Goal: Task Accomplishment & Management: Manage account settings

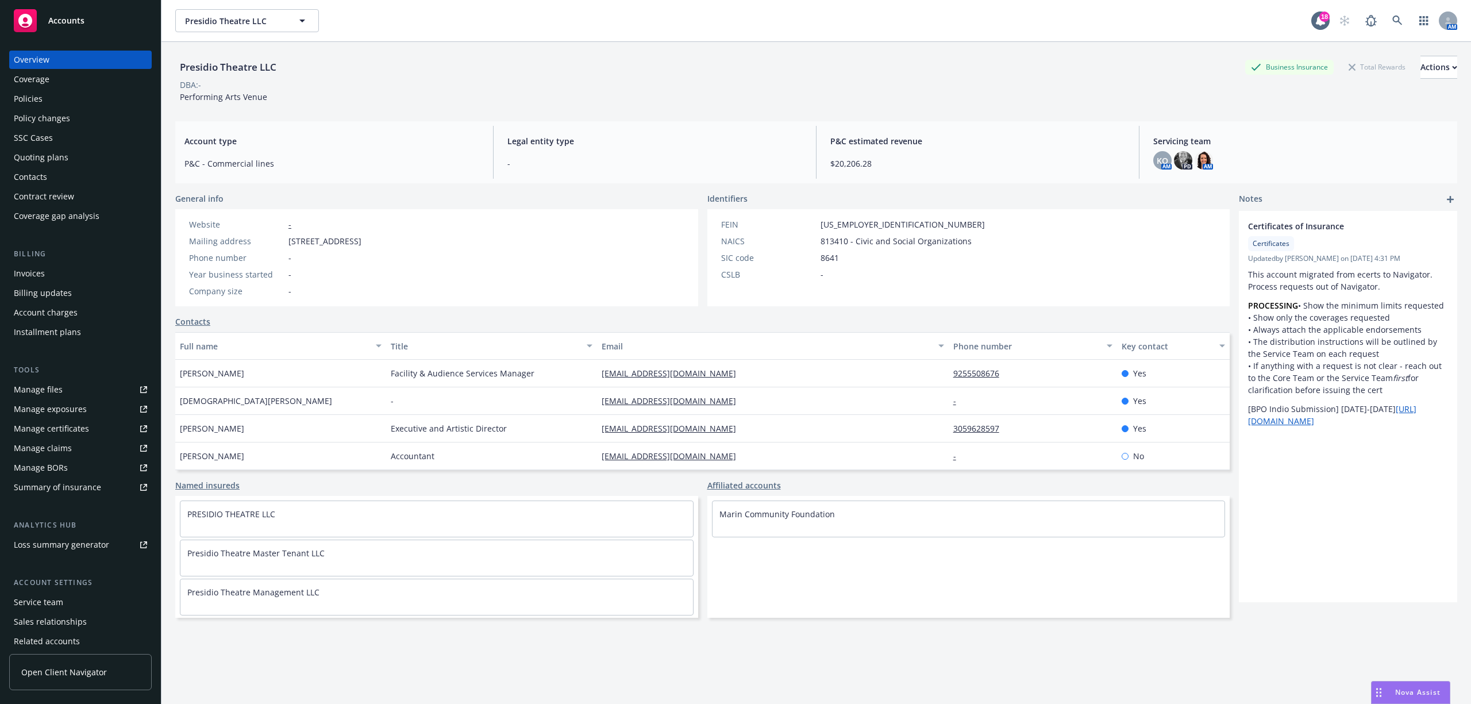
click at [47, 157] on div "Quoting plans" at bounding box center [41, 157] width 55 height 18
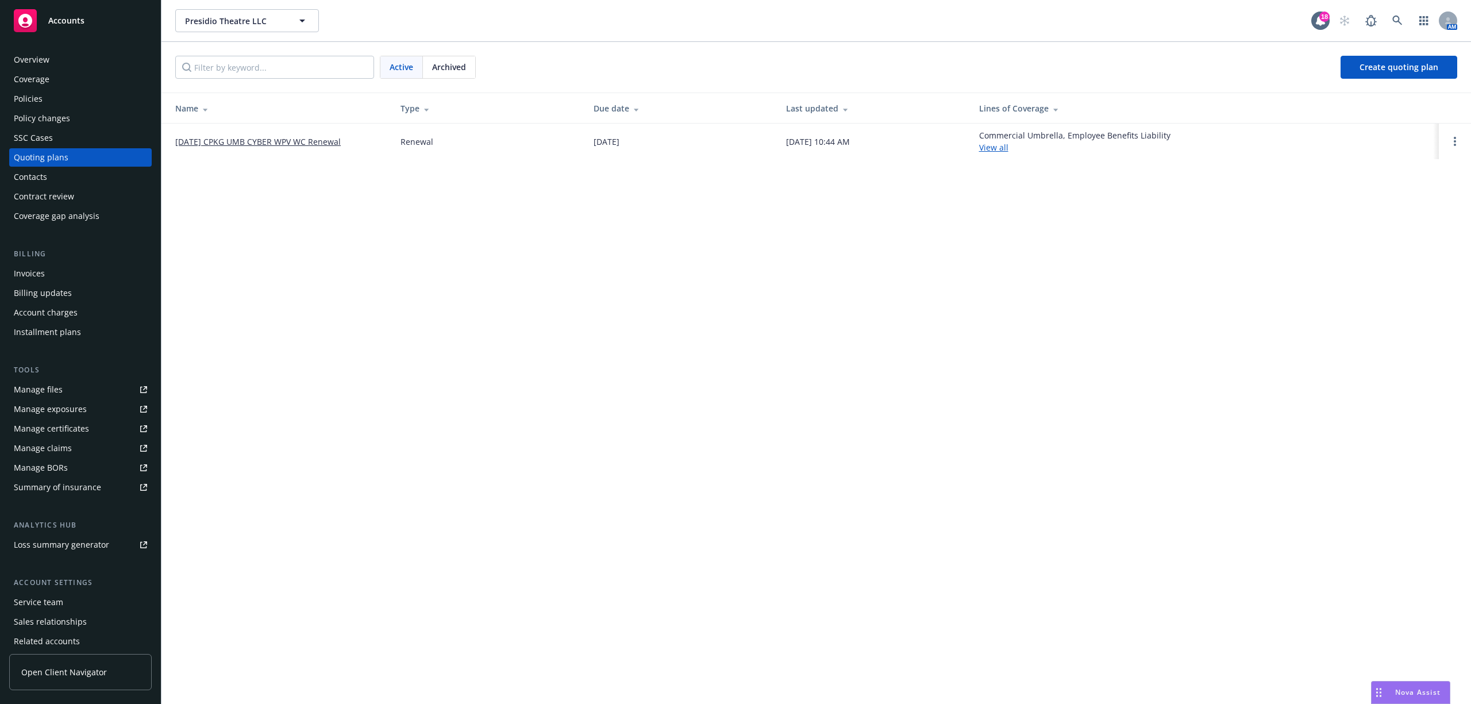
click at [260, 138] on link "[DATE] CPKG UMB CYBER WPV WC Renewal" at bounding box center [258, 142] width 166 height 12
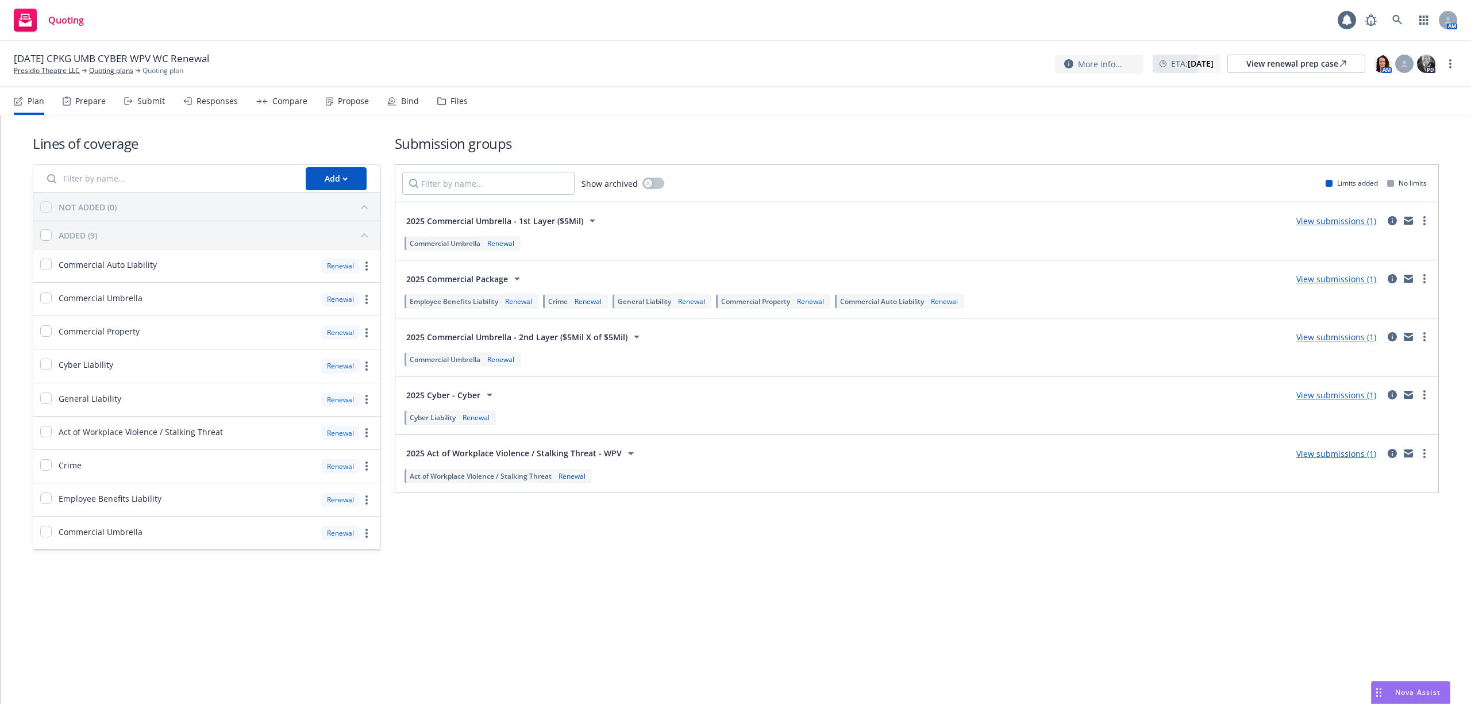
click at [221, 102] on div "Responses" at bounding box center [217, 101] width 41 height 9
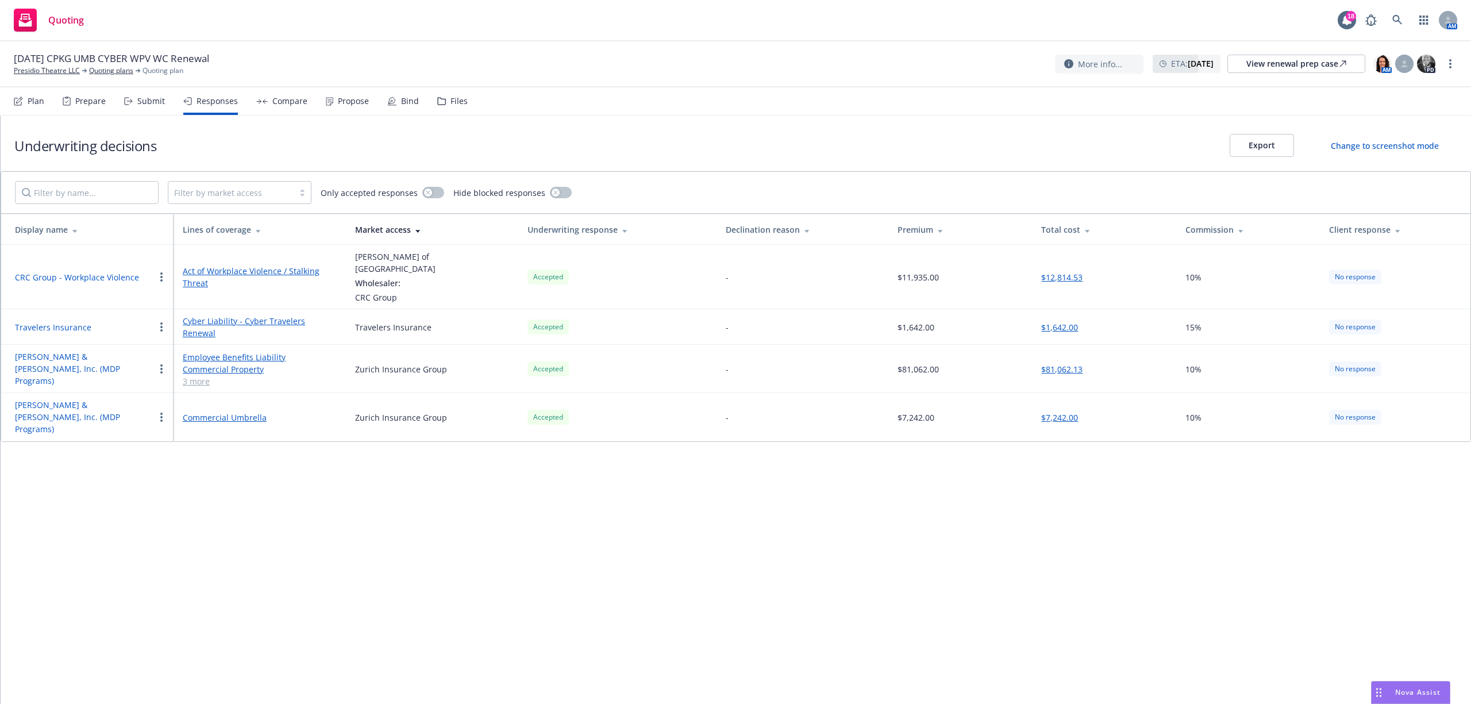
click at [48, 321] on button "Travelers Insurance" at bounding box center [53, 327] width 76 height 12
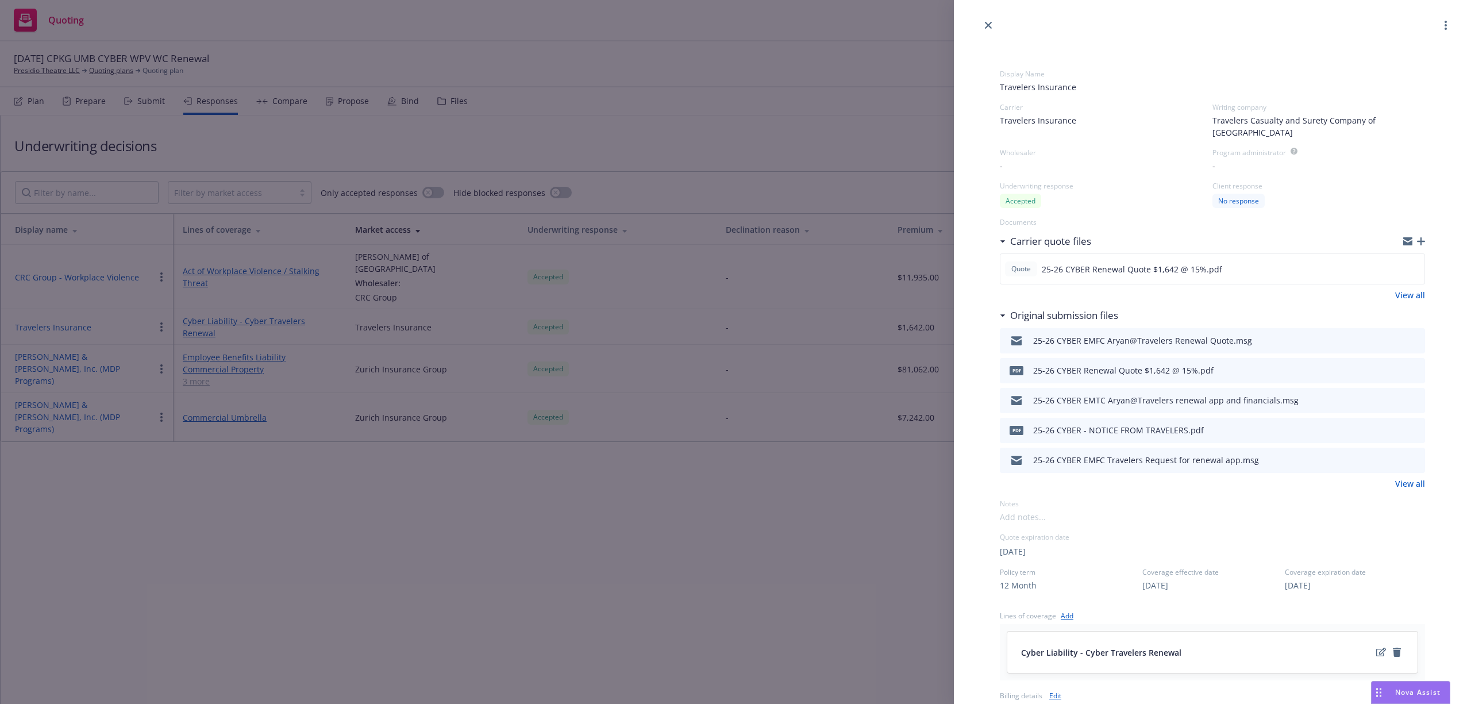
click at [1409, 366] on icon "preview file" at bounding box center [1414, 370] width 10 height 8
click at [992, 21] on link "close" at bounding box center [989, 25] width 14 height 14
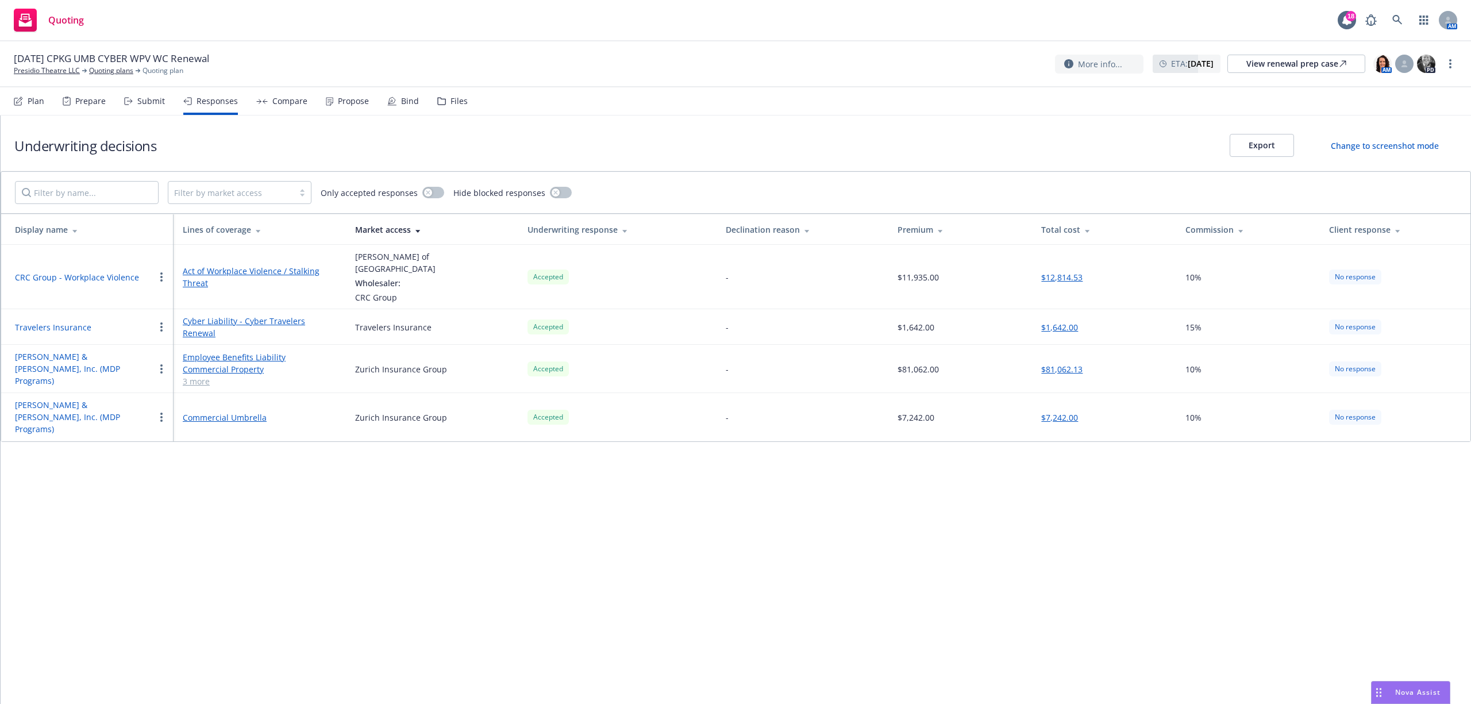
click at [148, 99] on div "Submit" at bounding box center [151, 101] width 28 height 9
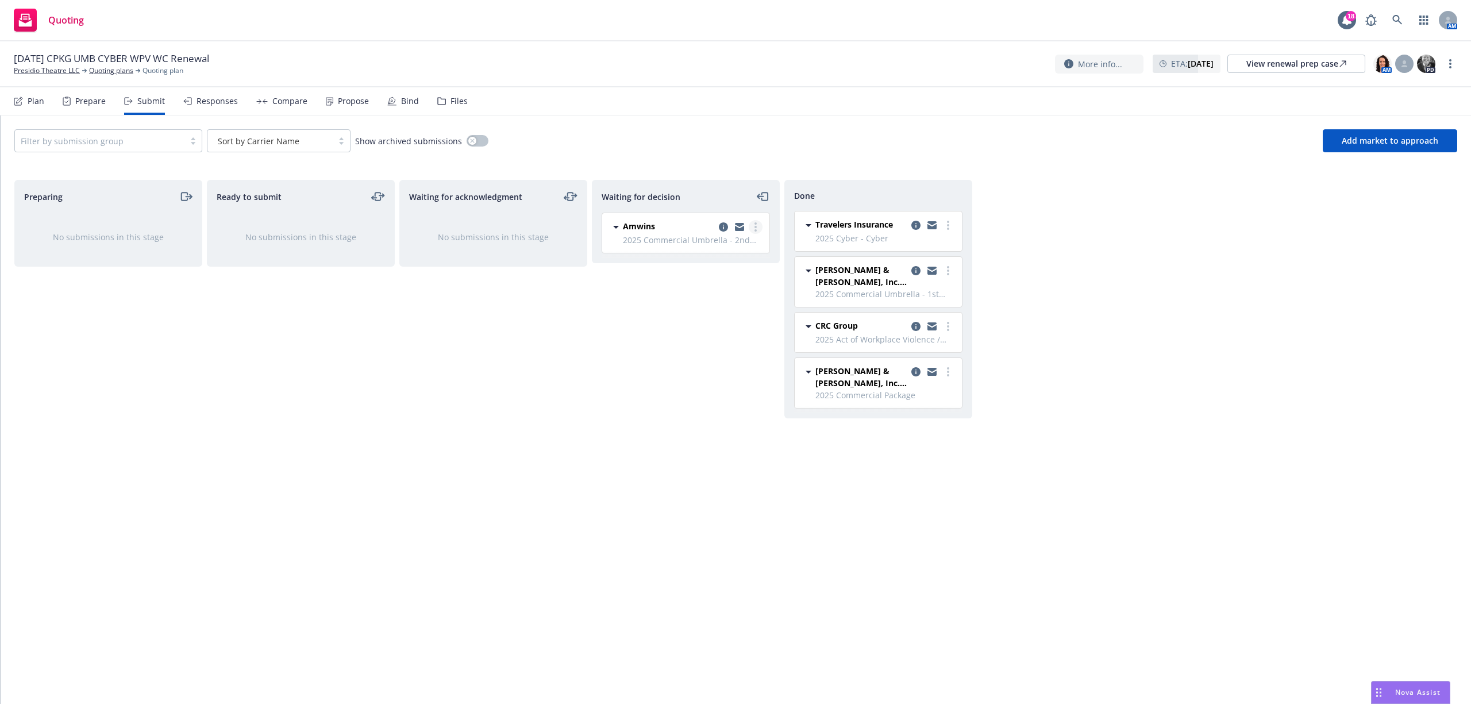
click at [753, 226] on link "more" at bounding box center [756, 227] width 14 height 14
click at [736, 297] on span "Add accepted decision" at bounding box center [704, 296] width 115 height 11
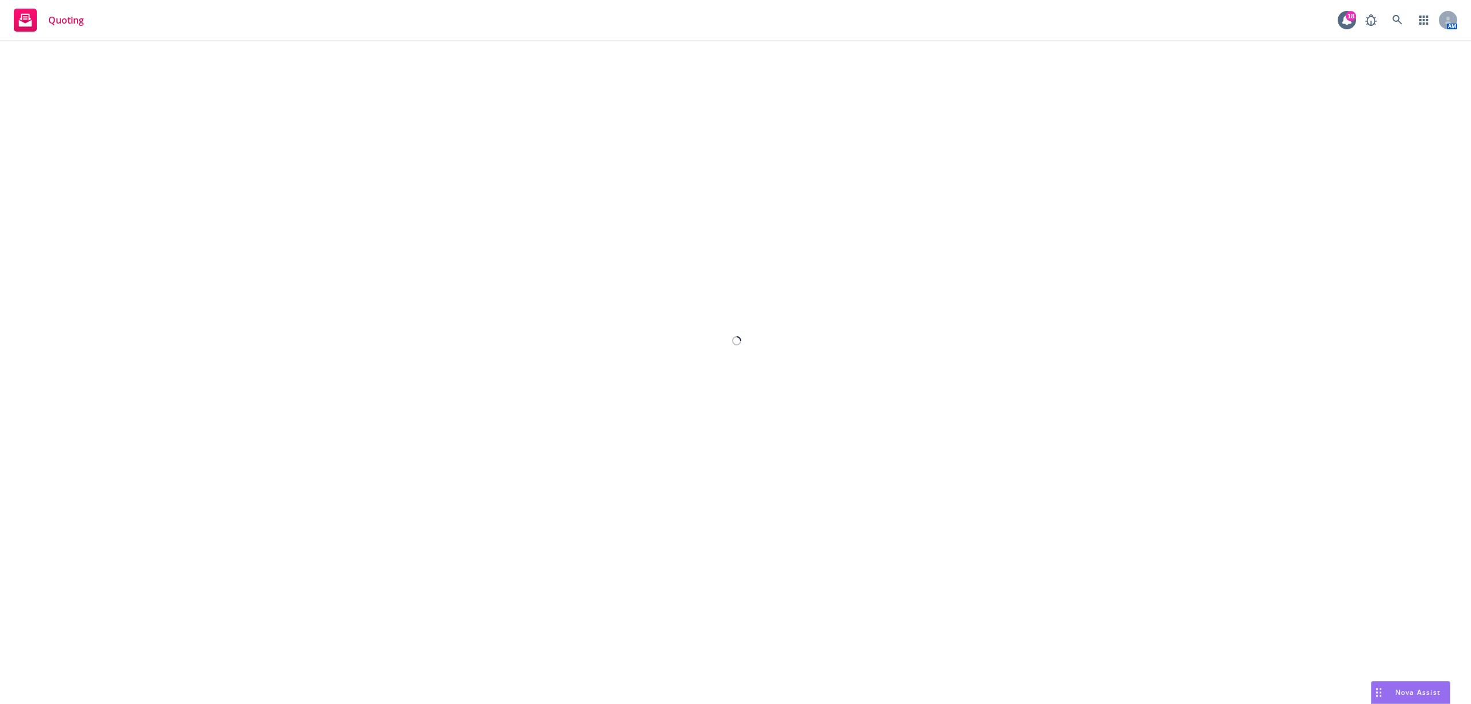
select select "12"
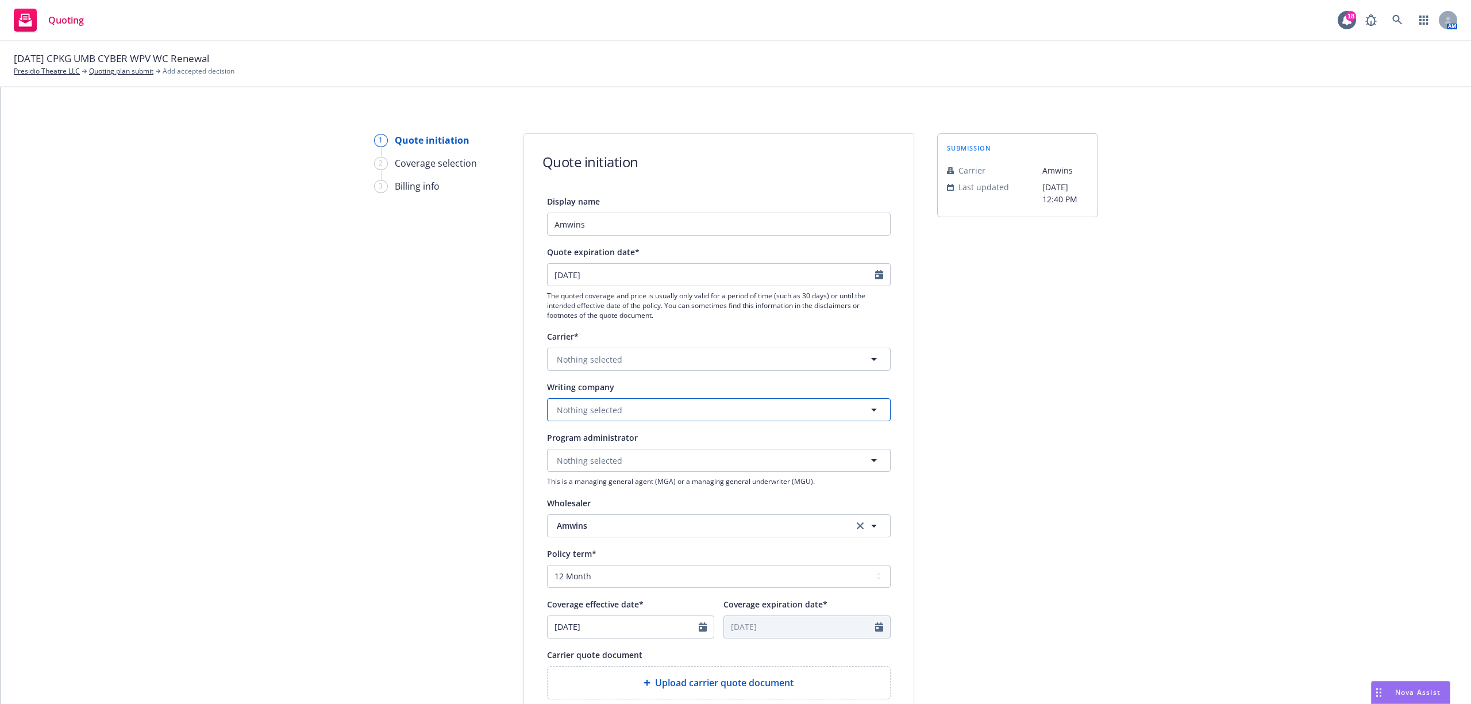
click at [580, 404] on span "Nothing selected" at bounding box center [590, 410] width 66 height 12
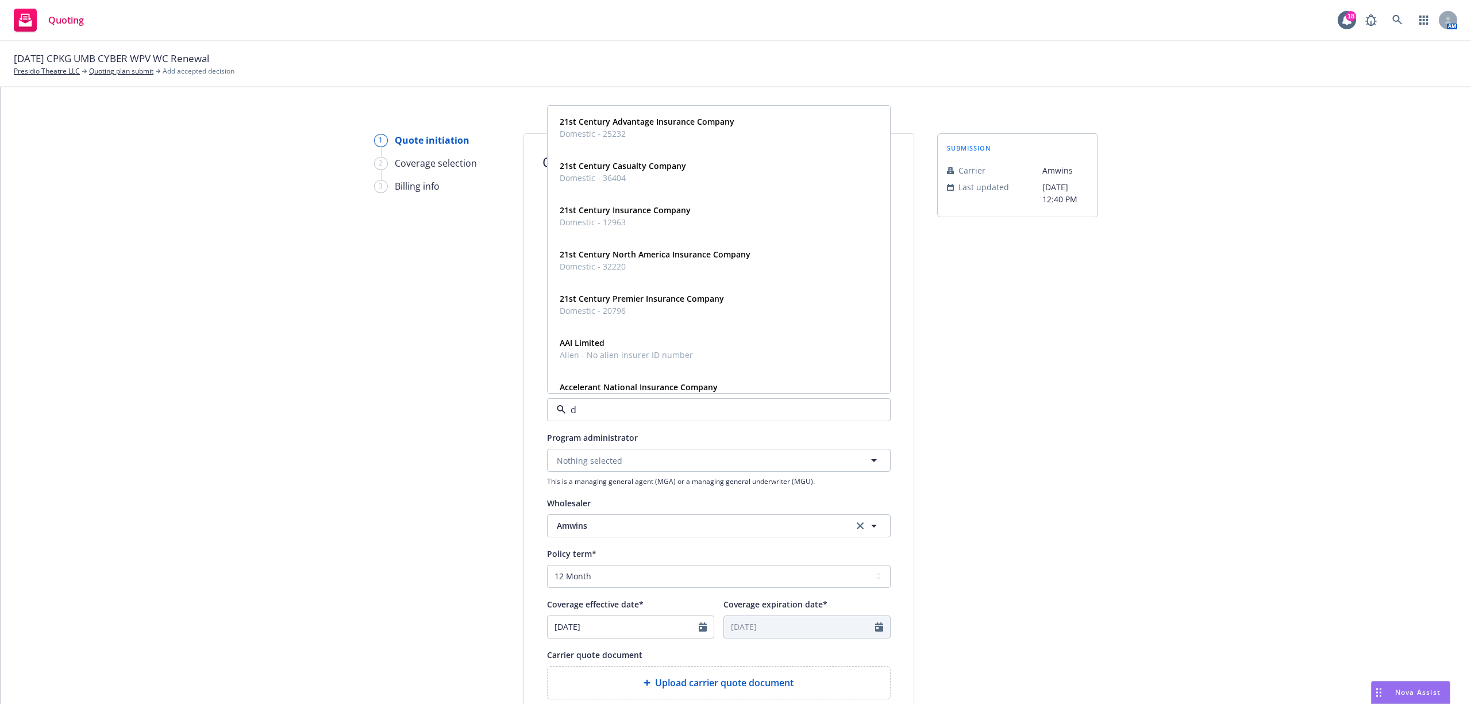
type input "d"
type input "stars"
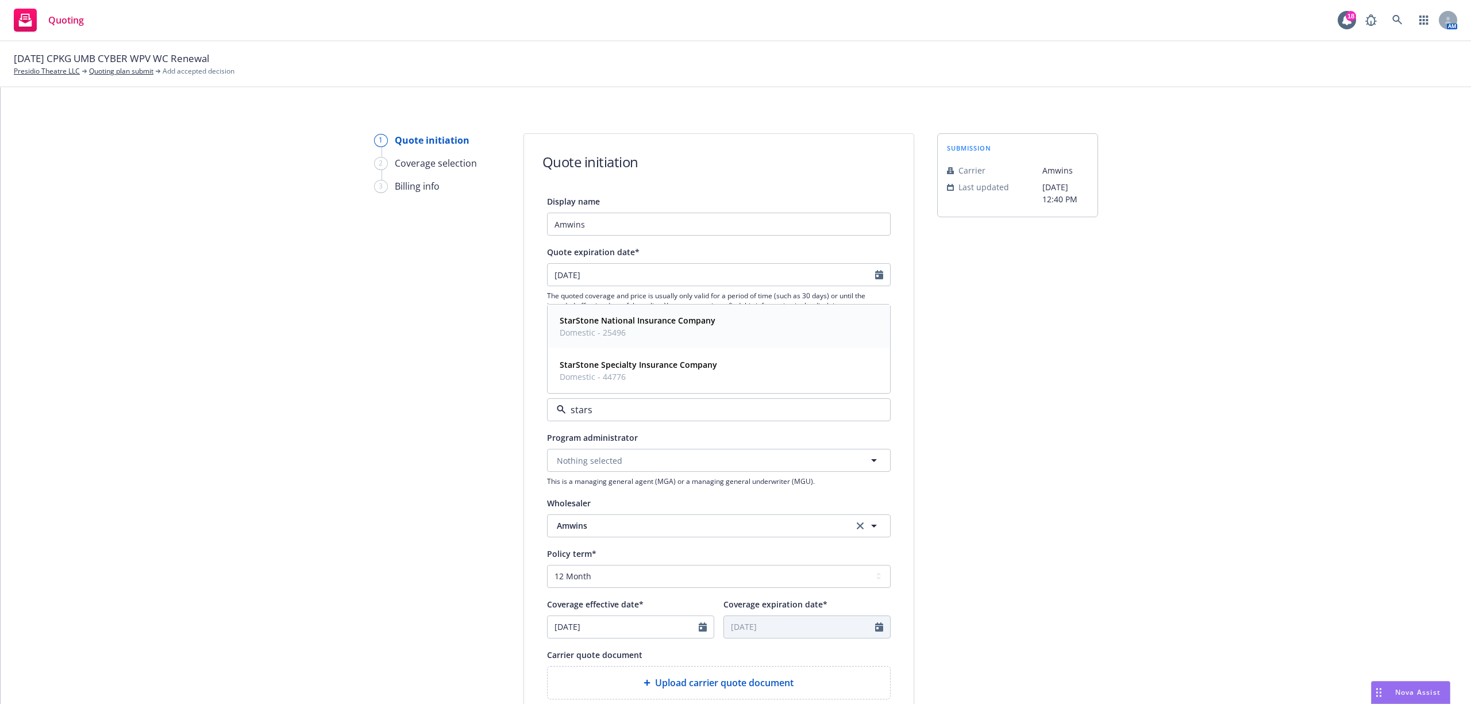
click at [613, 322] on strong "StarStone National Insurance Company" at bounding box center [638, 320] width 156 height 11
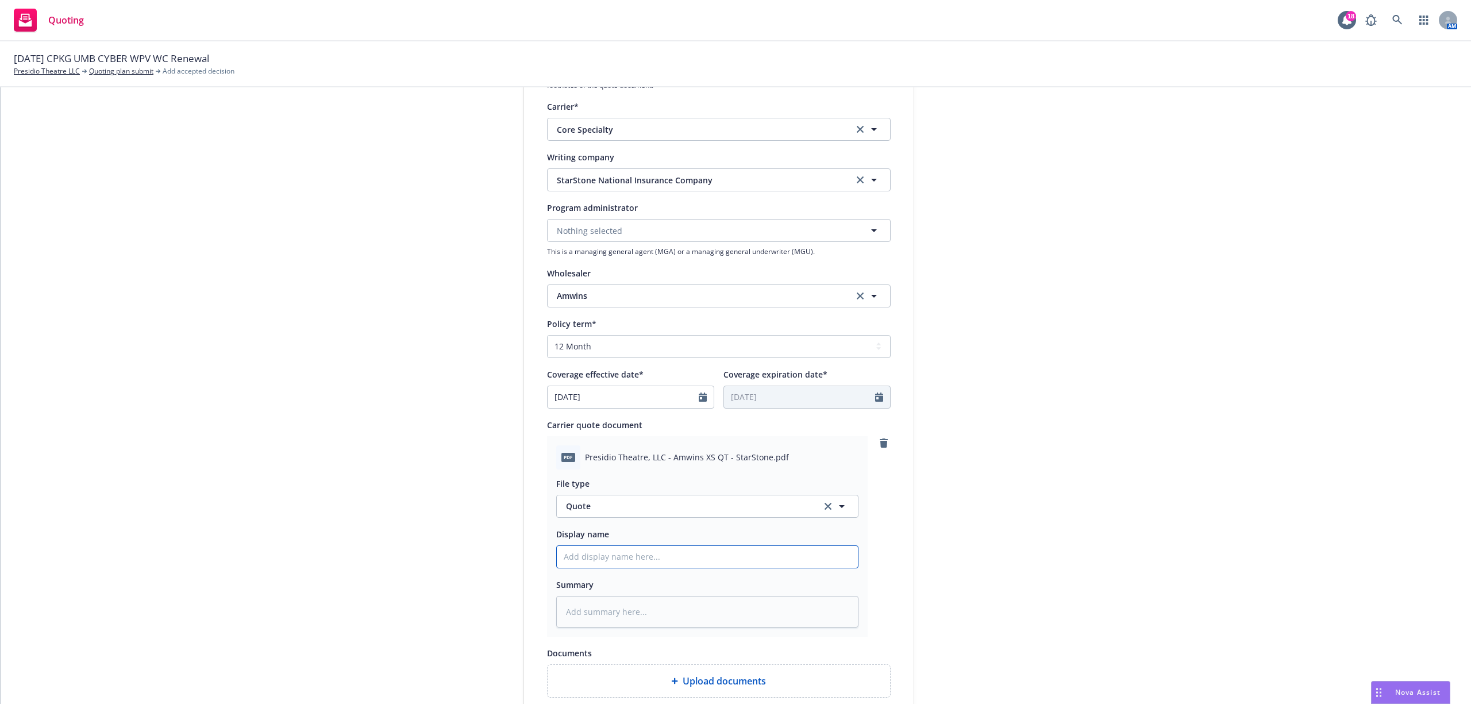
click at [644, 557] on input "Display name" at bounding box center [707, 557] width 301 height 22
type textarea "x"
type input "2"
type textarea "x"
type input "25"
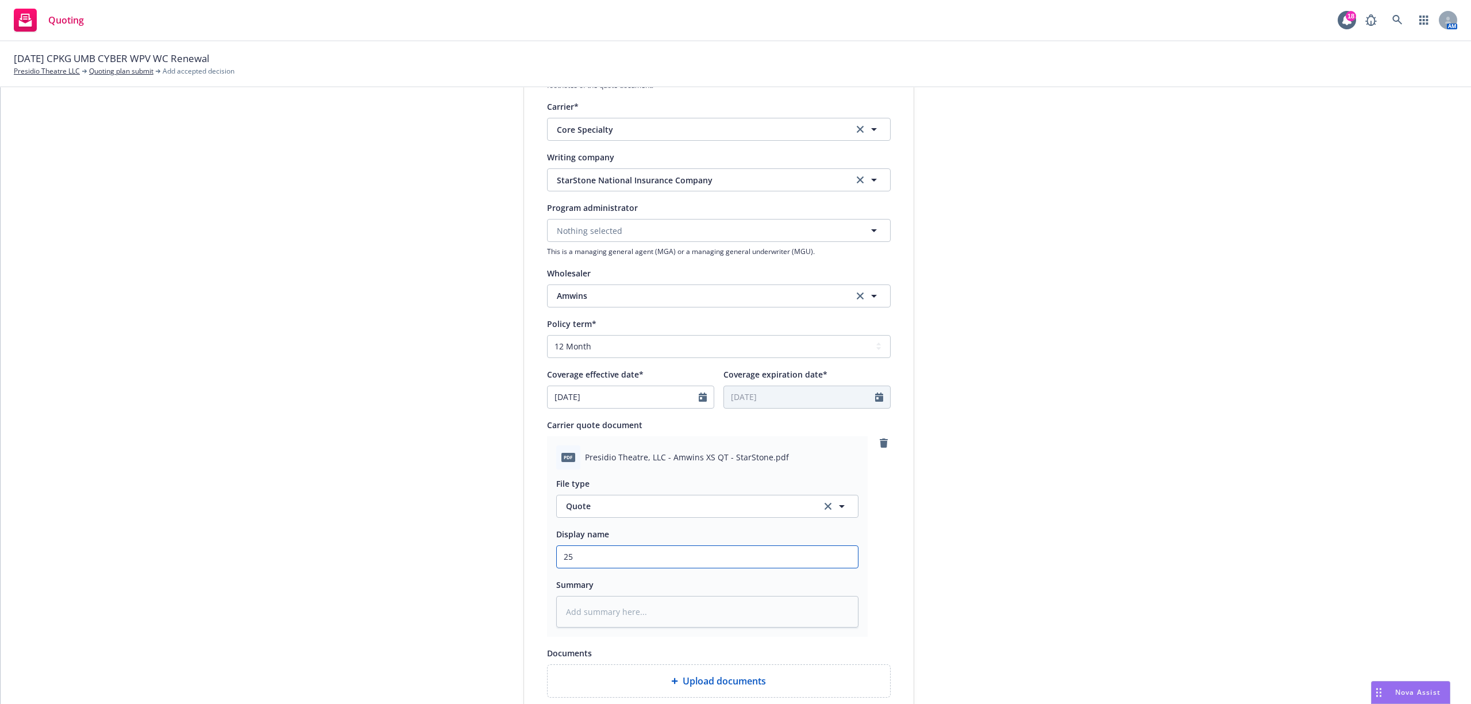
type textarea "x"
type input "25-"
type textarea "x"
type input "25-2"
type textarea "x"
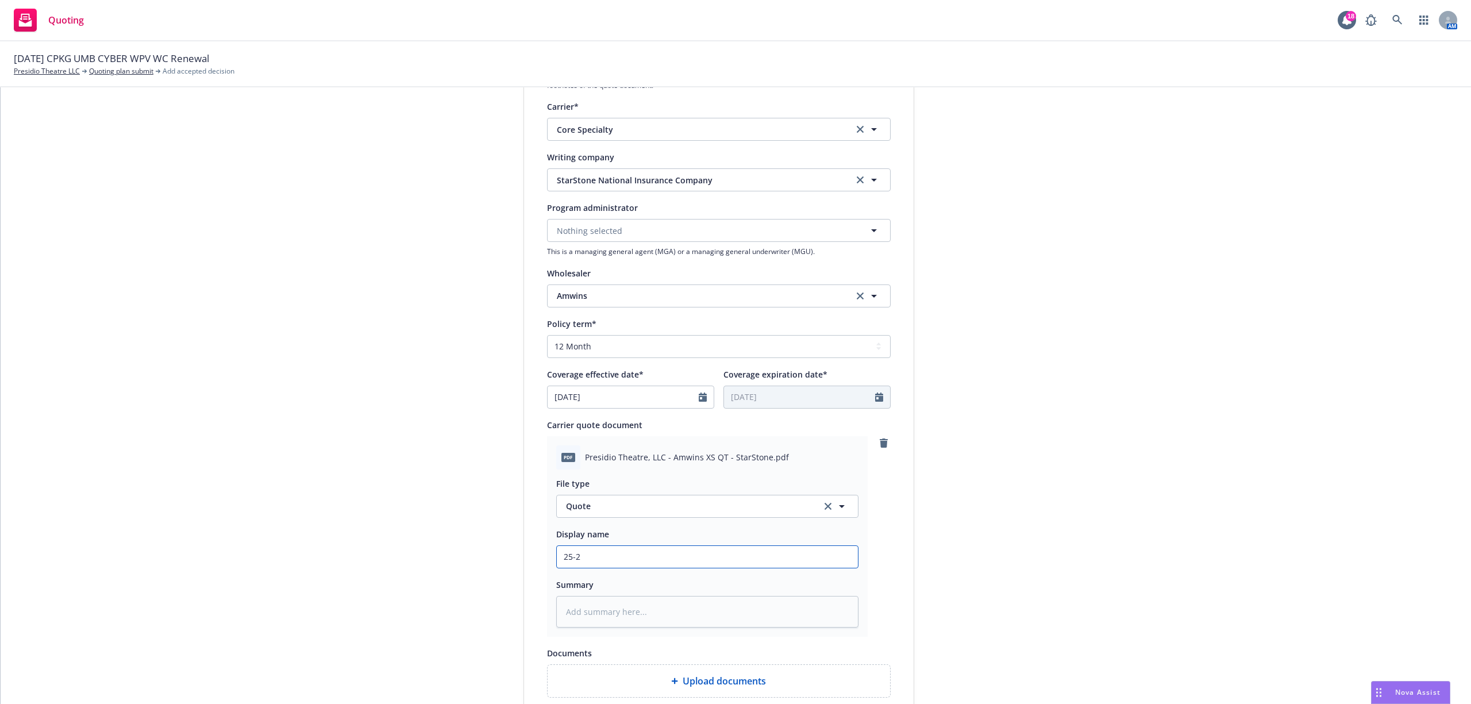
type input "25-26"
type textarea "x"
type input "25-26"
type textarea "x"
type input "25-26 U"
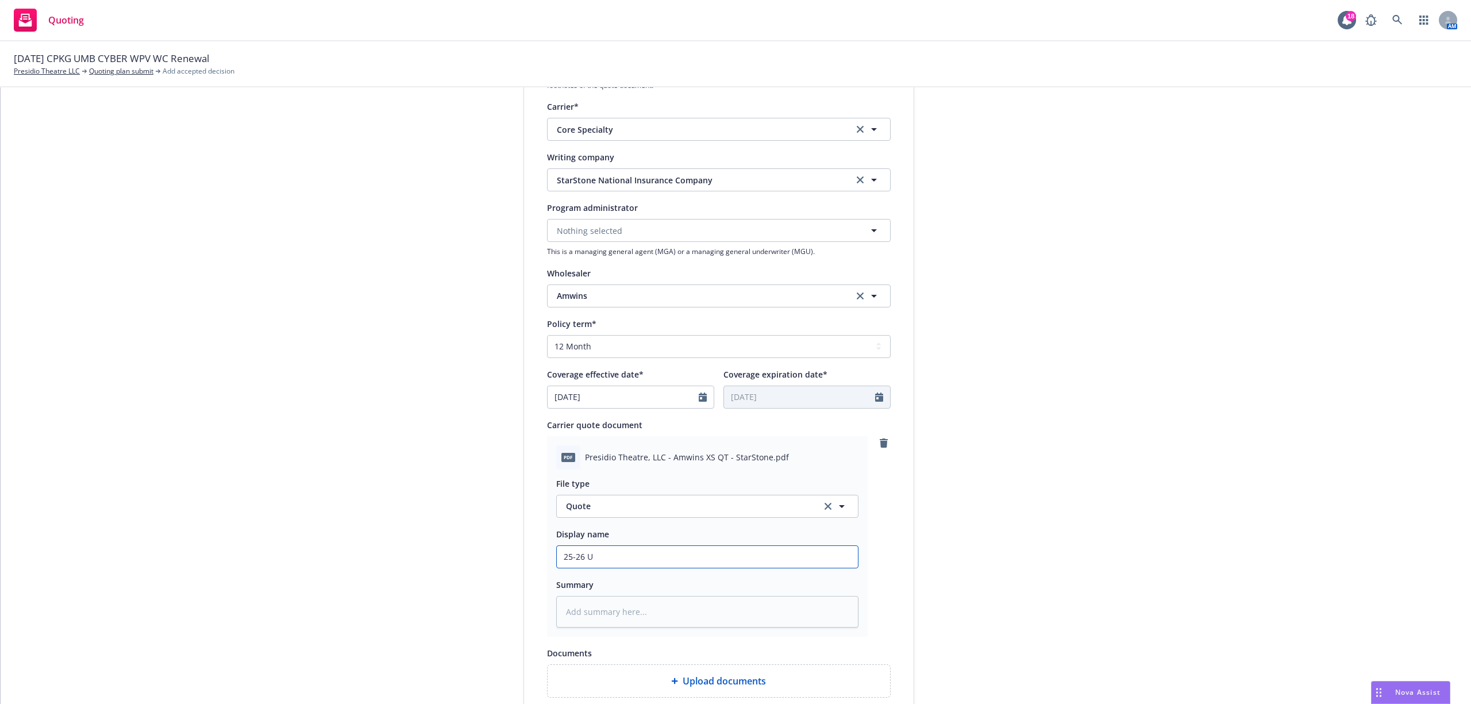
type textarea "x"
type input "25-26 UM"
type textarea "x"
type input "25-26 UMB"
type textarea "x"
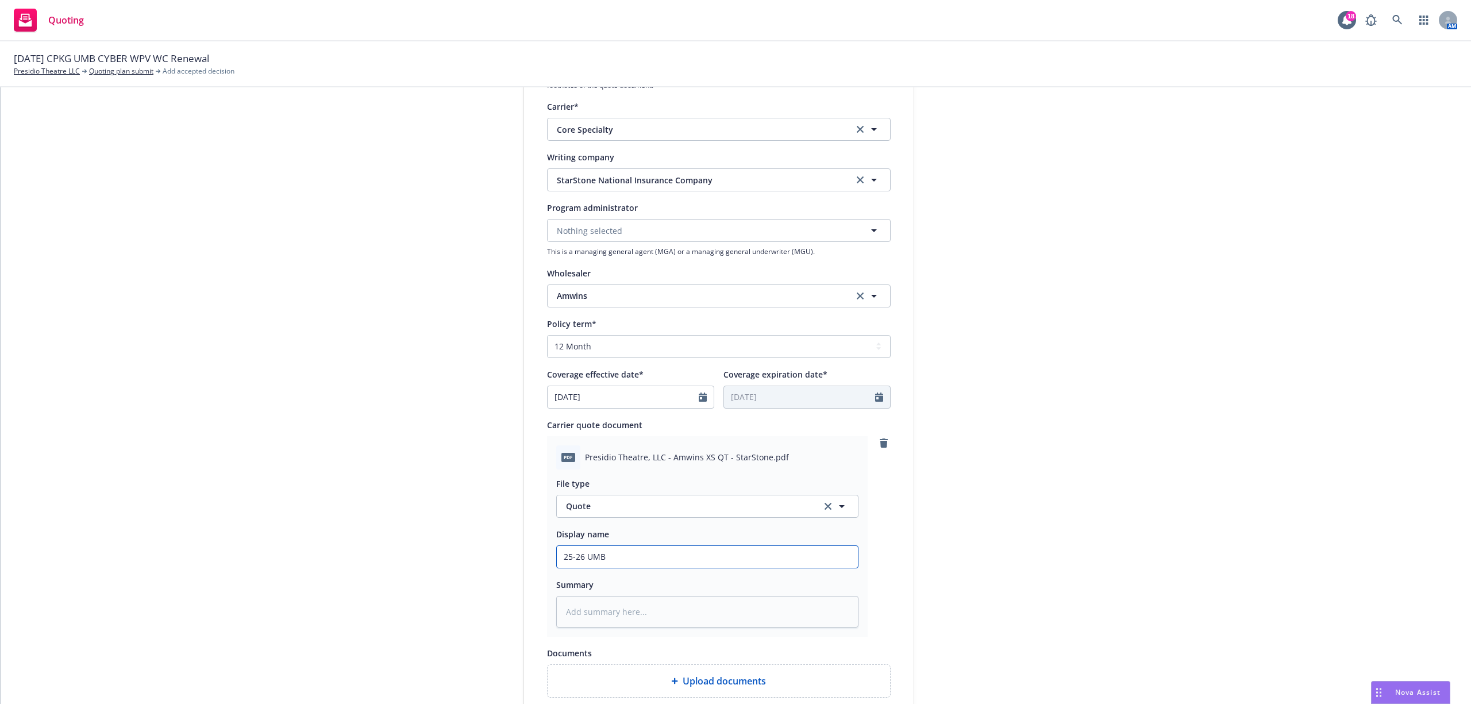
type input "25-26 UMB"
type textarea "x"
type input "25-26 UMB 2"
type textarea "x"
type input "25-26 UMB 2n"
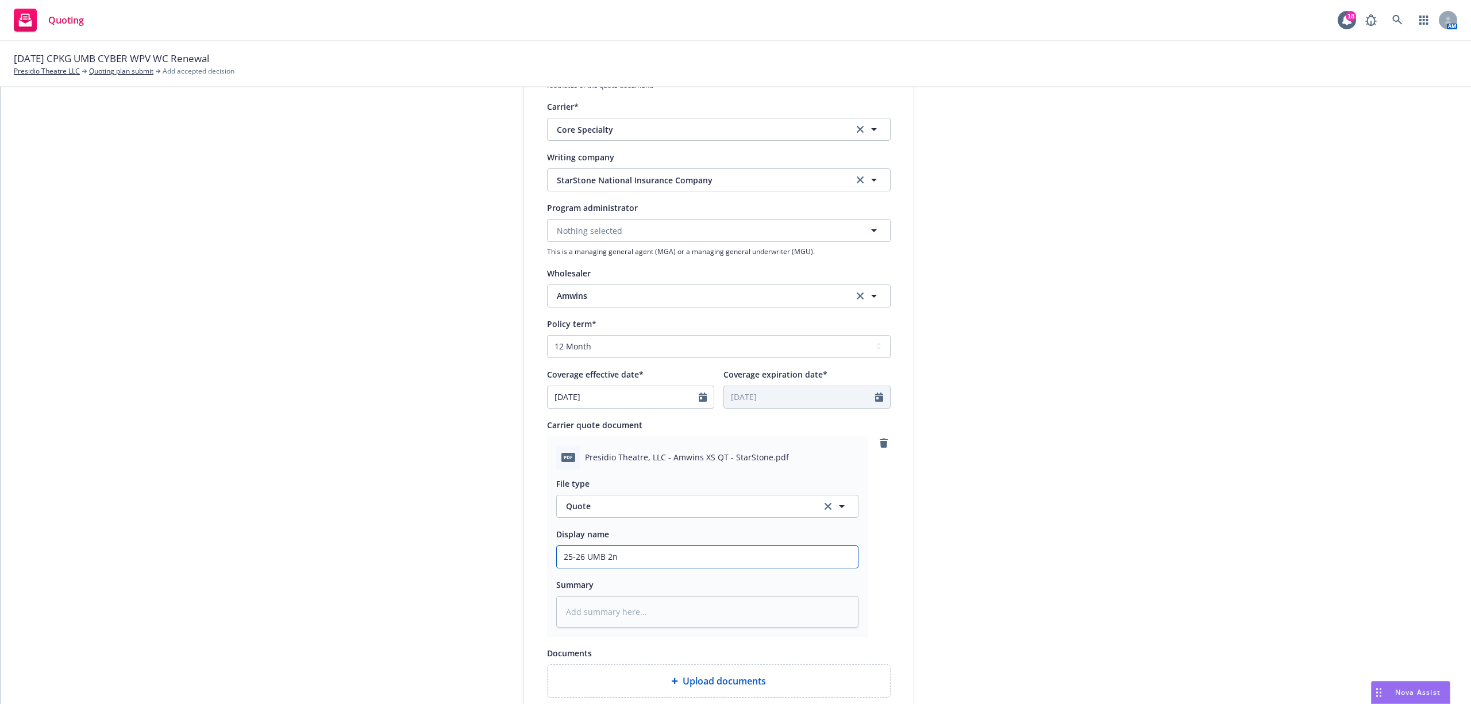
type textarea "x"
type input "25-26 UMB 2nd"
type textarea "x"
type input "25-26 UMB 2nd"
type textarea "x"
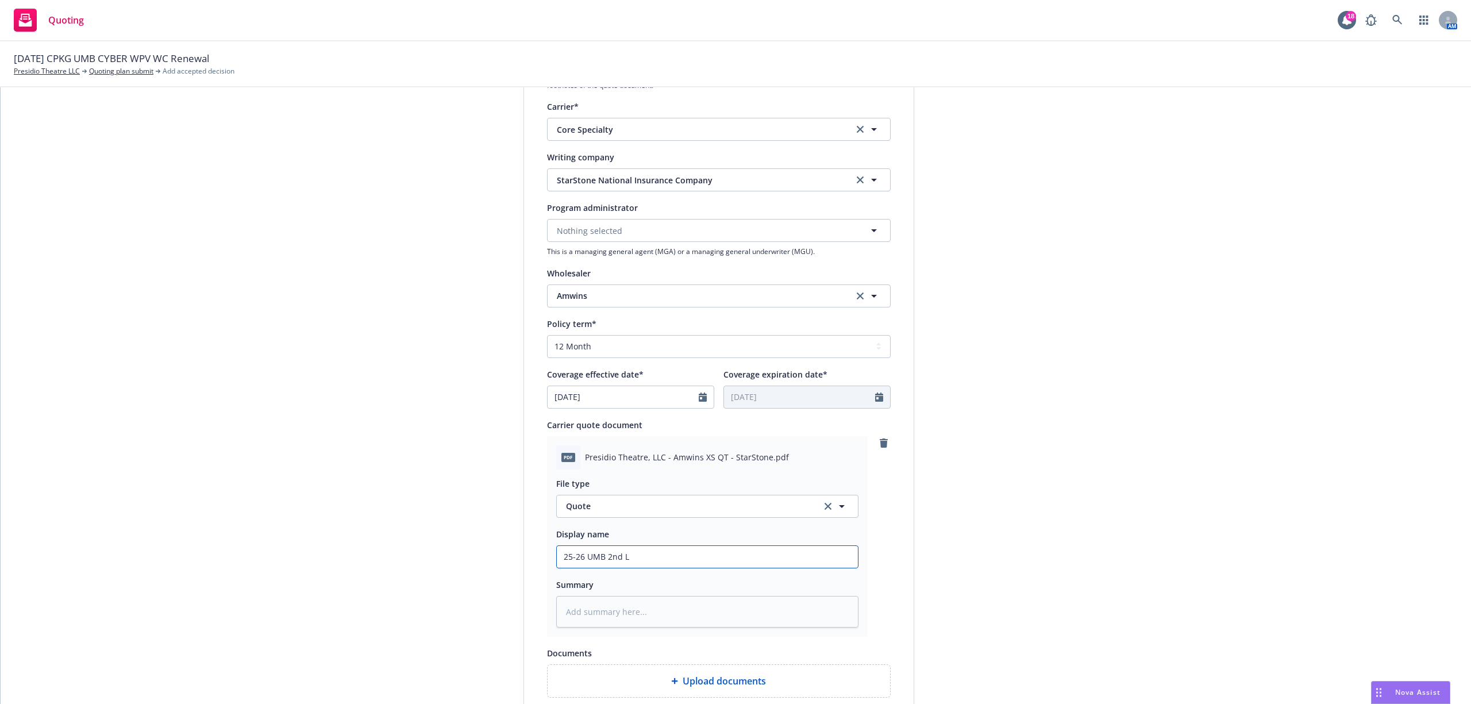
type input "25-26 UMB 2nd Lq"
type textarea "x"
type input "25-26 UMB 2nd Lqa"
type textarea "x"
type input "25-26 UMB 2nd Lqay"
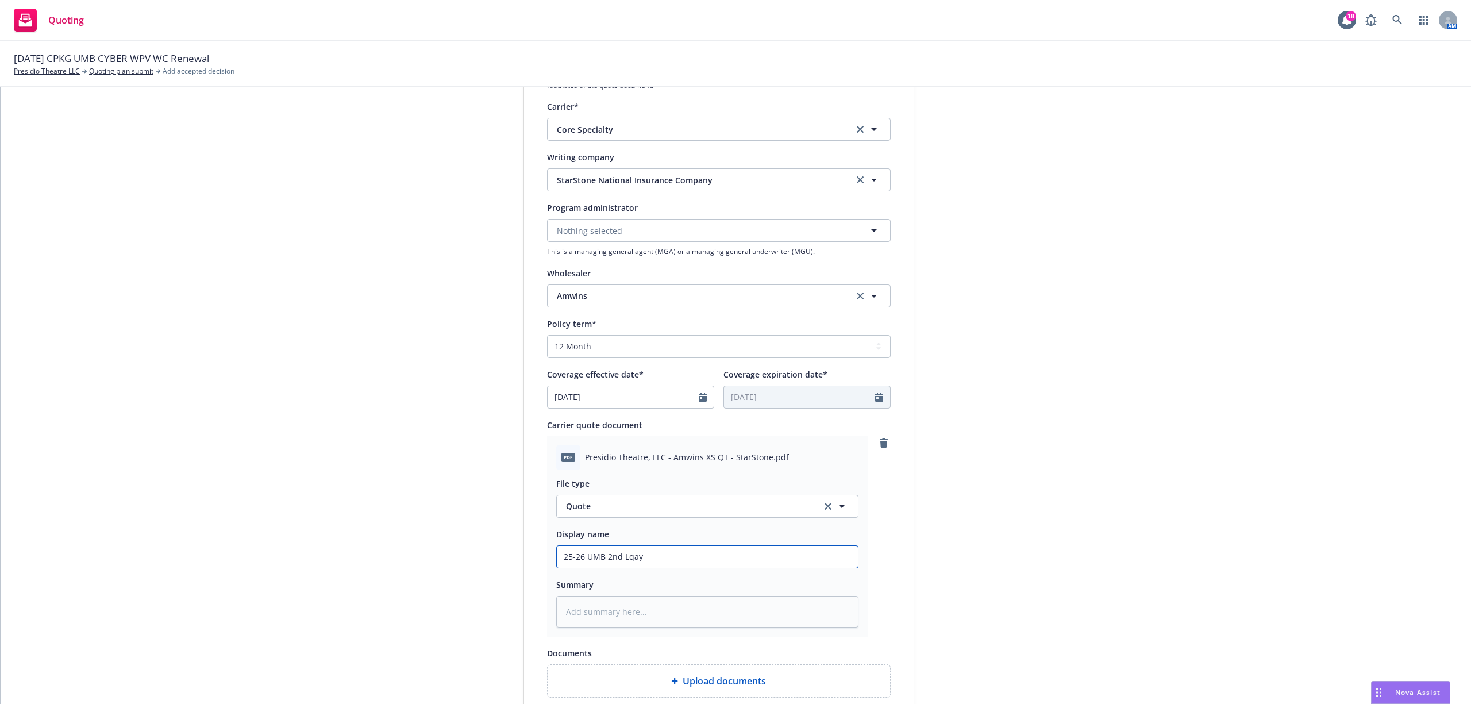
type textarea "x"
type input "25-26 UMB 2nd Lqaye"
type textarea "x"
type input "25-26 UMB 2nd Lqayer"
type textarea "x"
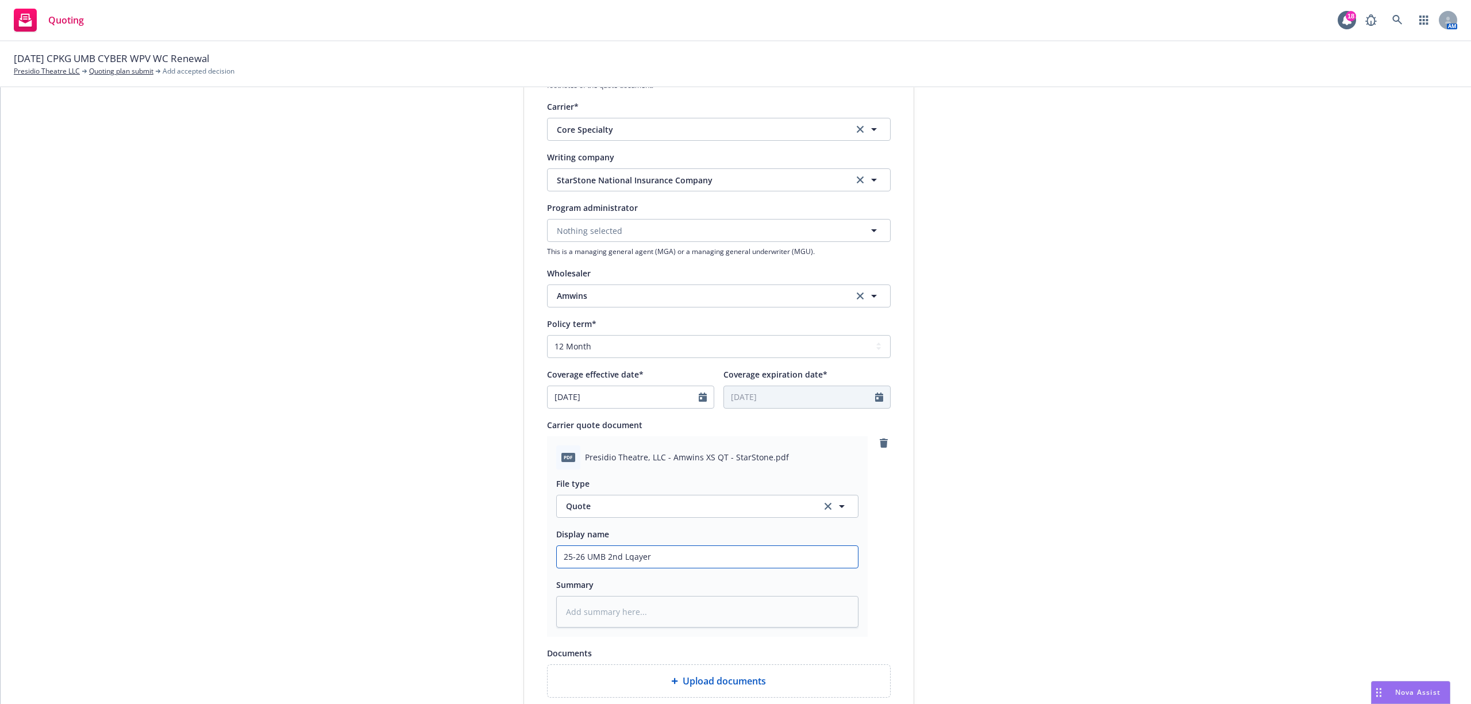
type input "25-26 UMB 2nd Lqayer"
type textarea "x"
type input "25-26 UMB 2nd Lqayer"
type textarea "x"
type input "25-26 UMB 2nd Lqaye"
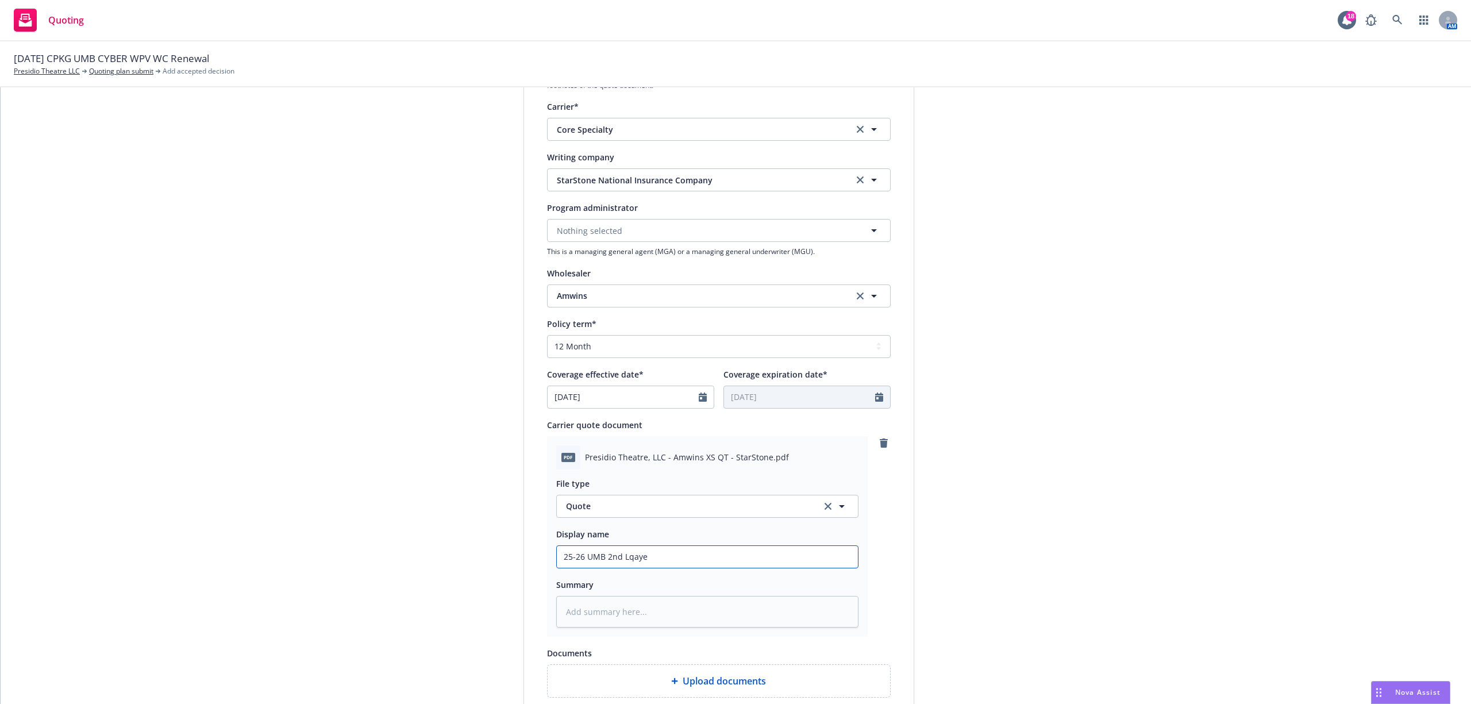
type textarea "x"
type input "25-26 UMB 2nd Lqay"
type textarea "x"
type input "25-26 UMB 2nd Lqa"
type textarea "x"
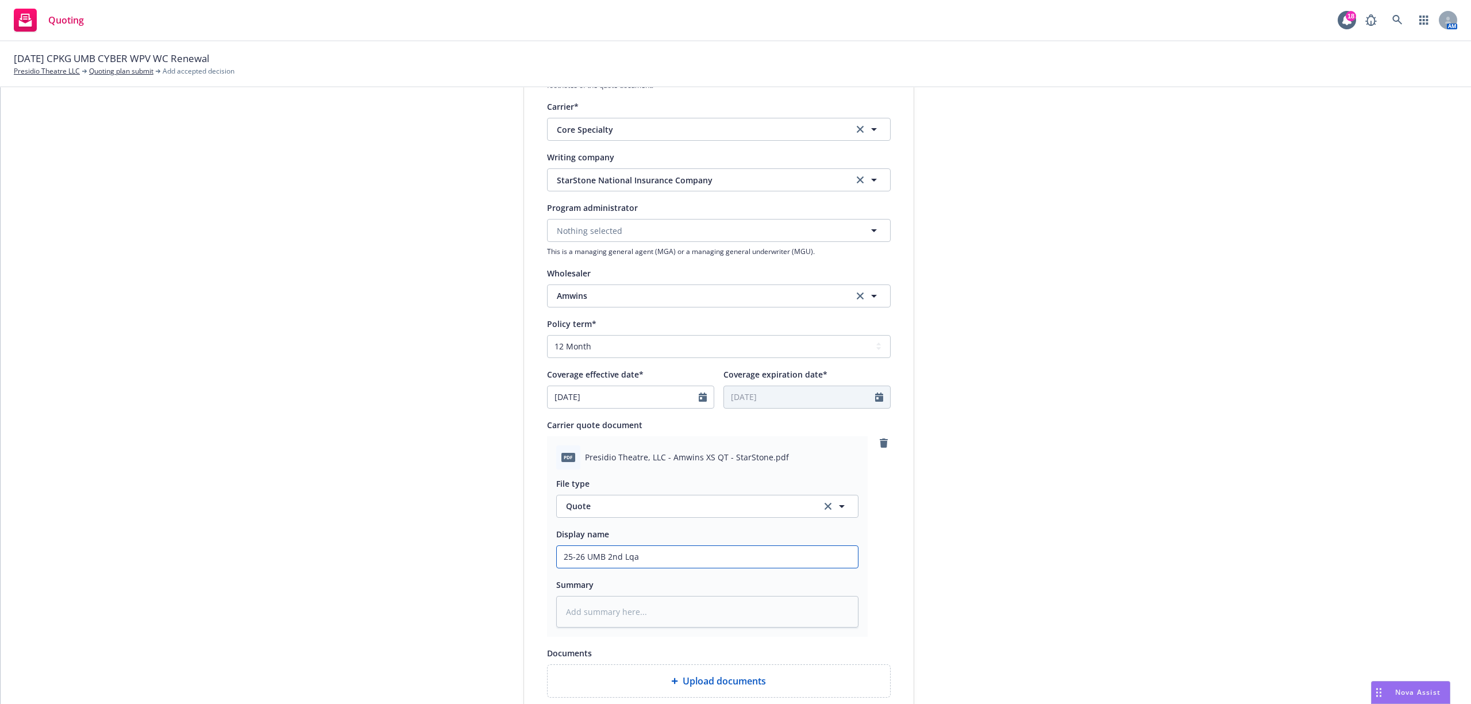
type input "25-26 UMB 2nd Lq"
type textarea "x"
type input "25-26 UMB 2nd L"
type textarea "x"
type input "25-26 UMB 2nd La"
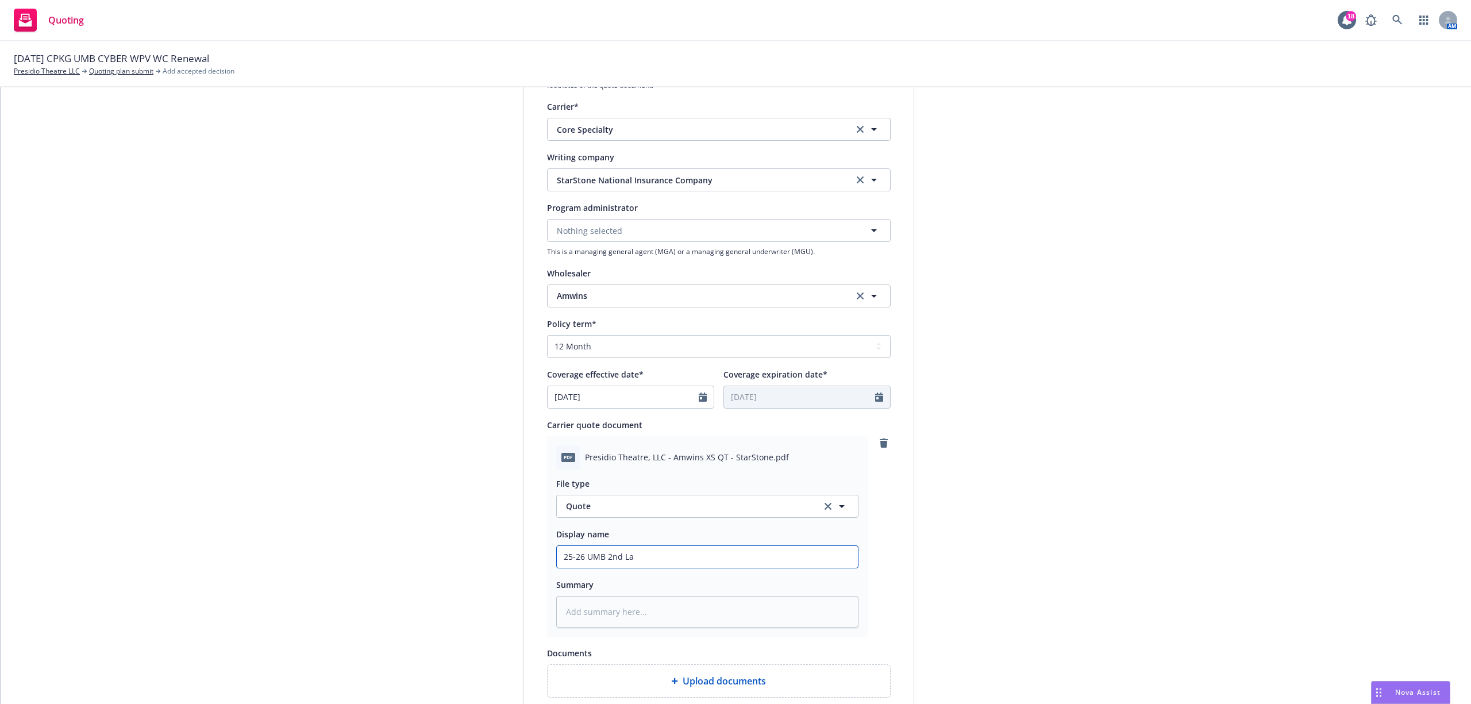
type textarea "x"
type input "25-26 UMB 2nd Lay"
type textarea "x"
type input "25-26 UMB 2nd Laye"
type textarea "x"
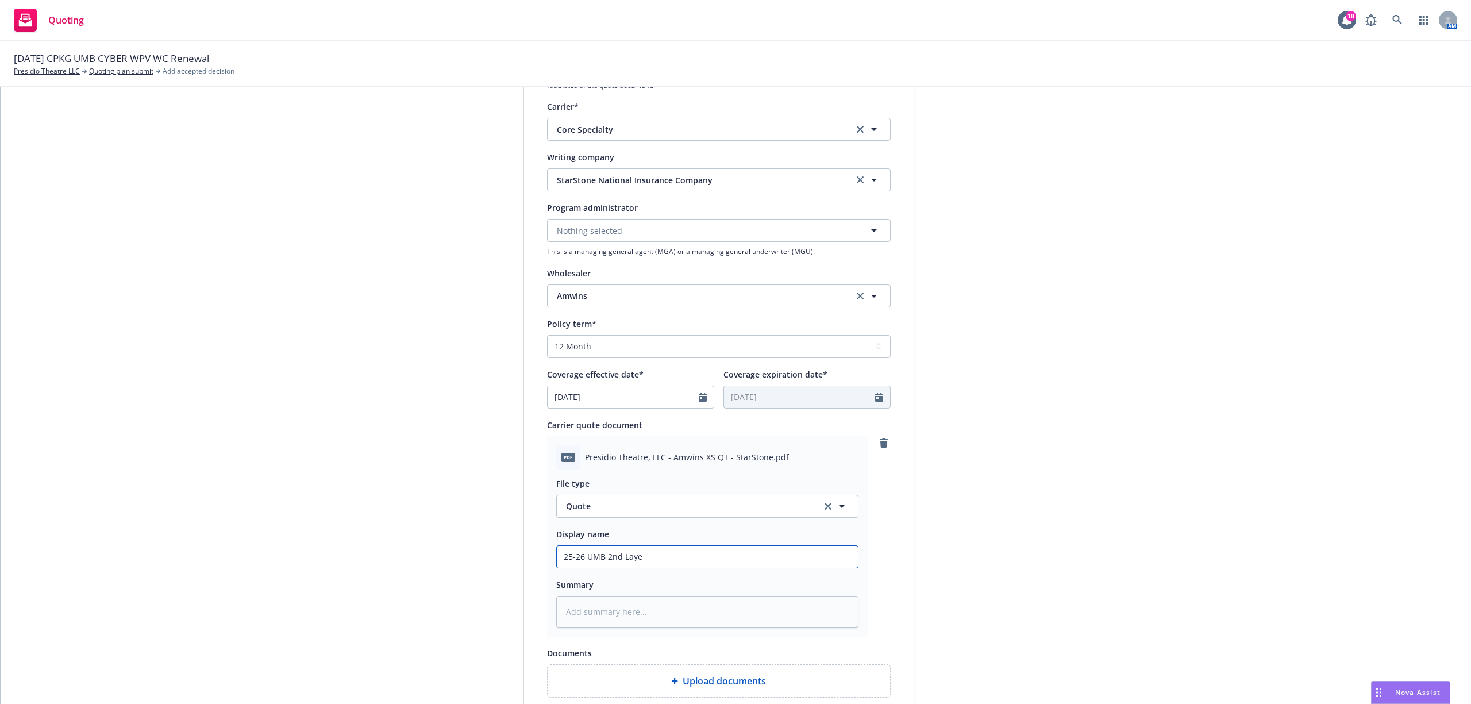
type input "25-26 UMB 2nd Layer"
type textarea "x"
type input "25-26 UMB 2nd Layer"
type textarea "x"
type input "25-26 UMB 2nd Layer R"
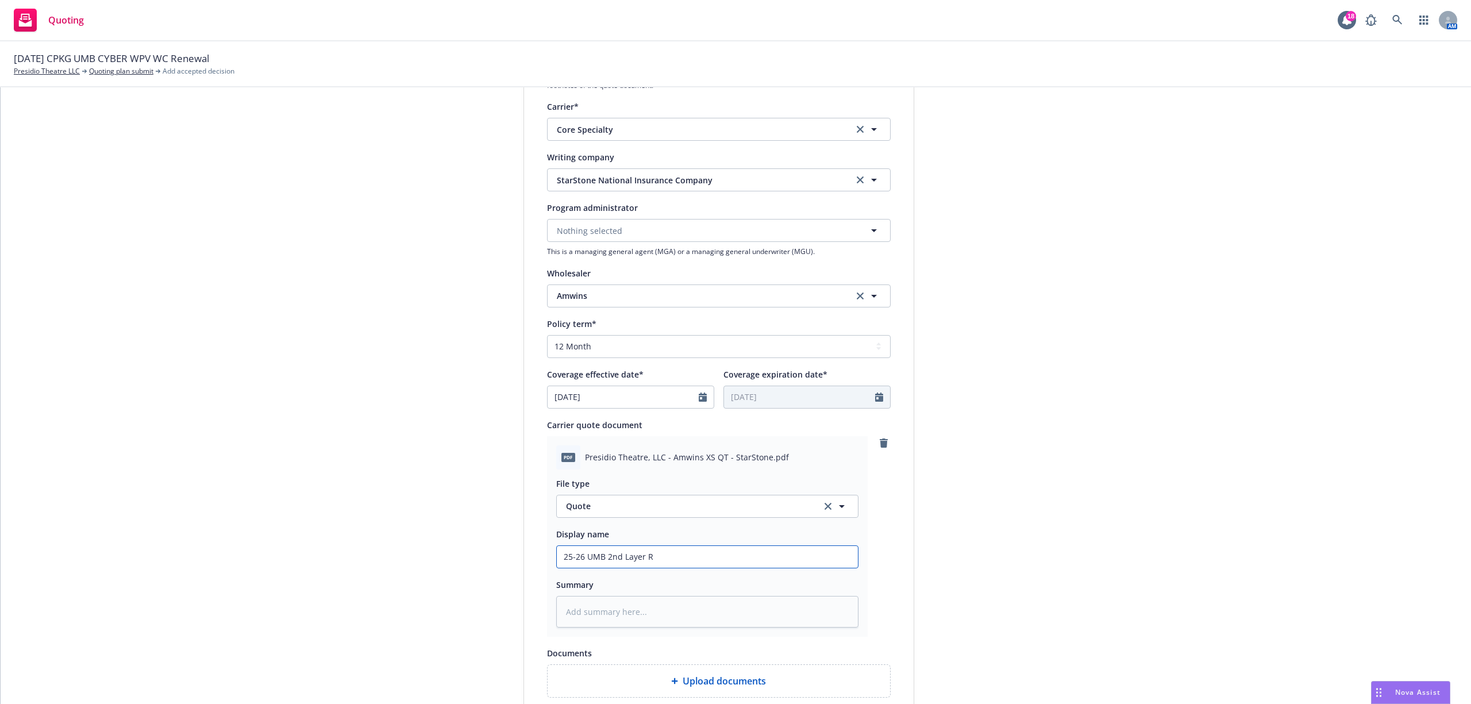
type textarea "x"
type input "25-26 UMB 2nd Layer Re"
type textarea "x"
type input "25-26 UMB 2nd Layer Ren"
type textarea "x"
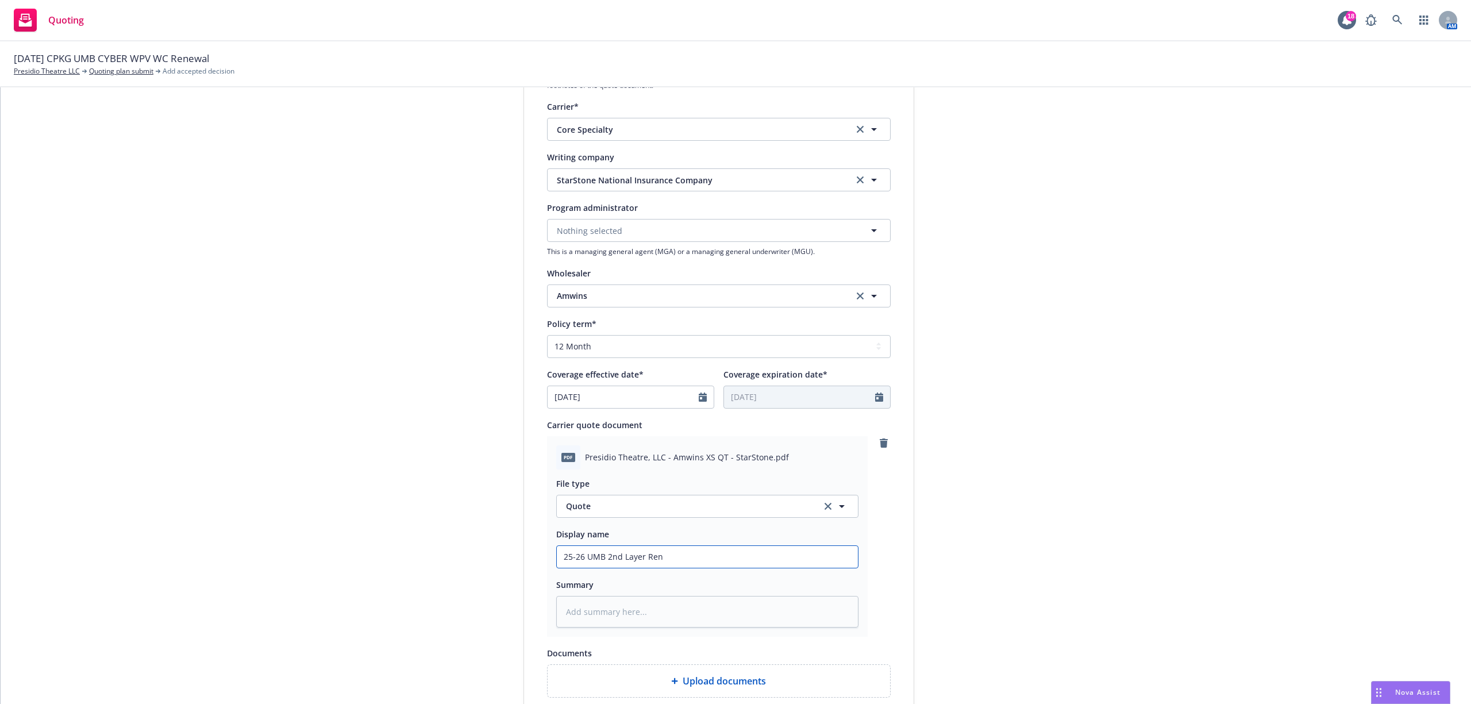
type input "25-26 UMB 2nd Layer [PERSON_NAME]"
type textarea "x"
type input "25-26 UMB 2nd Layer Renew"
type textarea "x"
type input "25-26 UMB 2nd Layer Renewa"
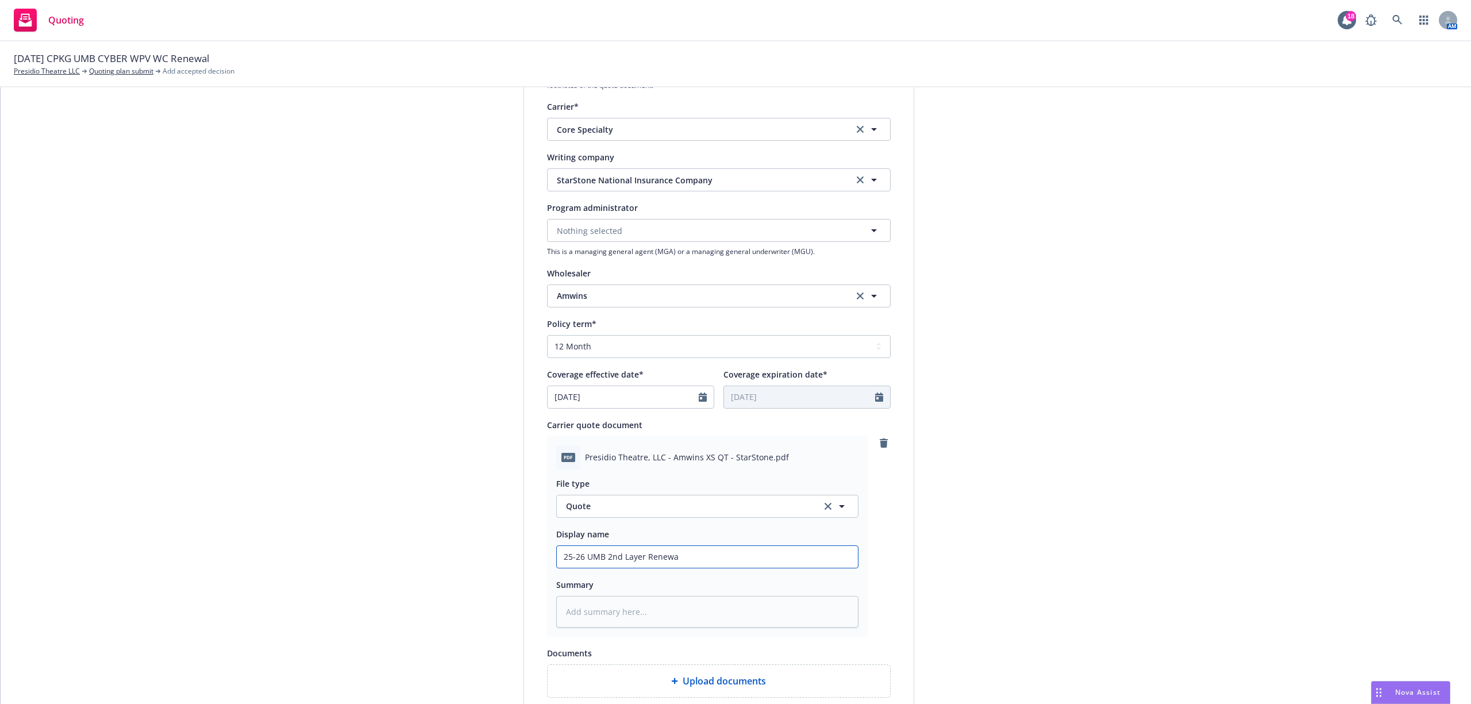
type textarea "x"
type input "25-26 UMB 2nd Layer Renewal"
type textarea "x"
type input "25-26 UMB 2nd Layer Renewal"
type textarea "x"
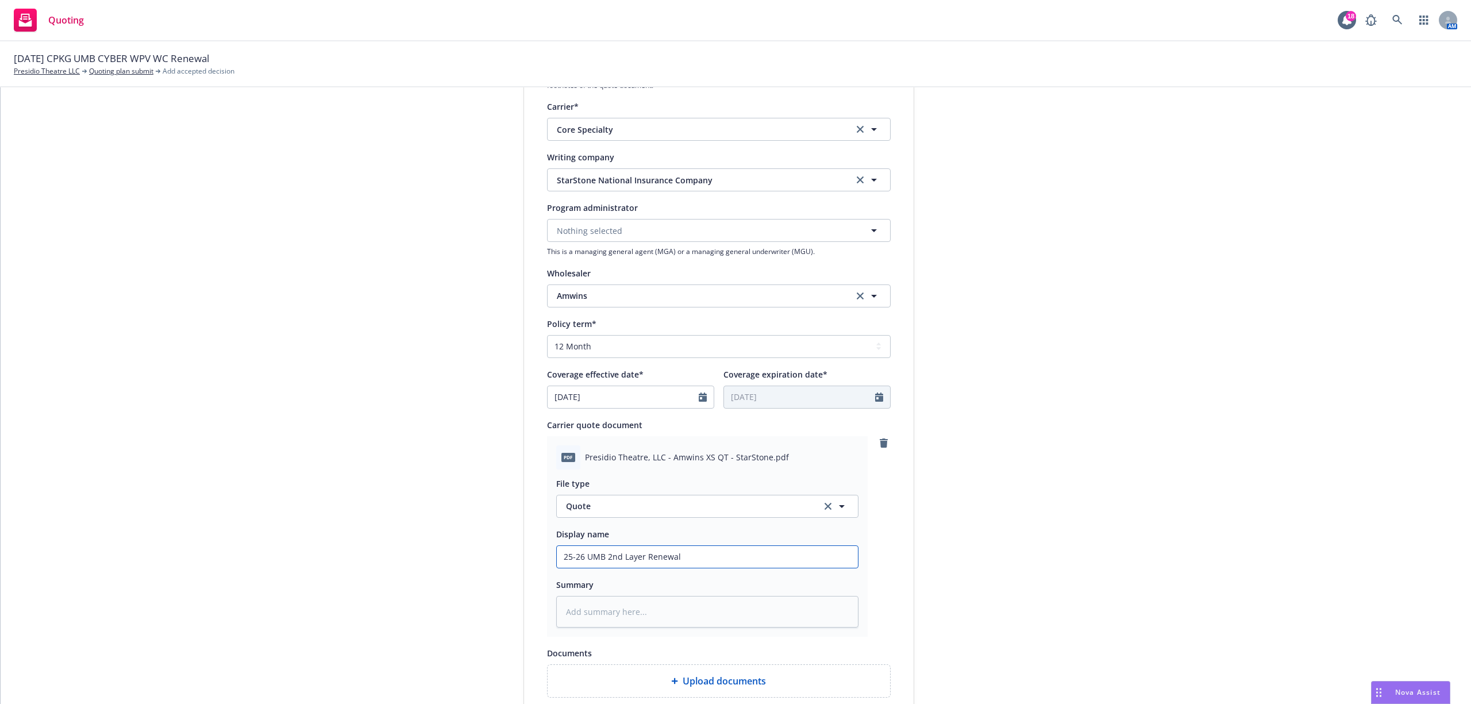
type input "25-26 UMB 2nd Layer Renewal Q"
type textarea "x"
type input "25-26 UMB 2nd Layer Renewal Qu"
type textarea "x"
type input "25-26 UMB 2nd Layer Renewal Quo"
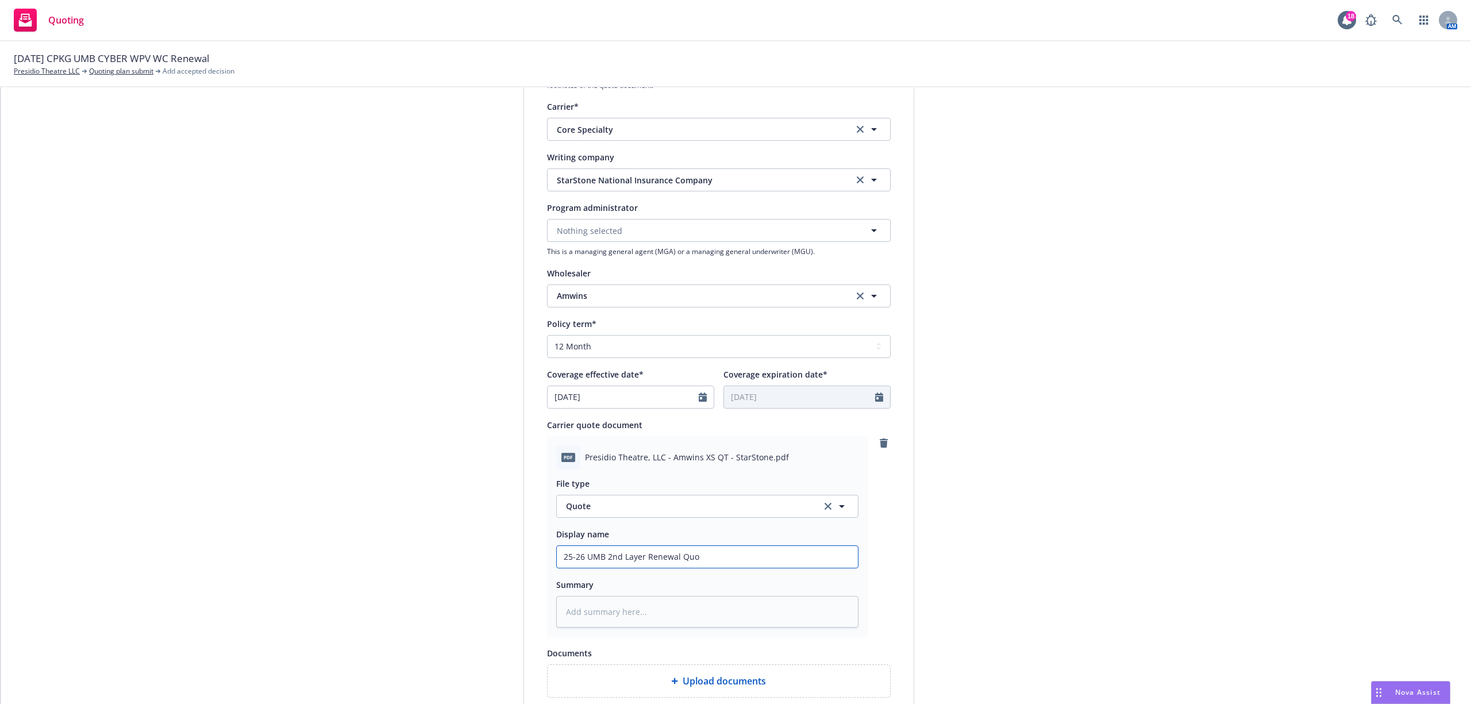
type textarea "x"
type input "25-26 UMB 2nd Layer Renewal Quot"
type textarea "x"
type input "25-26 UMB 2nd Layer Renewal Quote"
click at [644, 614] on textarea at bounding box center [707, 612] width 302 height 32
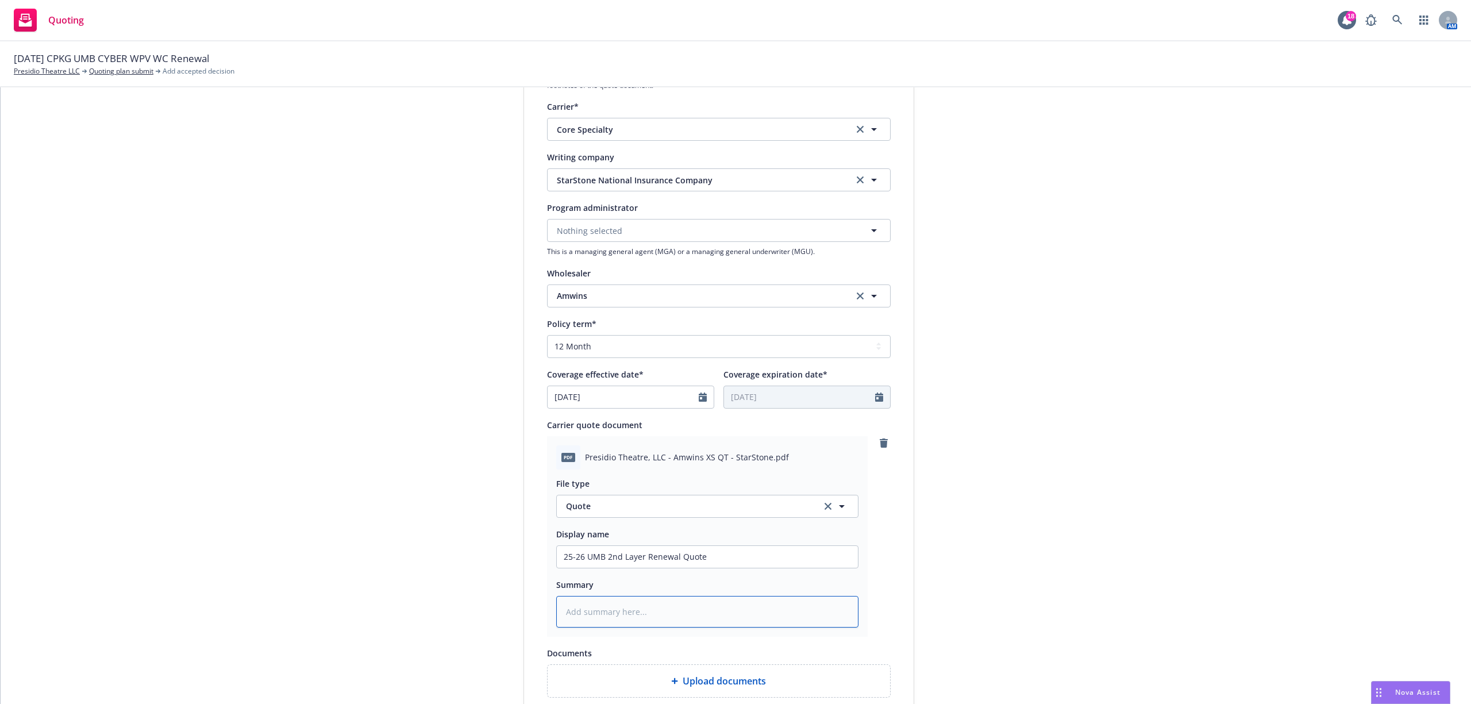
type textarea "x"
type textarea "$"
type textarea "x"
type textarea "$6"
type textarea "x"
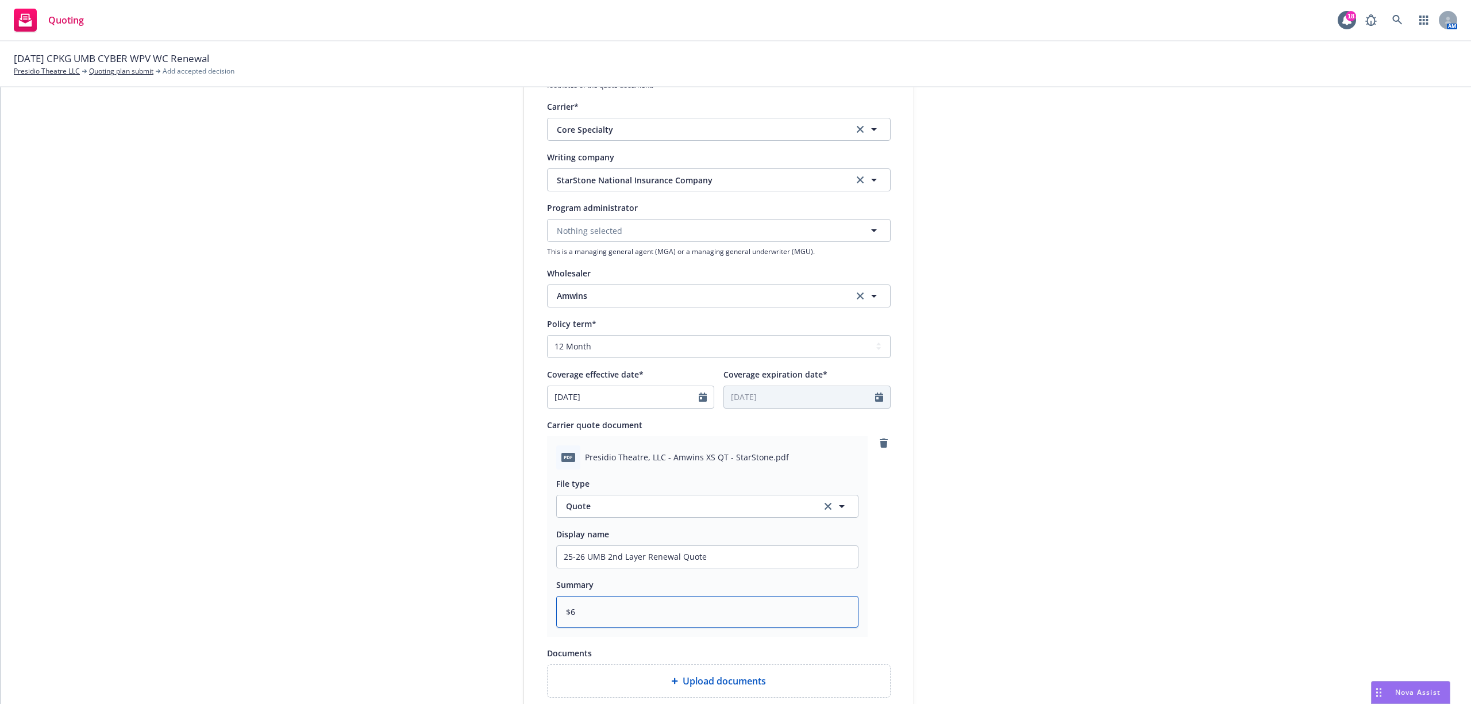
type textarea "$6,"
type textarea "x"
type textarea "$6,2"
type textarea "x"
type textarea "$6,25"
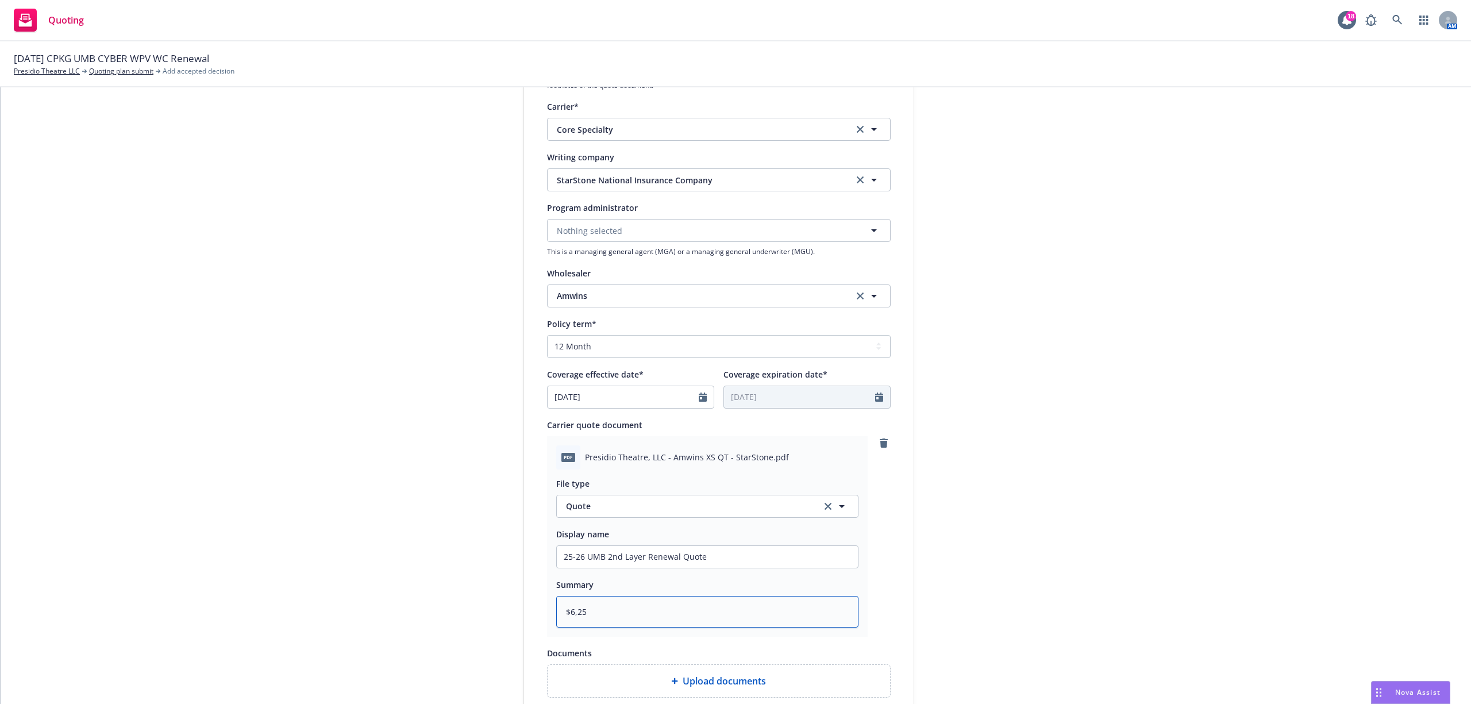
type textarea "x"
type textarea "$6,257"
type textarea "x"
type textarea "$6,257"
type textarea "x"
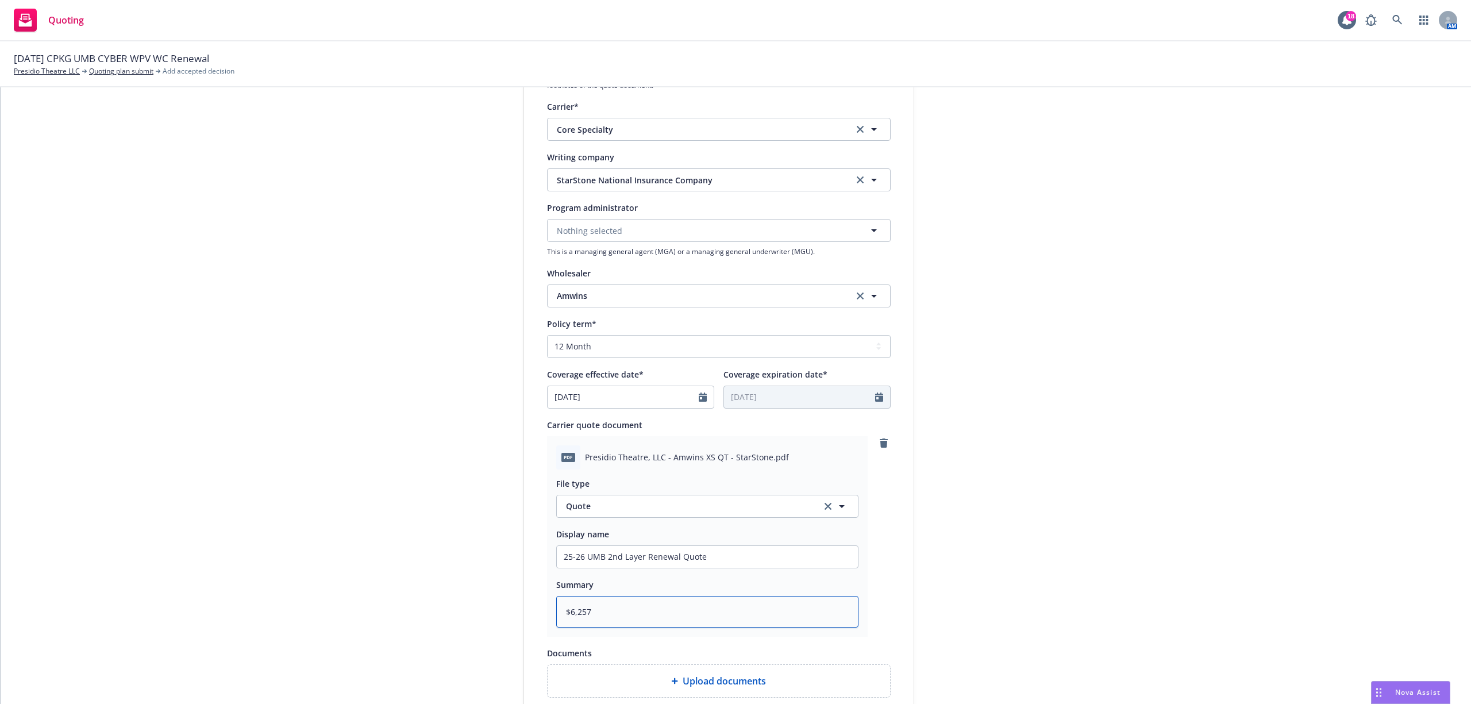
type textarea "$6,257 @"
type textarea "x"
type textarea "$6,257 @"
type textarea "x"
type textarea "$6,257 @ 1"
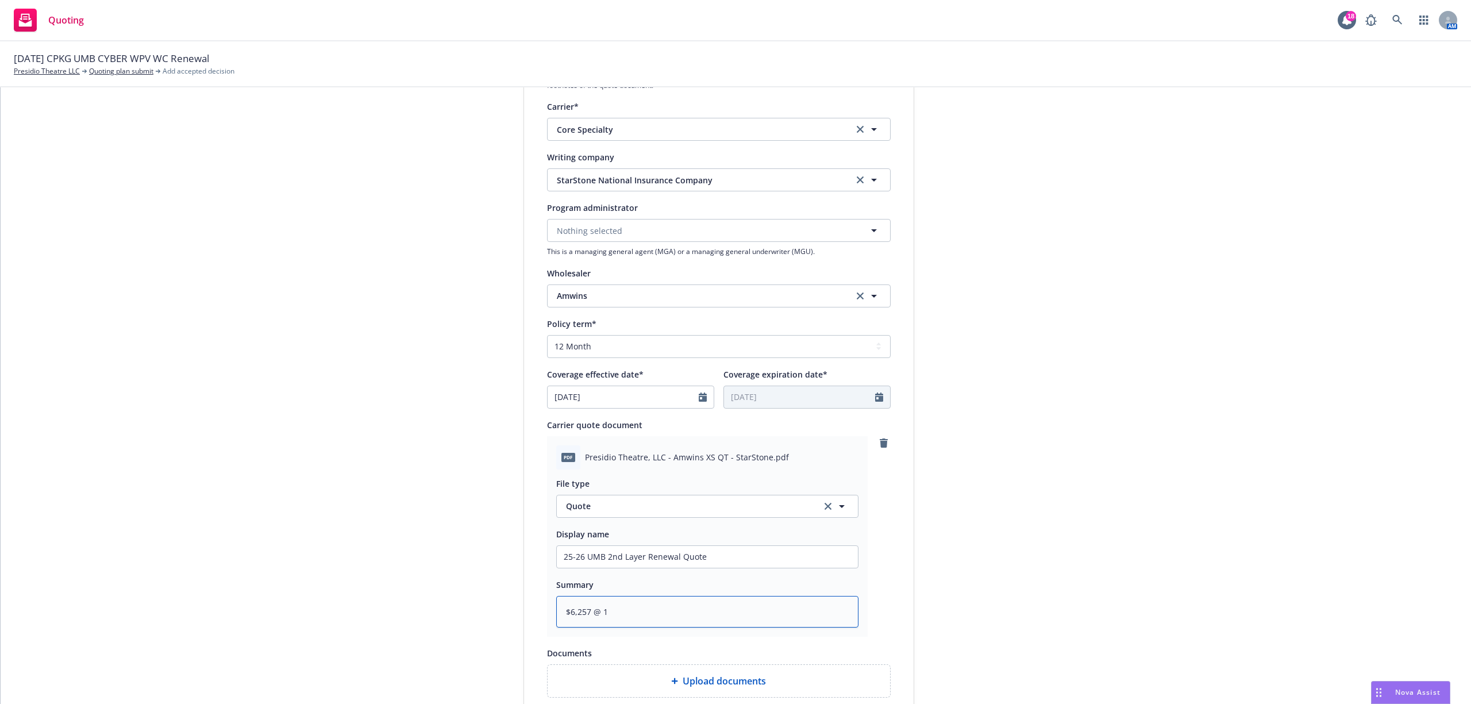
type textarea "x"
type textarea "$6,257 @ 12"
type textarea "x"
type textarea "$6,257 @ 12."
type textarea "x"
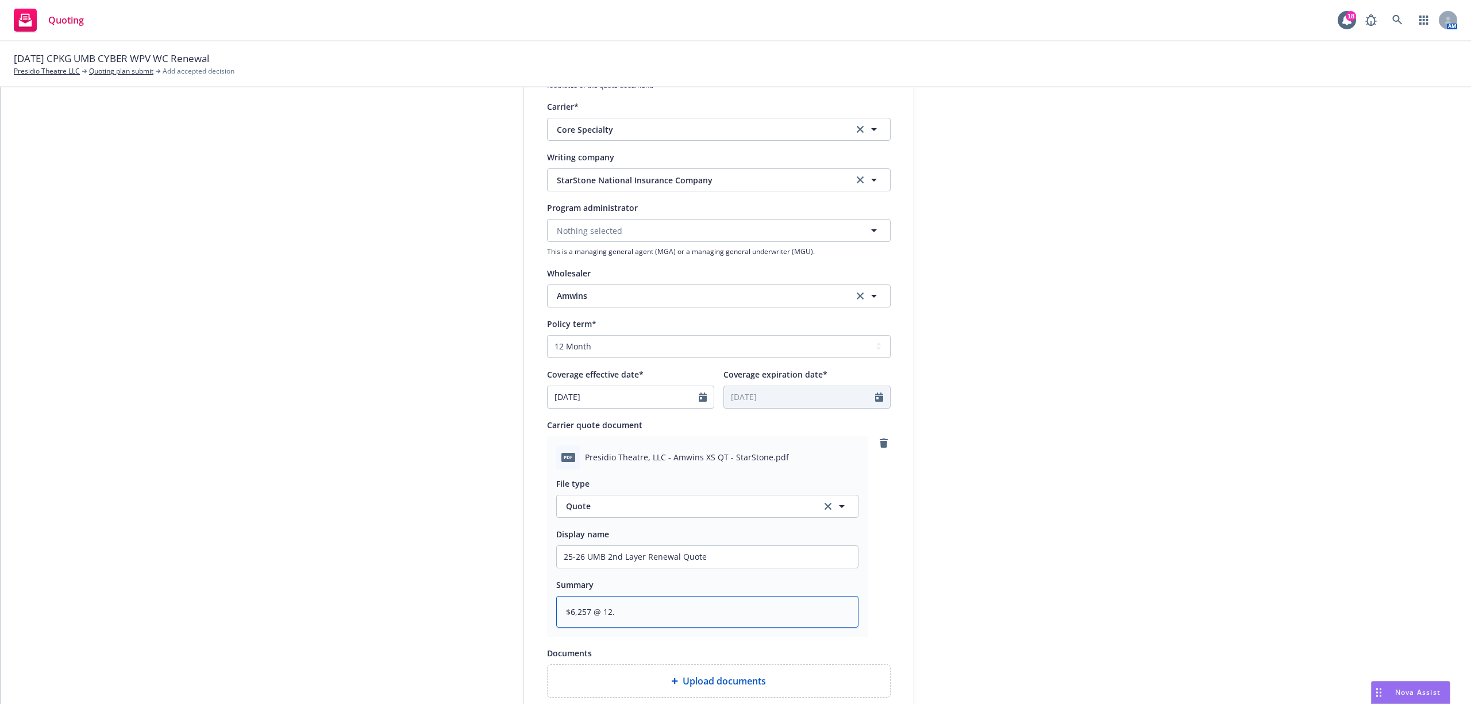
type textarea "$6,257 @ 12.5"
type textarea "x"
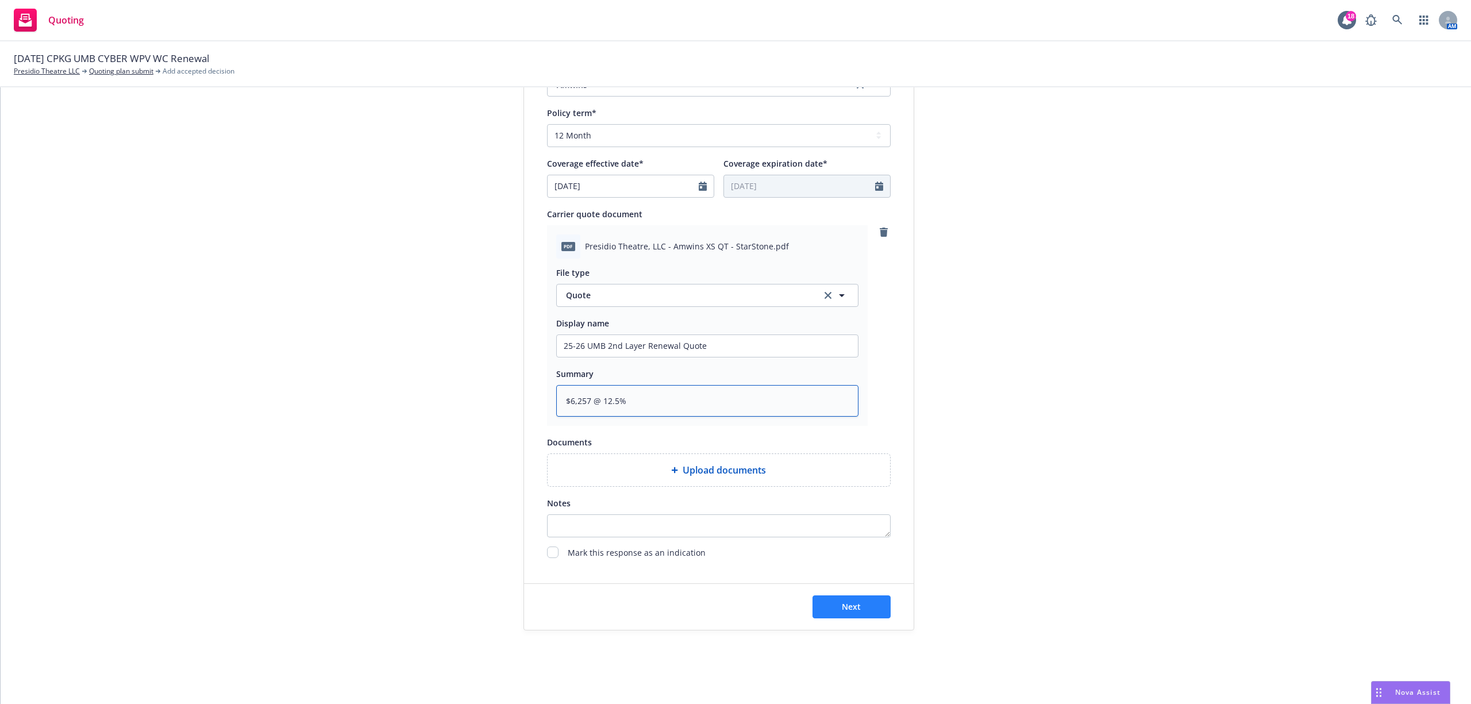
type textarea "$6,257 @ 12.5%"
click at [856, 598] on button "Next" at bounding box center [852, 606] width 78 height 23
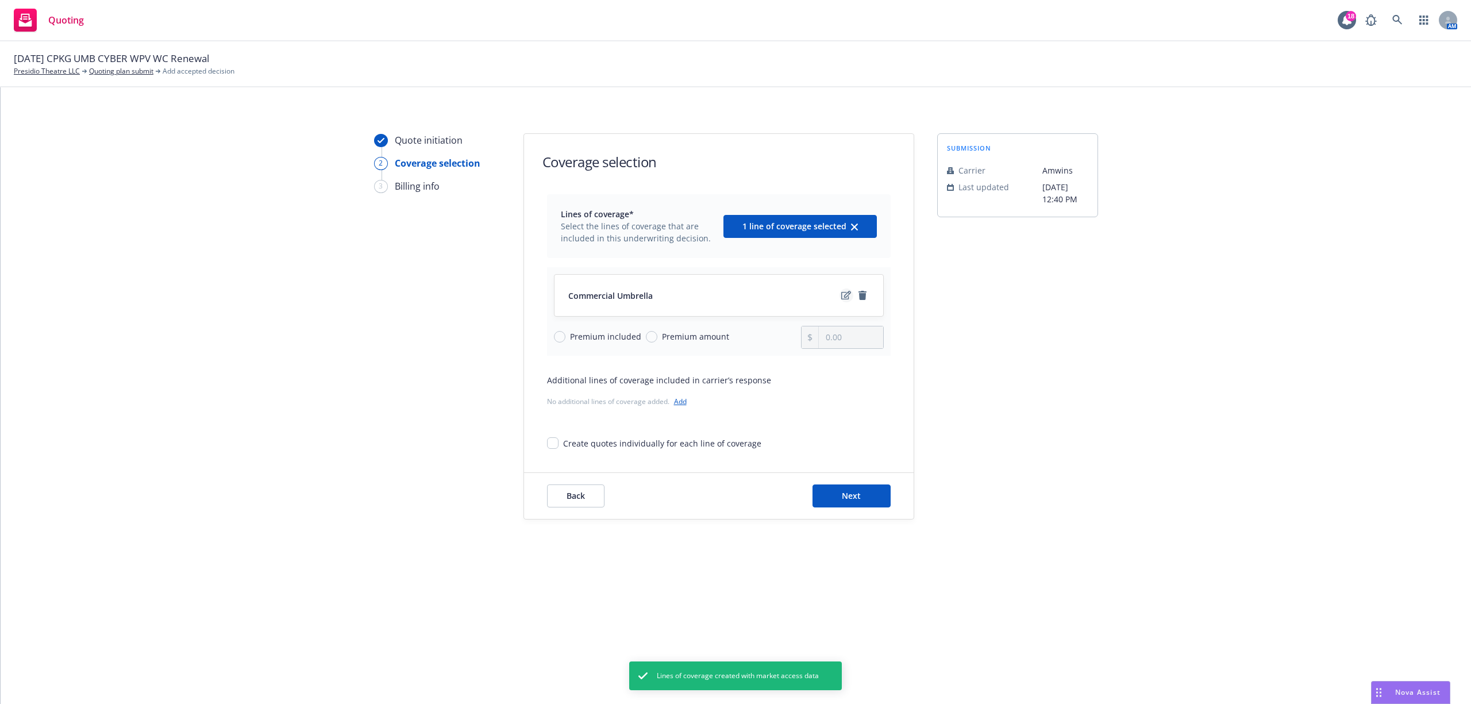
click at [844, 293] on icon "edit" at bounding box center [846, 295] width 10 height 9
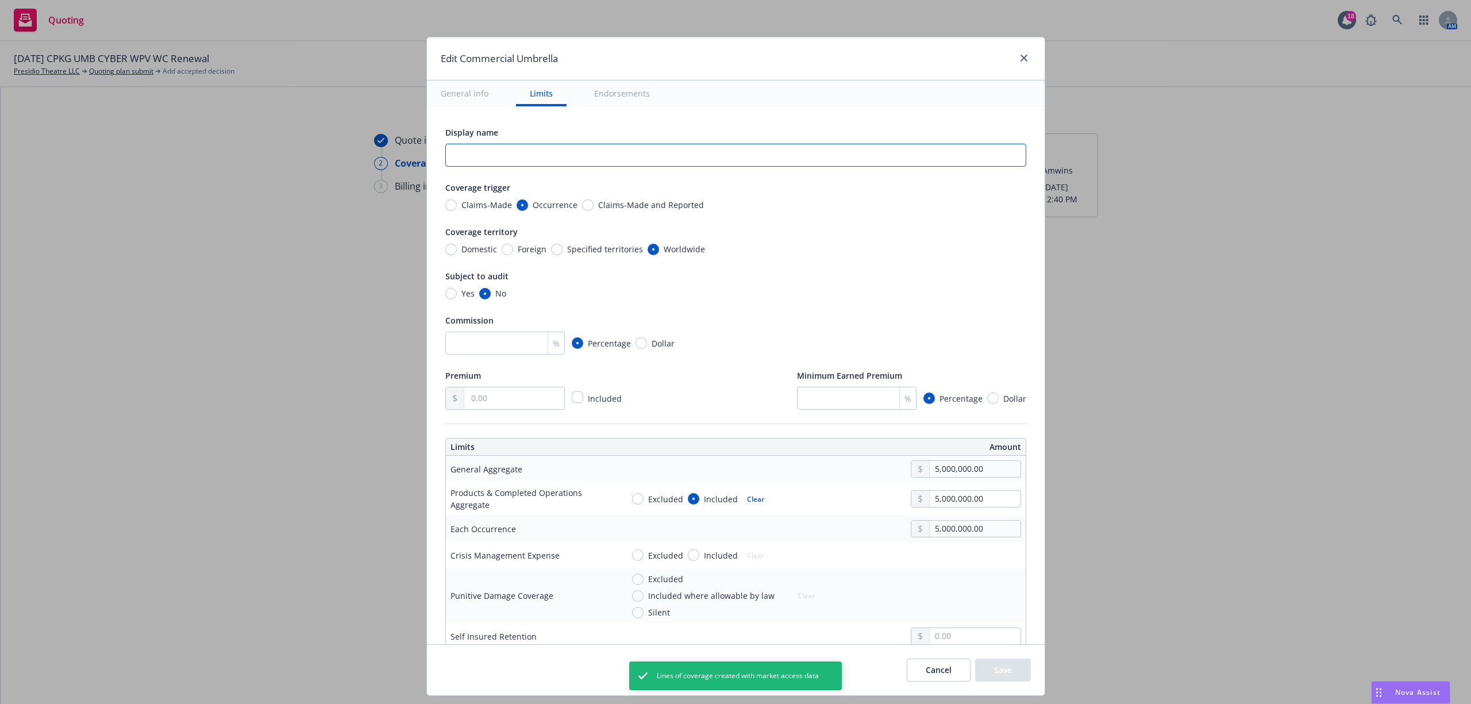
click at [552, 159] on input "text" at bounding box center [735, 155] width 581 height 23
type textarea "x"
type input "2"
type textarea "x"
type input "2n"
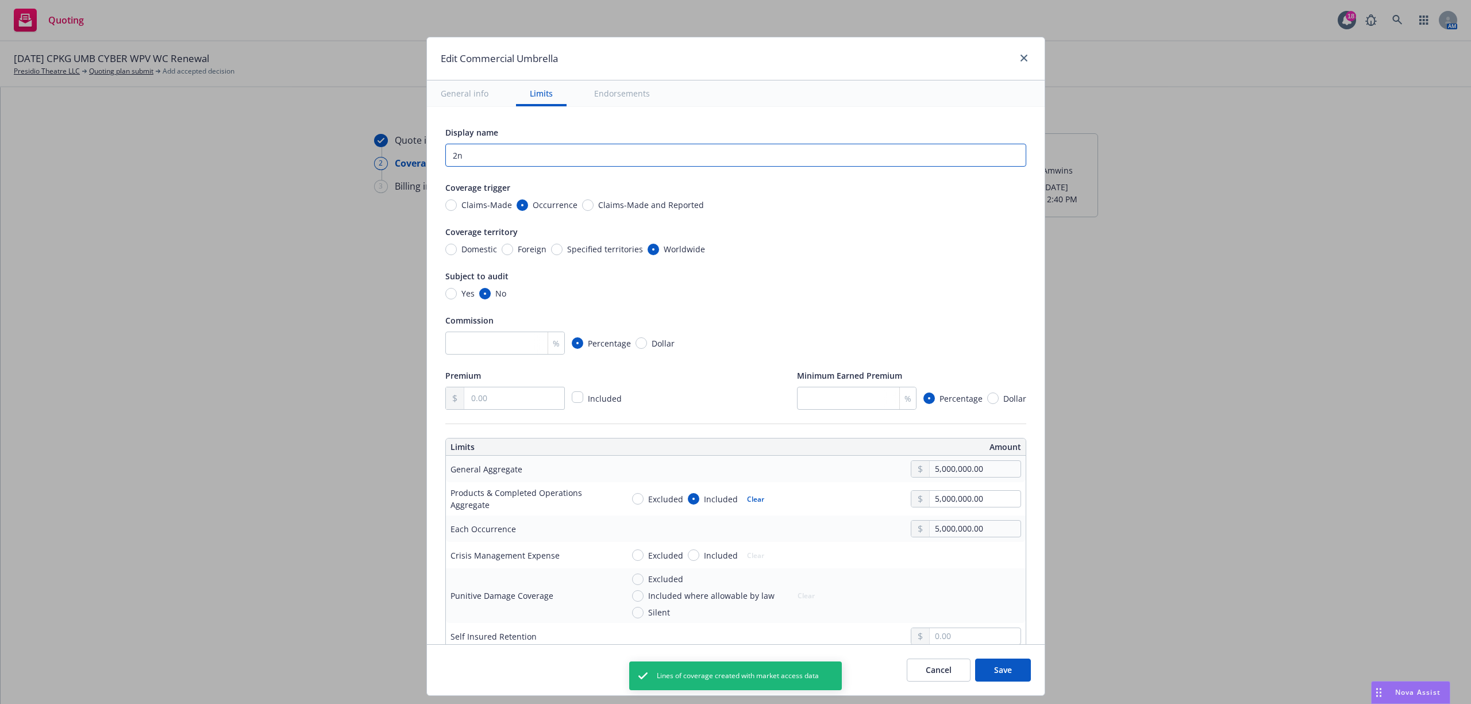
type textarea "x"
type input "2nd"
type textarea "x"
type input "2nd"
type textarea "x"
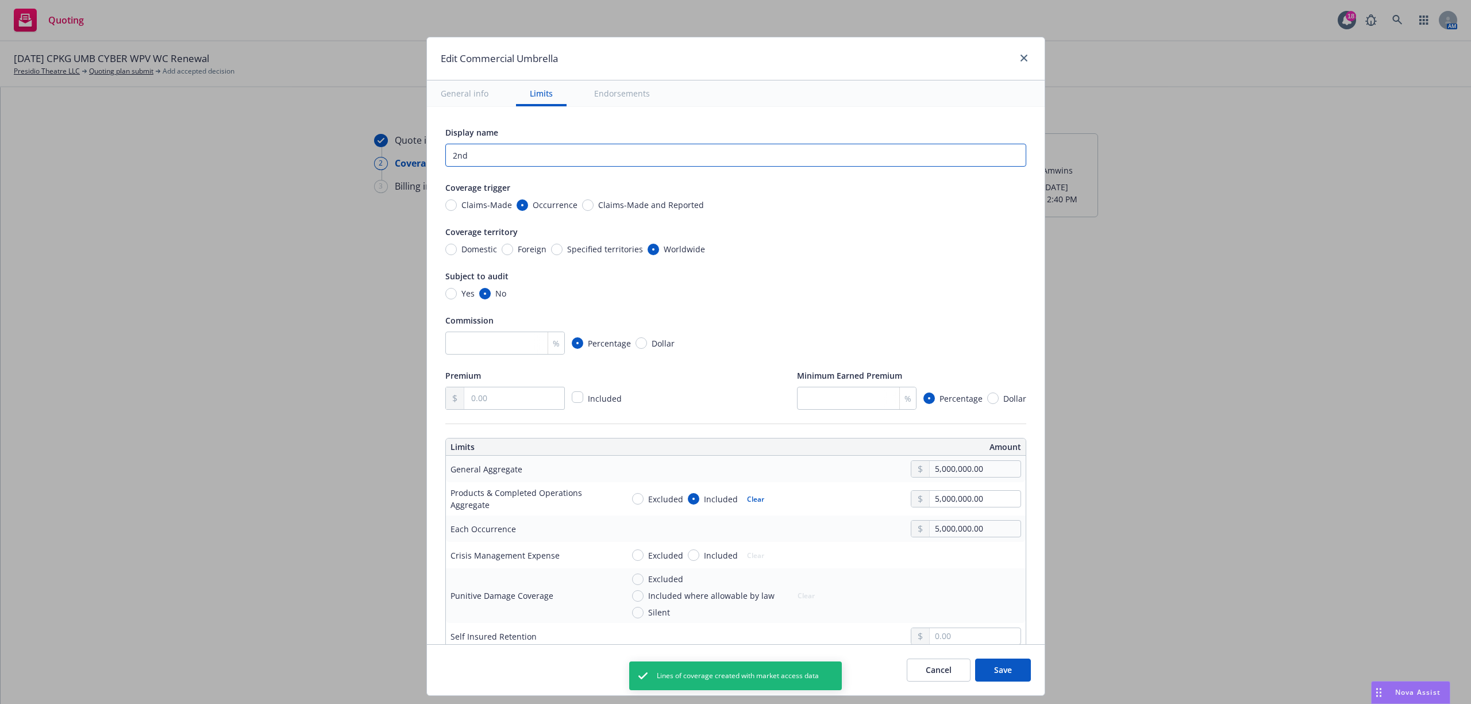
type input "2nd l"
type textarea "x"
type input "2nd la"
type textarea "x"
type input "2nd lay"
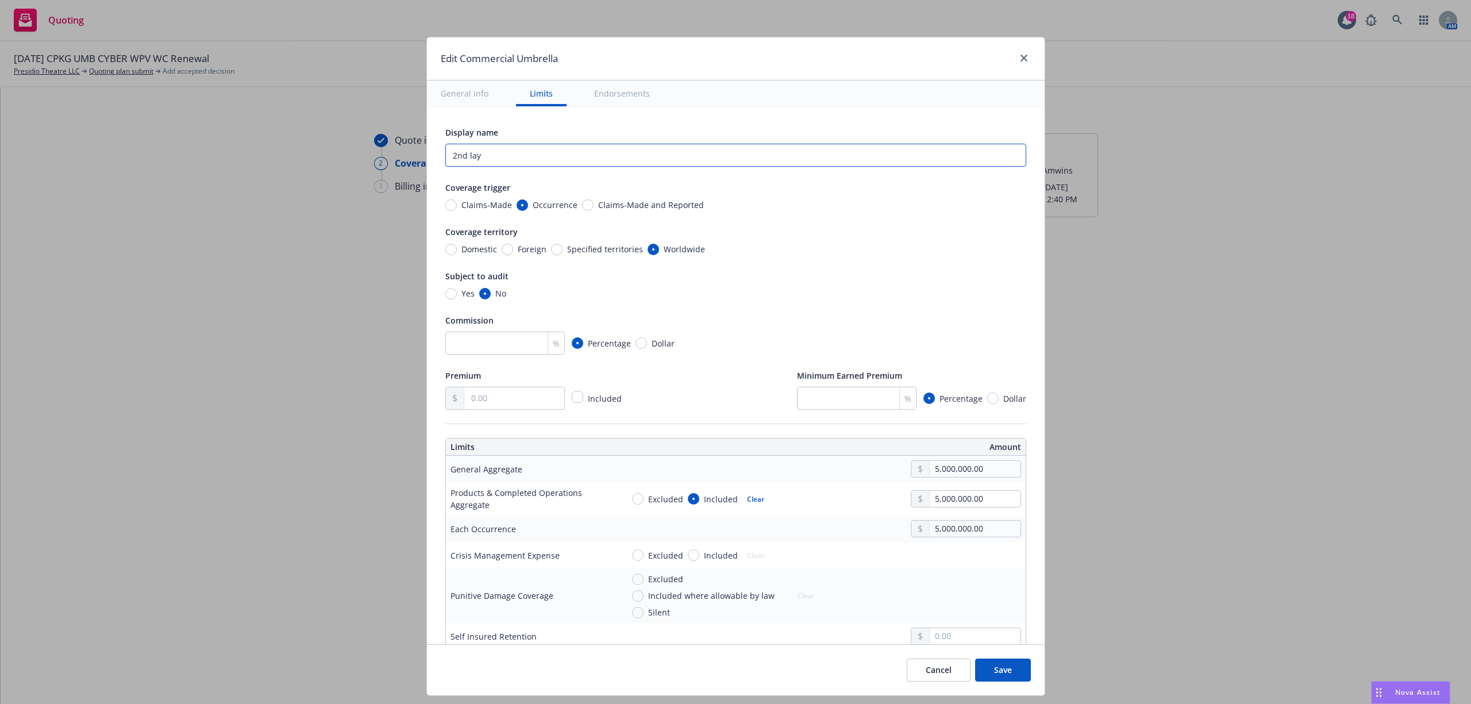
type textarea "x"
type input "2nd laye"
type textarea "x"
type input "2nd layer"
type textarea "x"
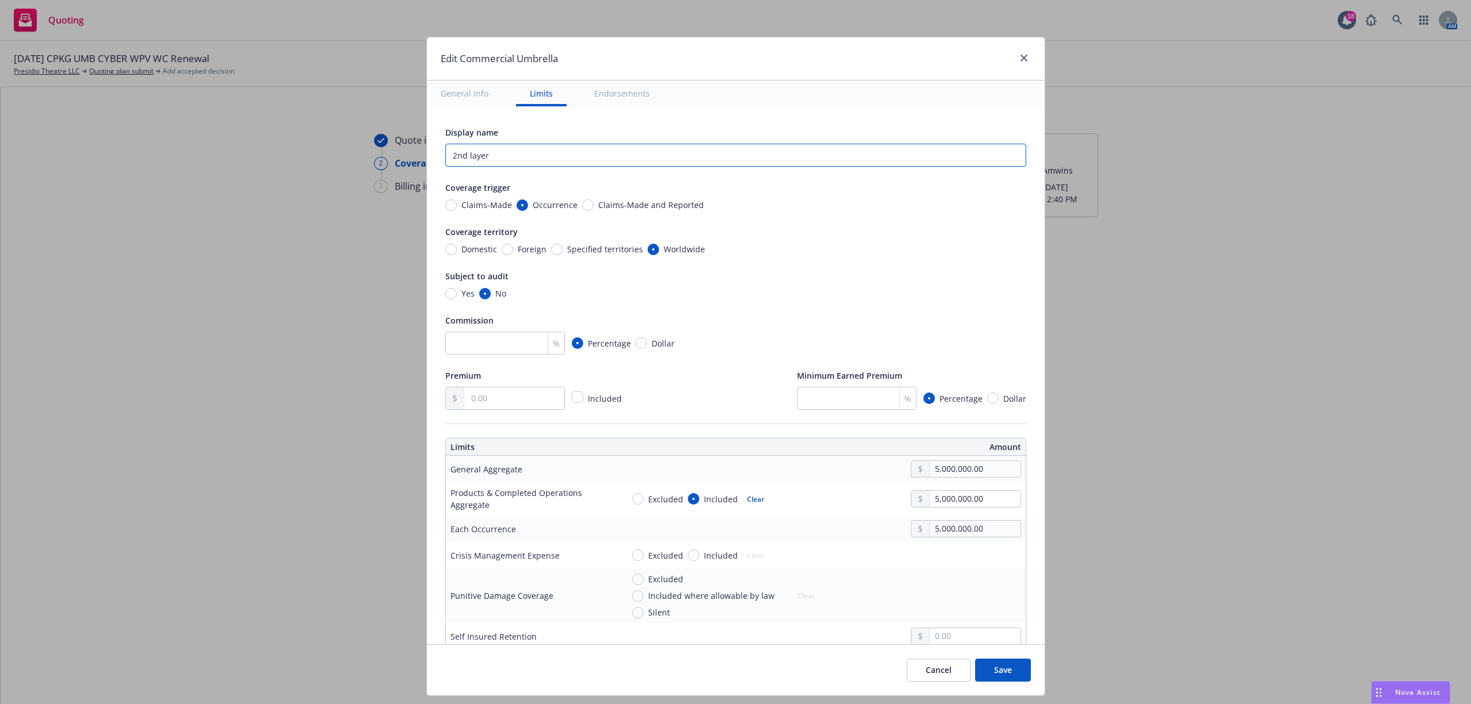
type input "2nd layer"
type textarea "x"
type input "2nd layer"
type textarea "x"
type input "2nd laye"
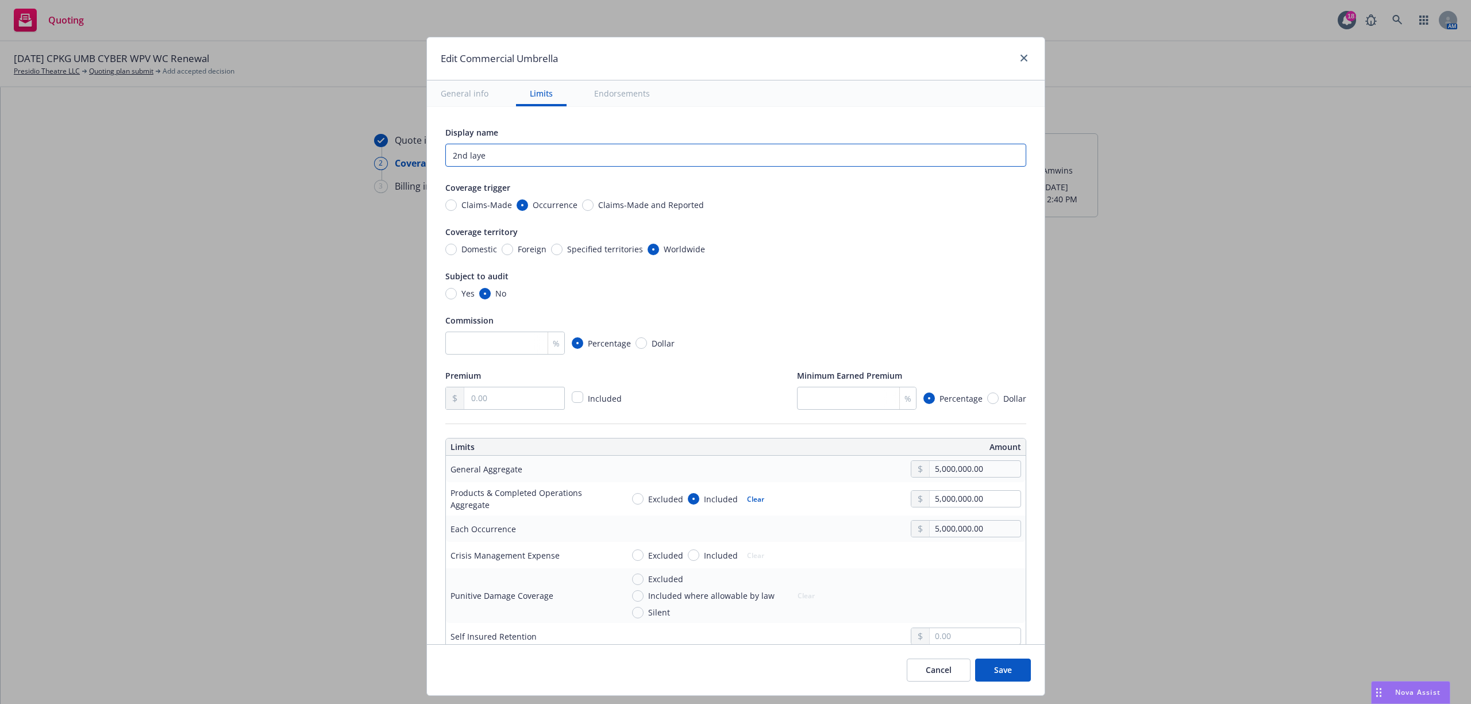
type textarea "x"
type input "2nd lay"
type textarea "x"
type input "2nd la"
type textarea "x"
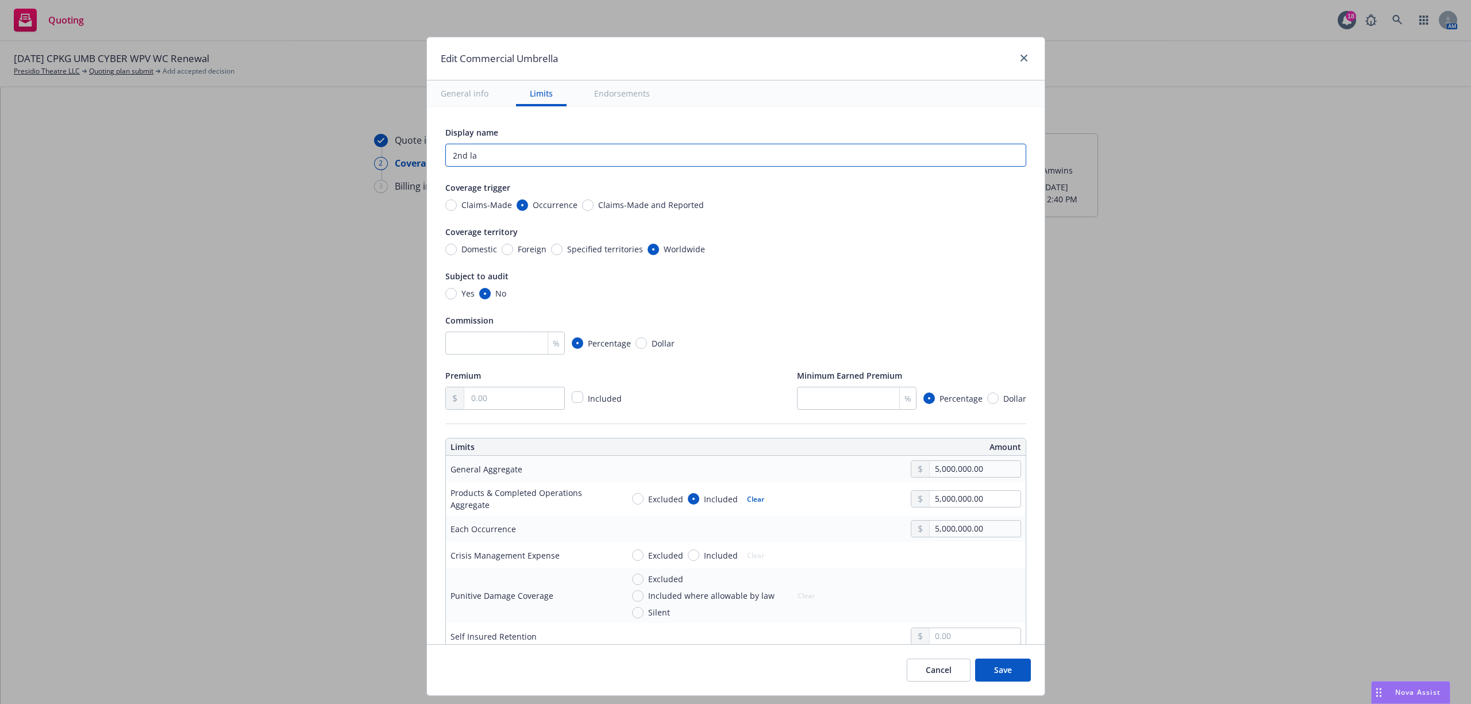
type input "2nd l"
type textarea "x"
type input "2nd"
type textarea "x"
type input "2nd L"
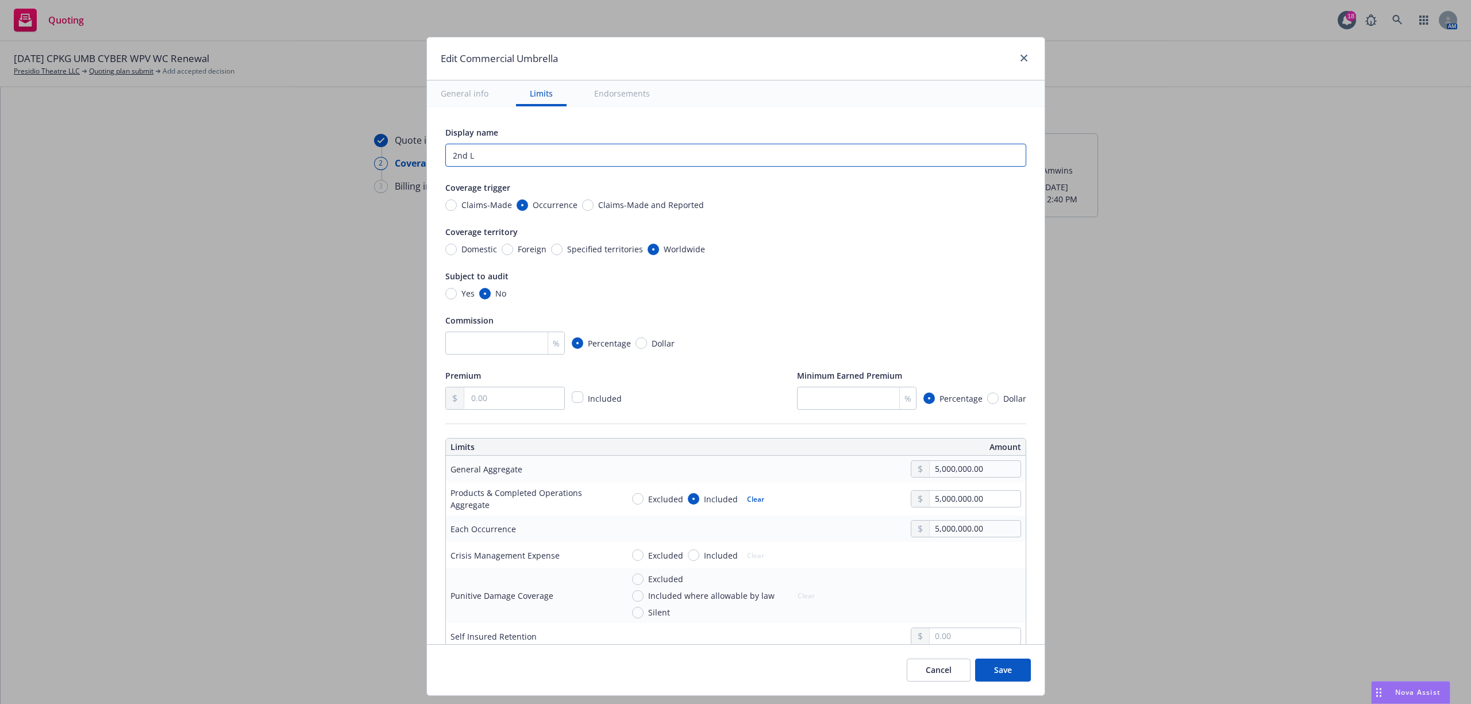
type textarea "x"
type input "2nd La"
type textarea "x"
type input "2nd Lay"
type textarea "x"
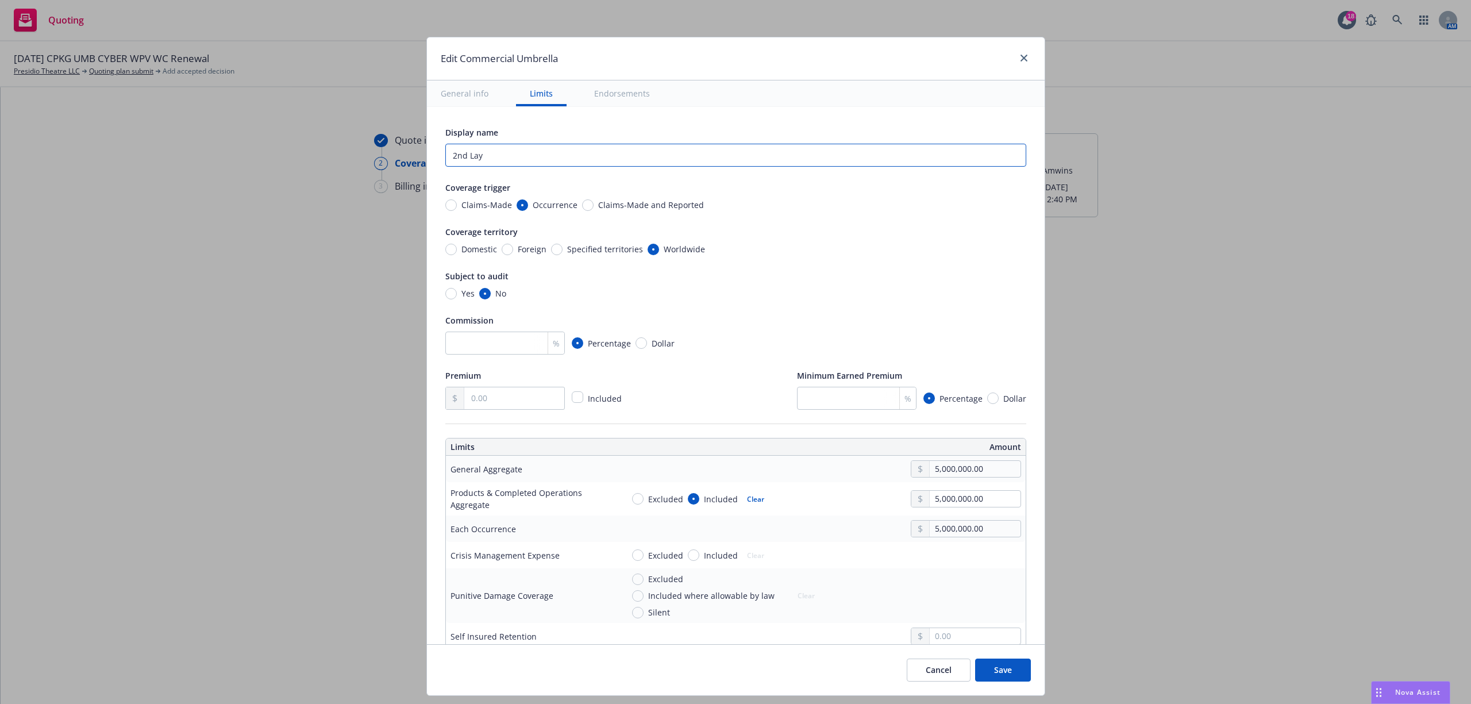
type input "2nd Laye"
type textarea "x"
type input "2nd Layer"
type textarea "x"
type input "2nd Layer"
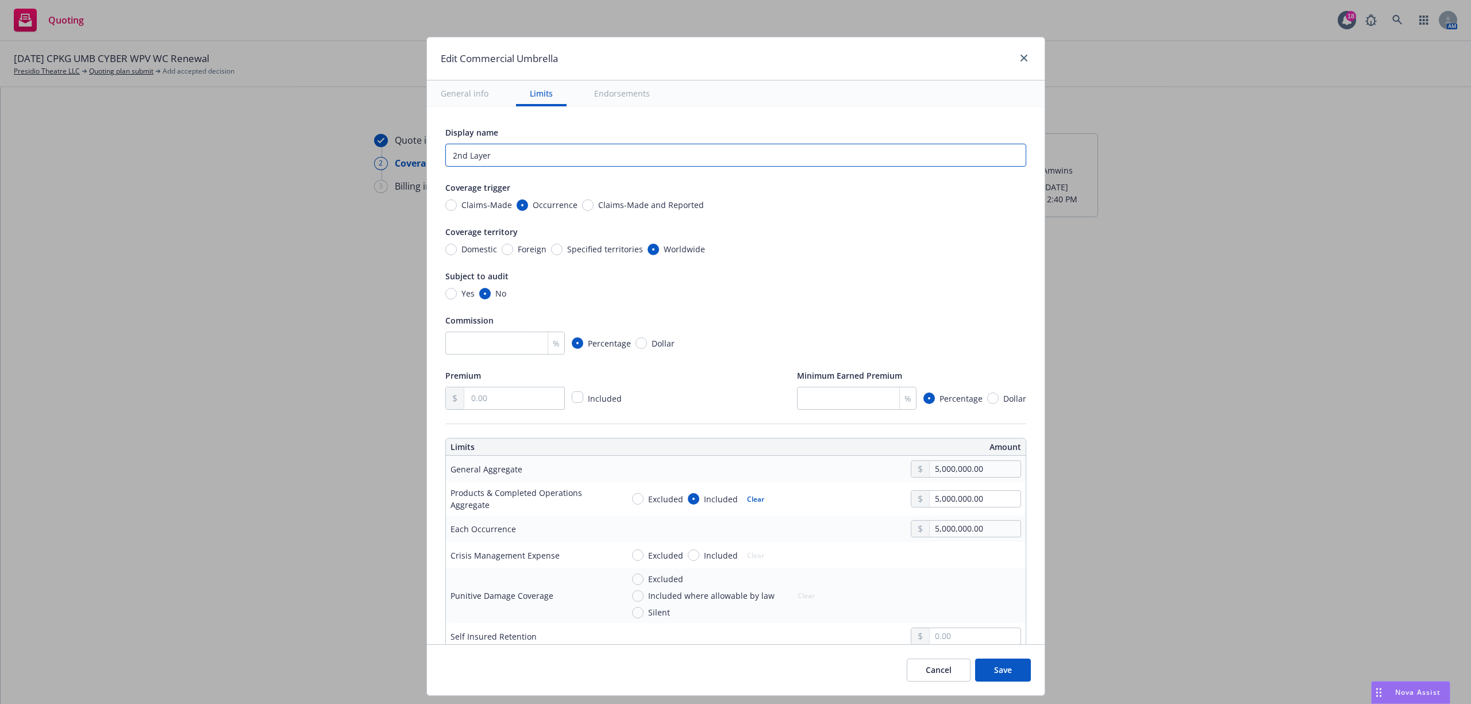
type textarea "x"
type input "2nd Layer E"
type textarea "x"
type input "2nd Layer Ex"
type textarea "x"
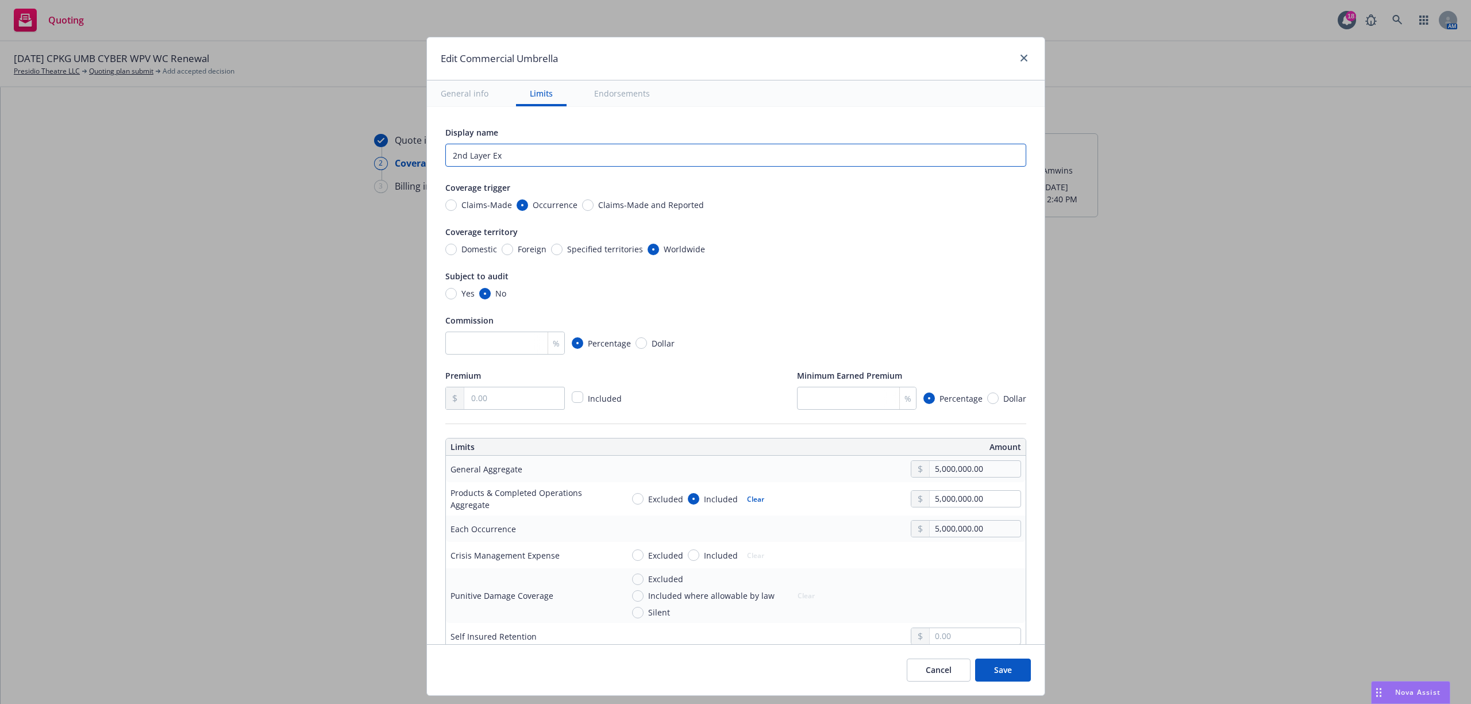
type input "2nd Layer Exc"
type textarea "x"
type input "2nd Layer Exce"
type textarea "x"
type input "2nd Layer Exces"
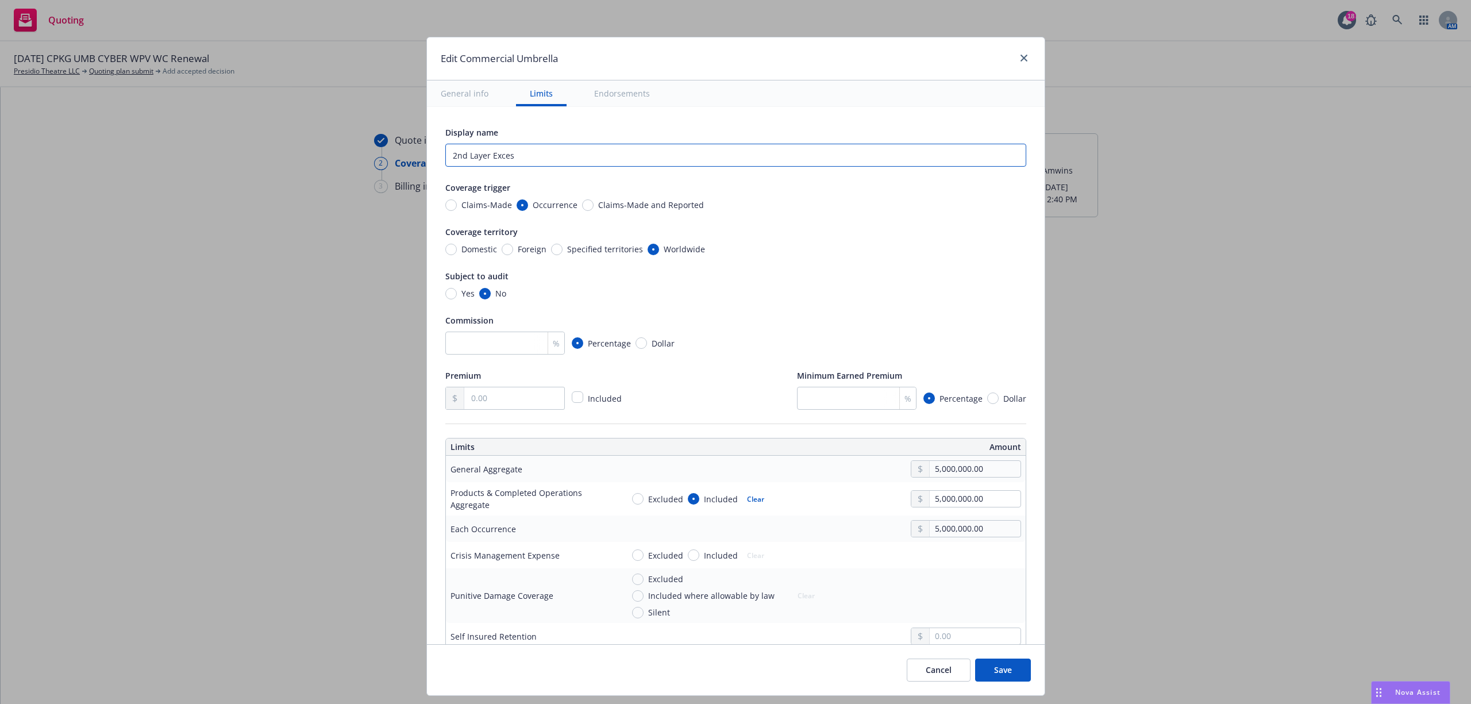
type textarea "x"
type input "2nd Layer Excess"
type textarea "x"
type input "2nd Layer Excess"
type textarea "x"
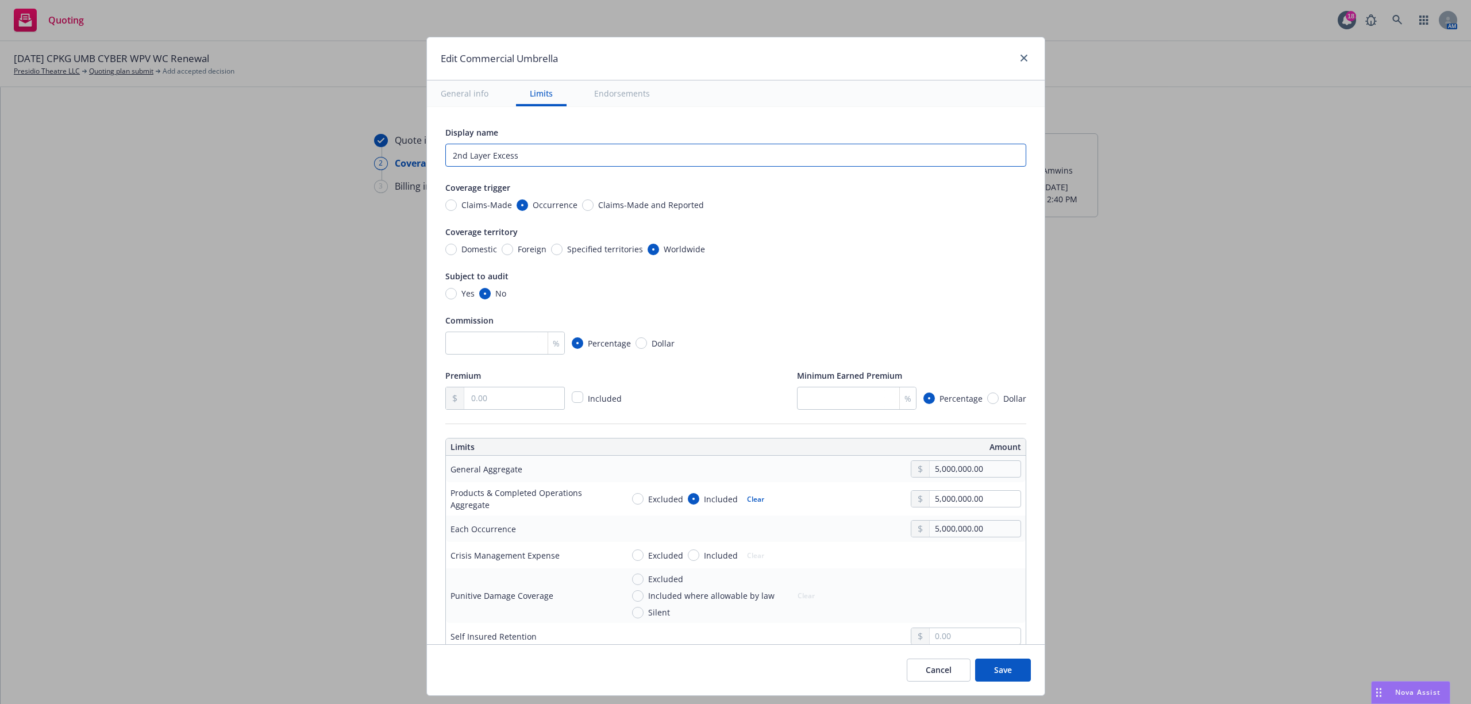
type input "2nd Layer Excess R"
type textarea "x"
type input "2nd Layer Excess Re"
type textarea "x"
type input "2nd Layer Excess Ren"
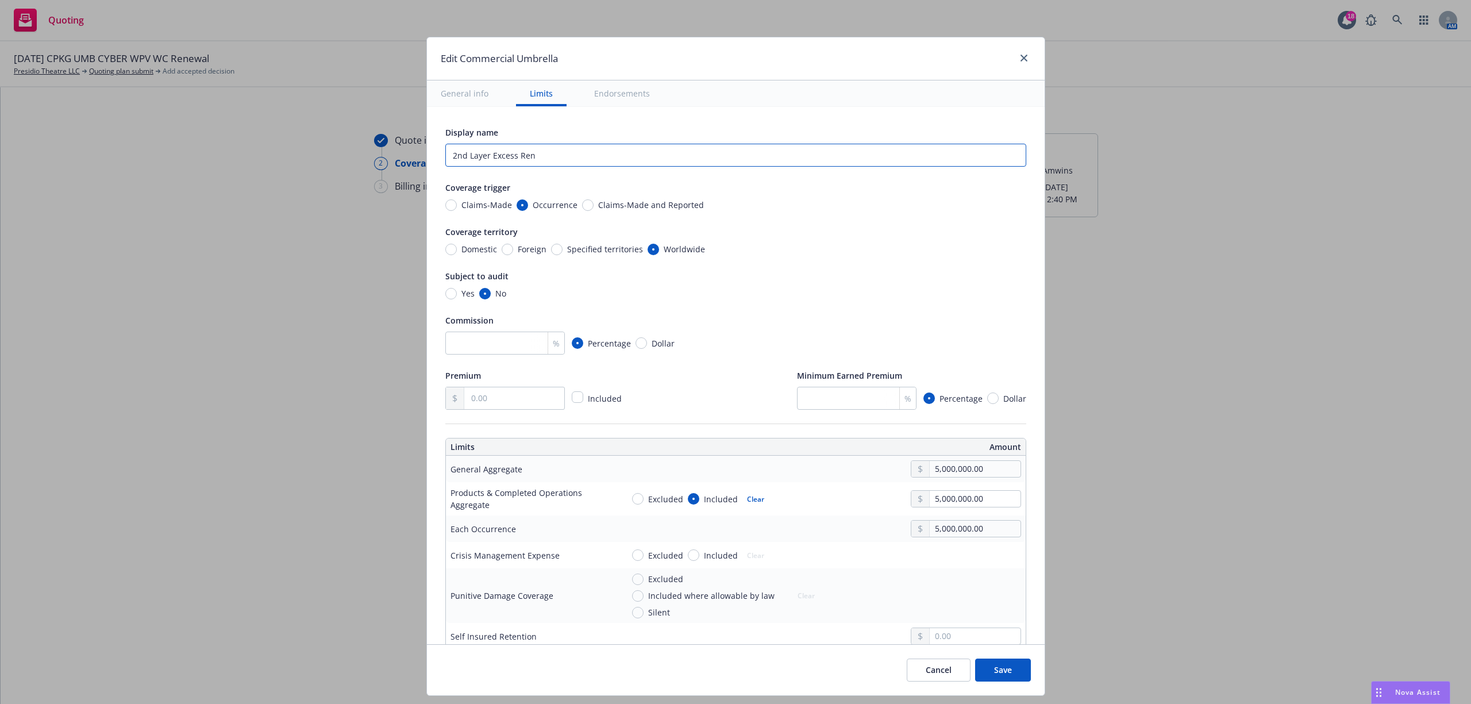
type textarea "x"
type input "2nd Layer Excess [PERSON_NAME]"
type textarea "x"
type input "2nd Layer Excess Renew"
type textarea "x"
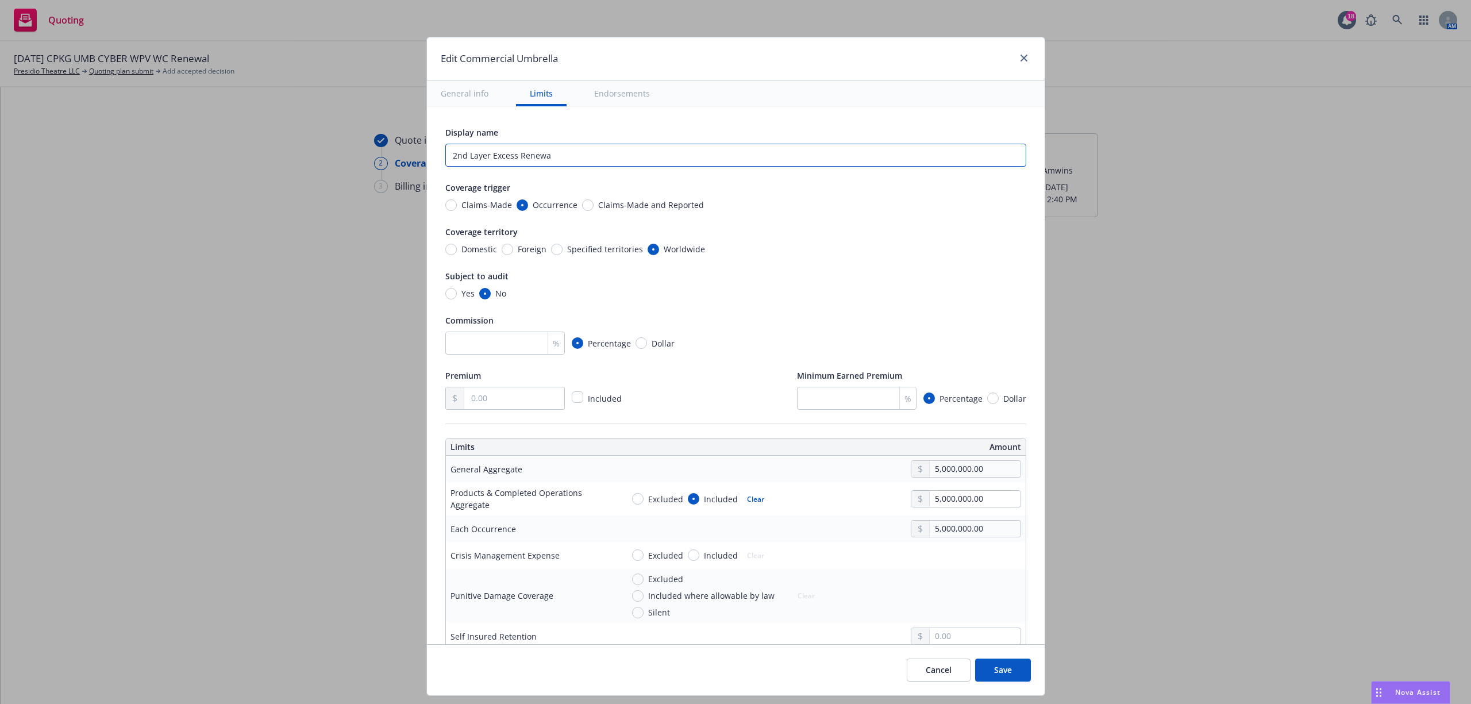
type input "2nd Layer Excess Renewal"
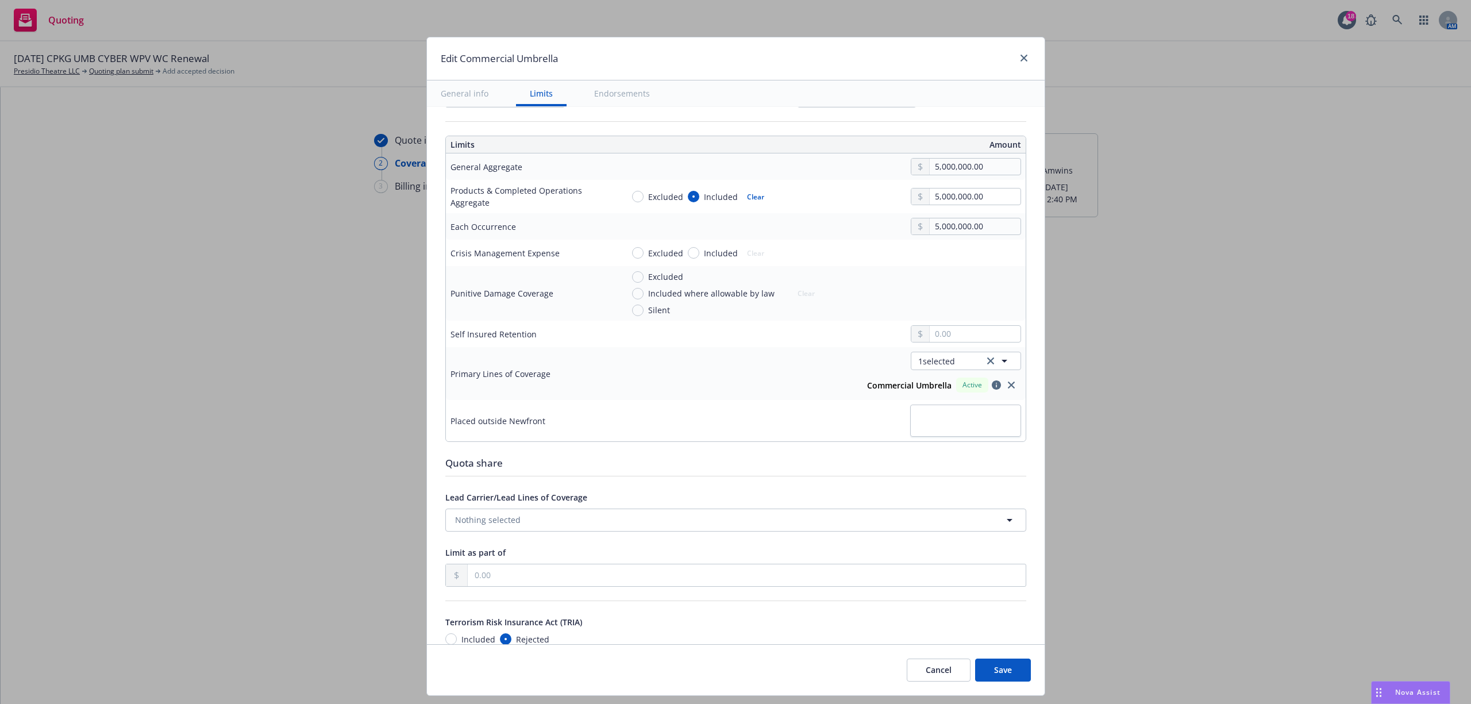
scroll to position [536, 0]
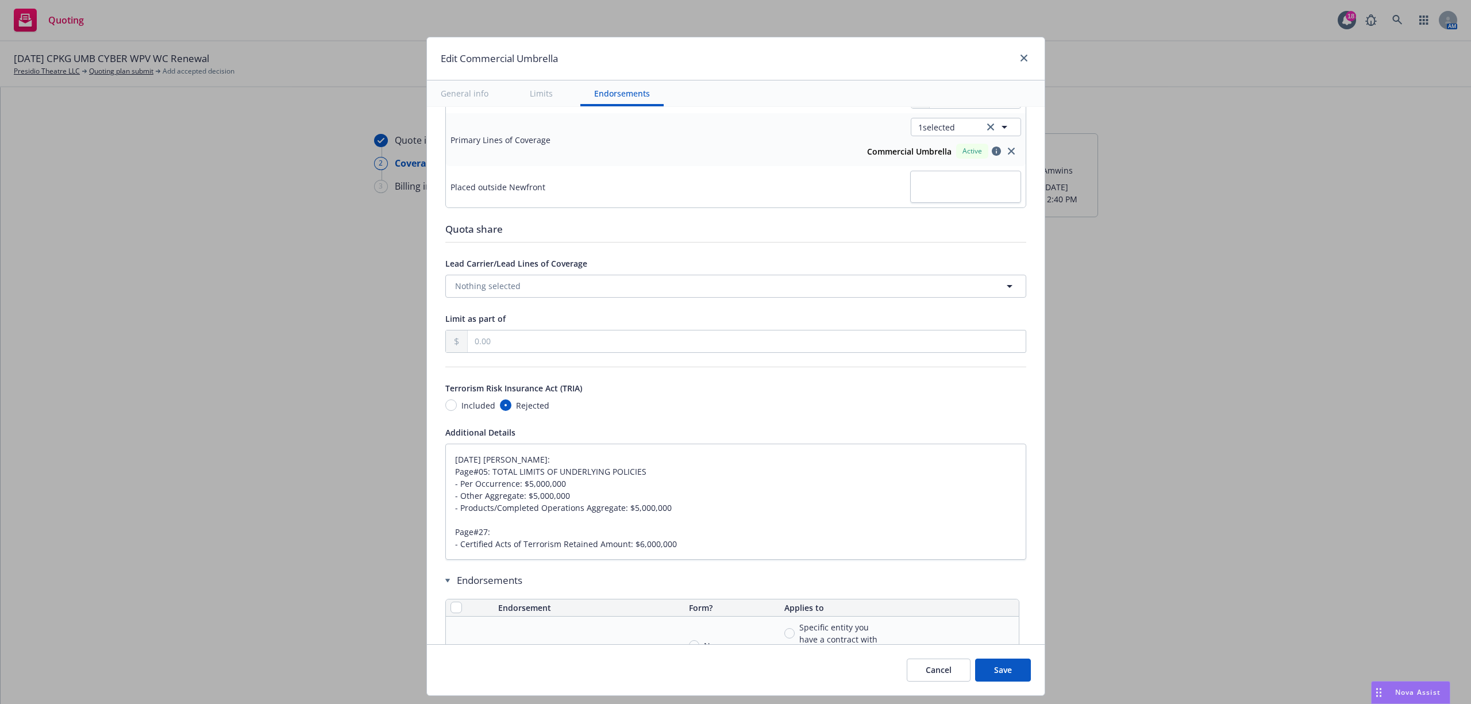
type textarea "x"
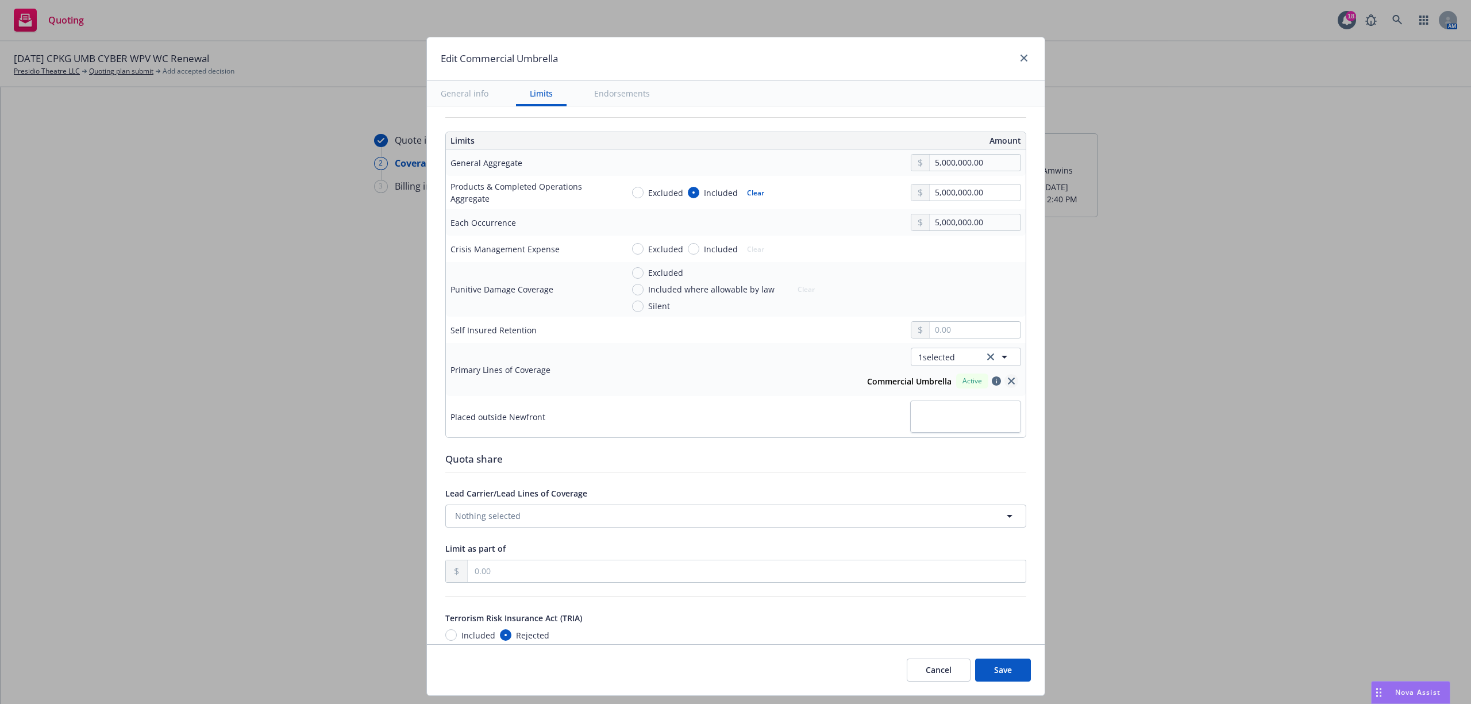
type input "2nd Layer Excess Renewal"
click at [1005, 379] on link "close" at bounding box center [1012, 381] width 14 height 14
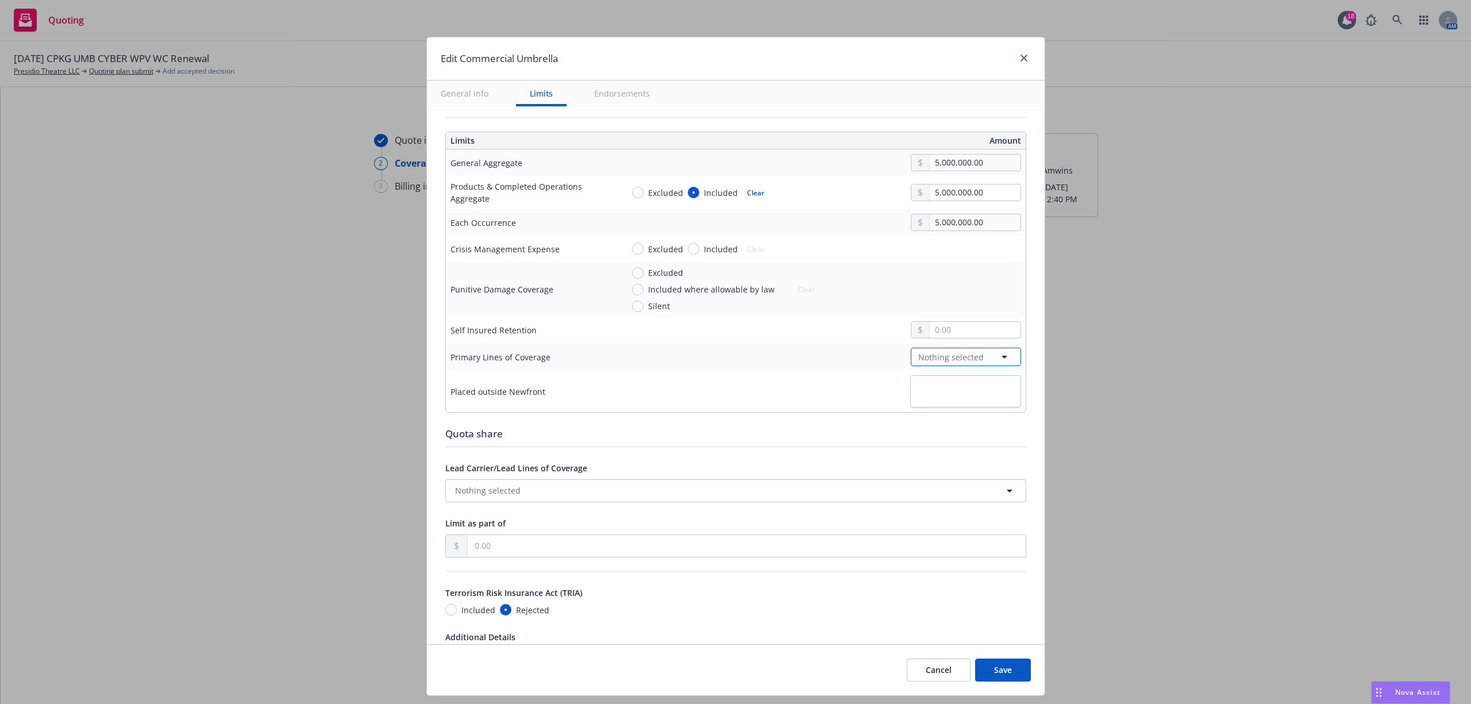
click at [939, 354] on span "Nothing selected" at bounding box center [952, 357] width 66 height 12
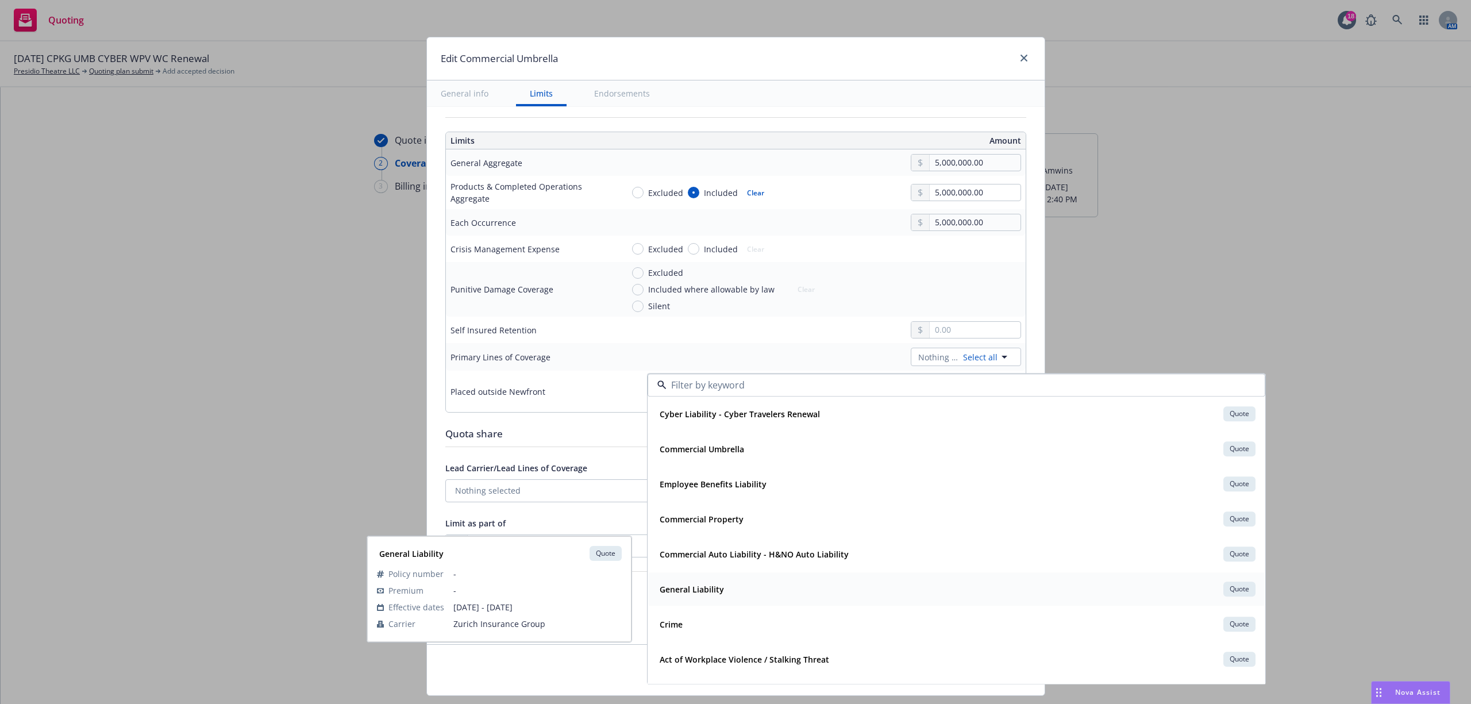
click at [820, 587] on div "General Liability Quote" at bounding box center [956, 589] width 603 height 20
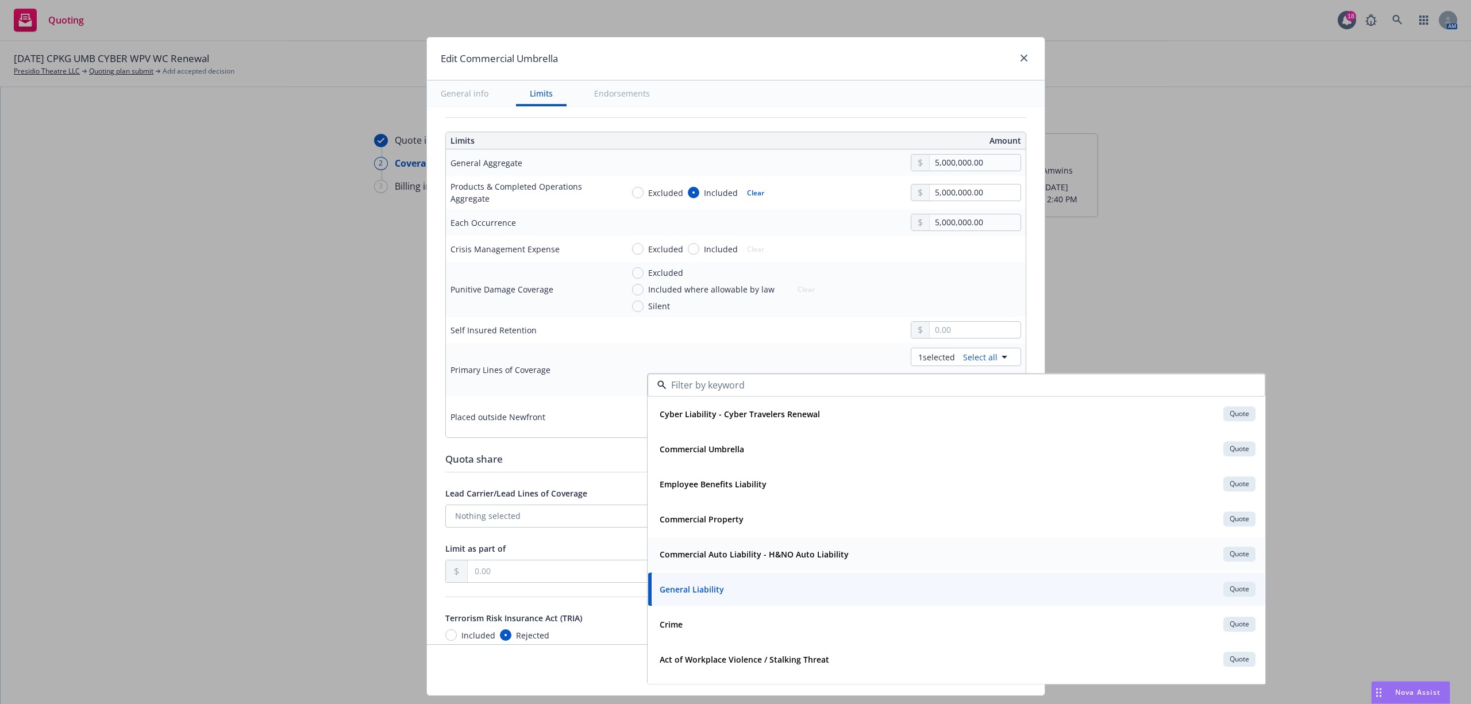
click at [819, 559] on span "Commercial Auto Liability - H&NO Auto Liability" at bounding box center [754, 554] width 189 height 12
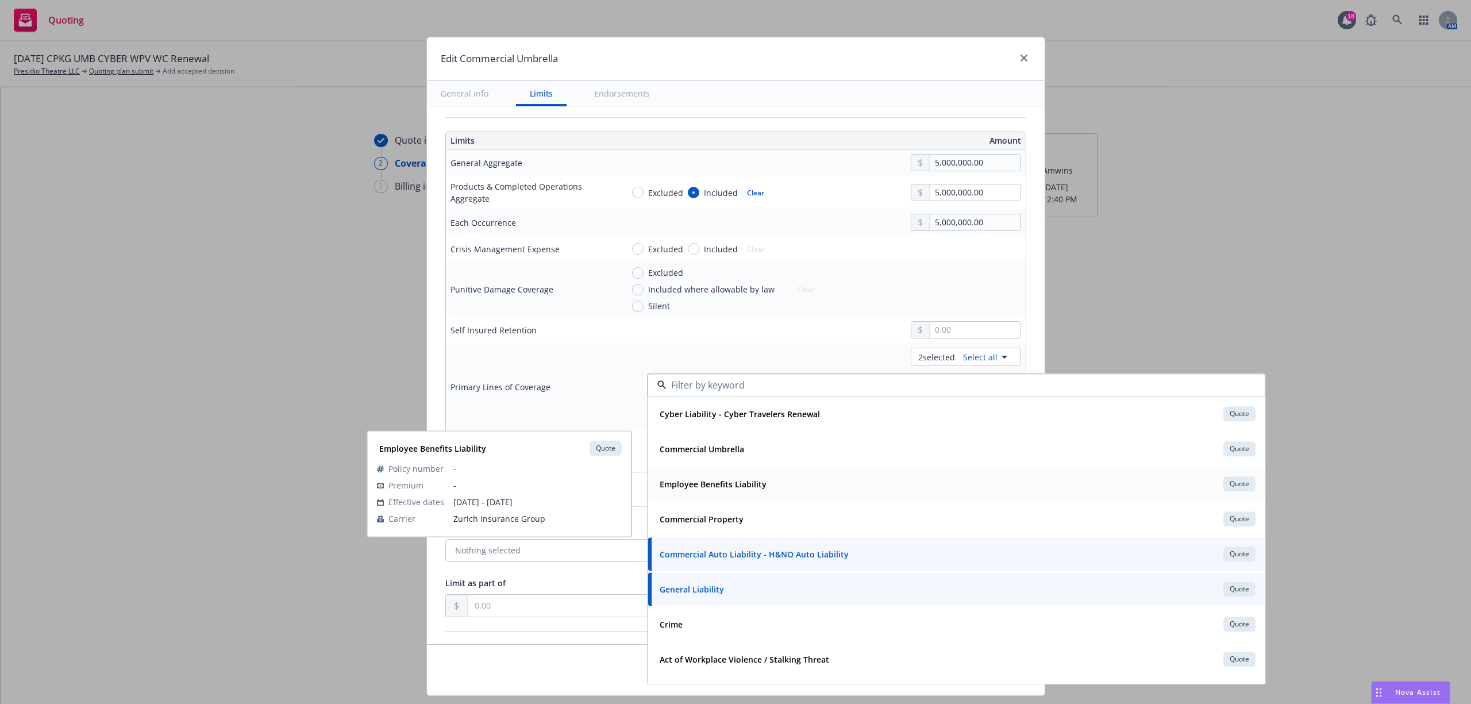
click at [803, 490] on div "Employee Benefits Liability Quote" at bounding box center [956, 484] width 603 height 20
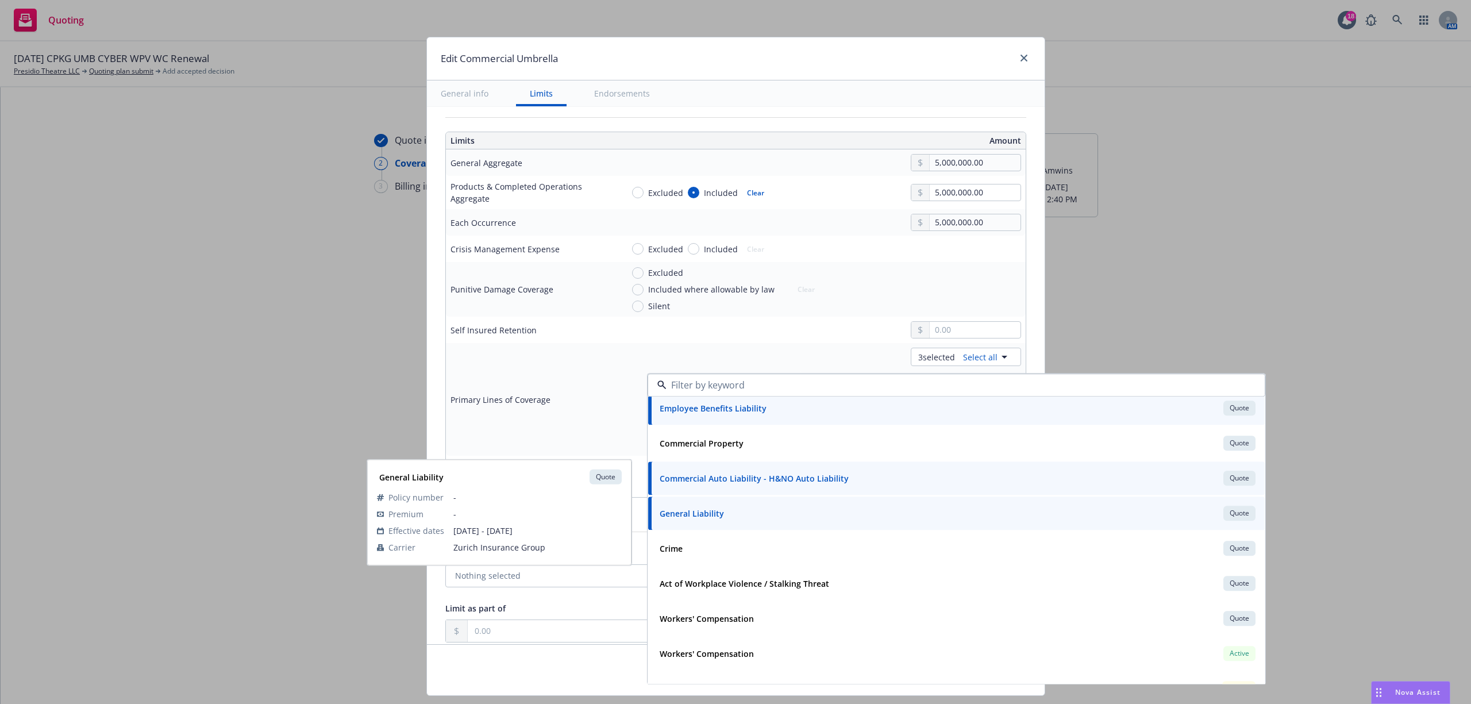
scroll to position [76, 0]
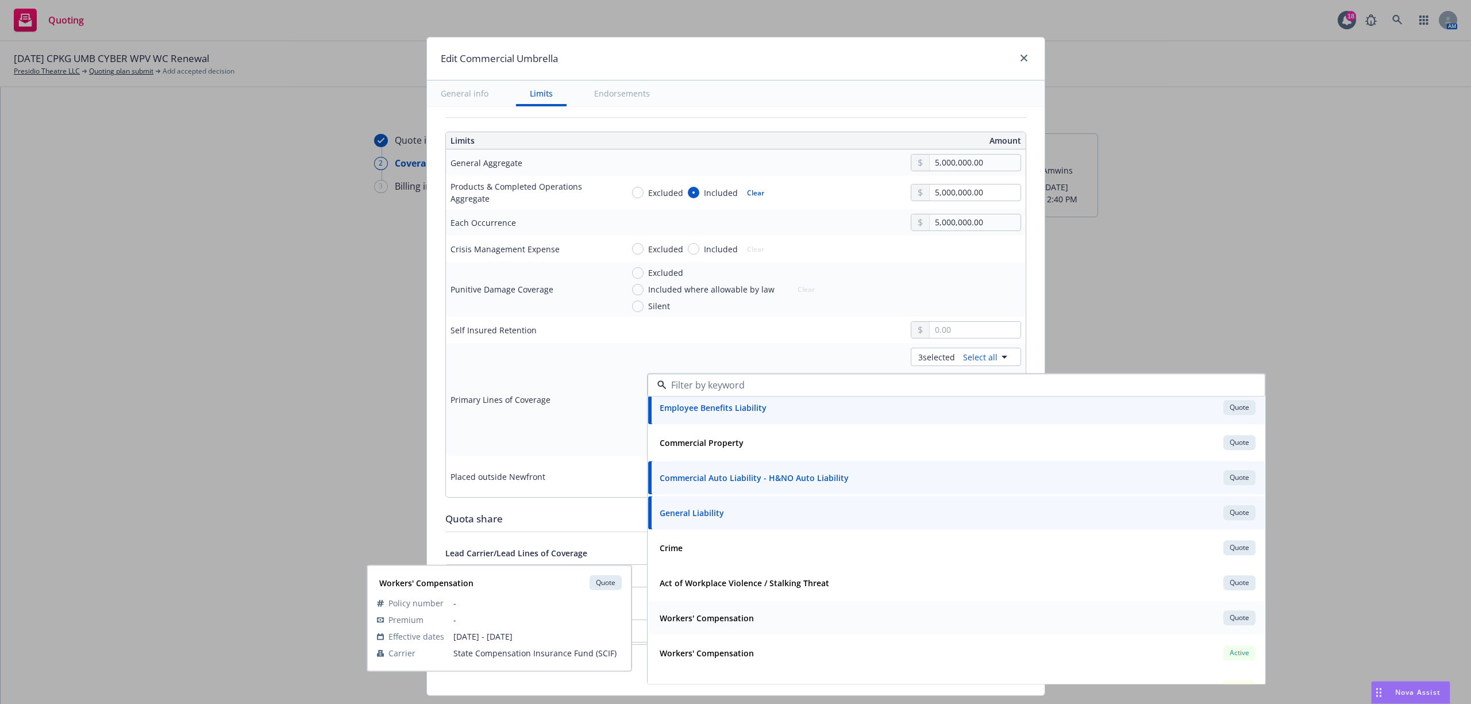
click at [831, 625] on div "Workers' Compensation Quote" at bounding box center [956, 618] width 603 height 20
click at [821, 622] on div "Workers' Compensation Quote" at bounding box center [956, 618] width 603 height 20
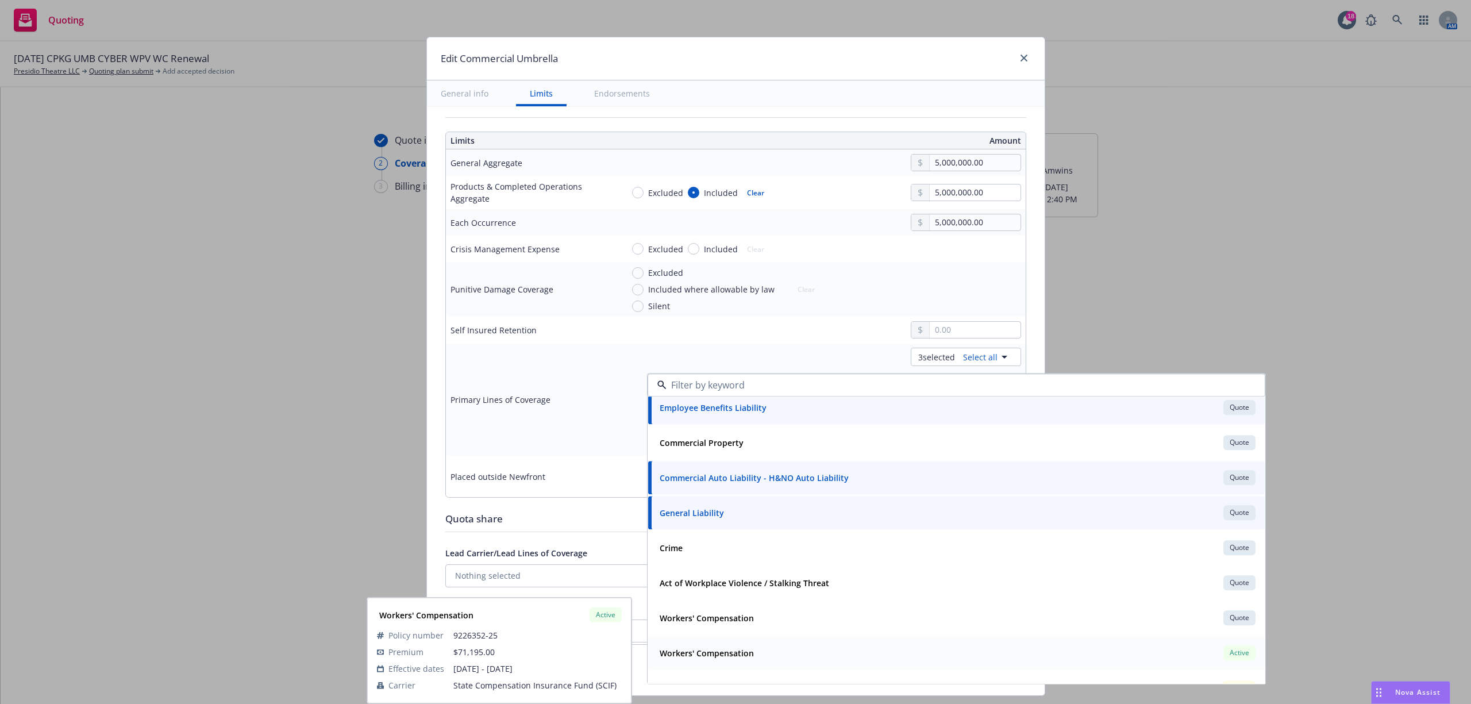
click at [828, 660] on div "Workers' Compensation Active" at bounding box center [956, 653] width 603 height 20
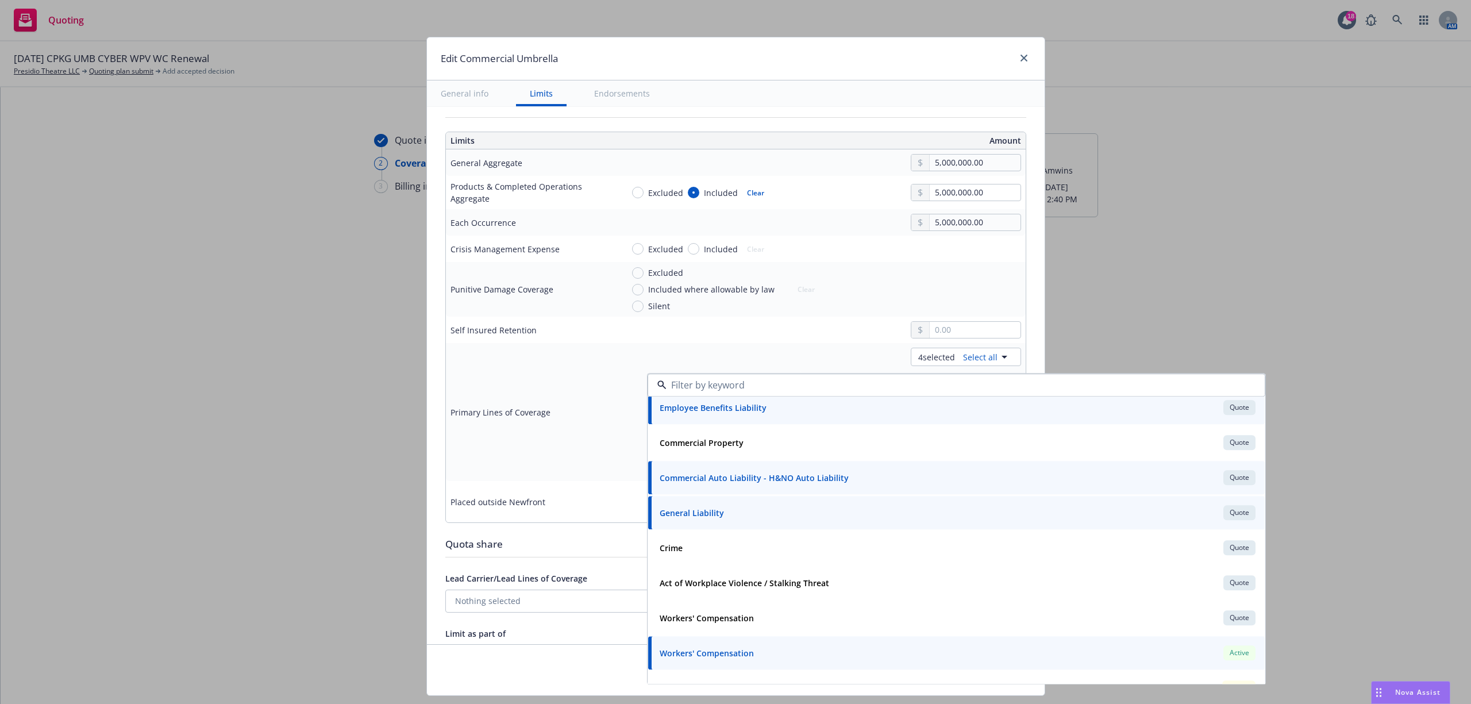
click at [1244, 258] on div "Edit Commercial Umbrella General info Limits Endorsements Display name 2nd Laye…" at bounding box center [735, 352] width 1471 height 704
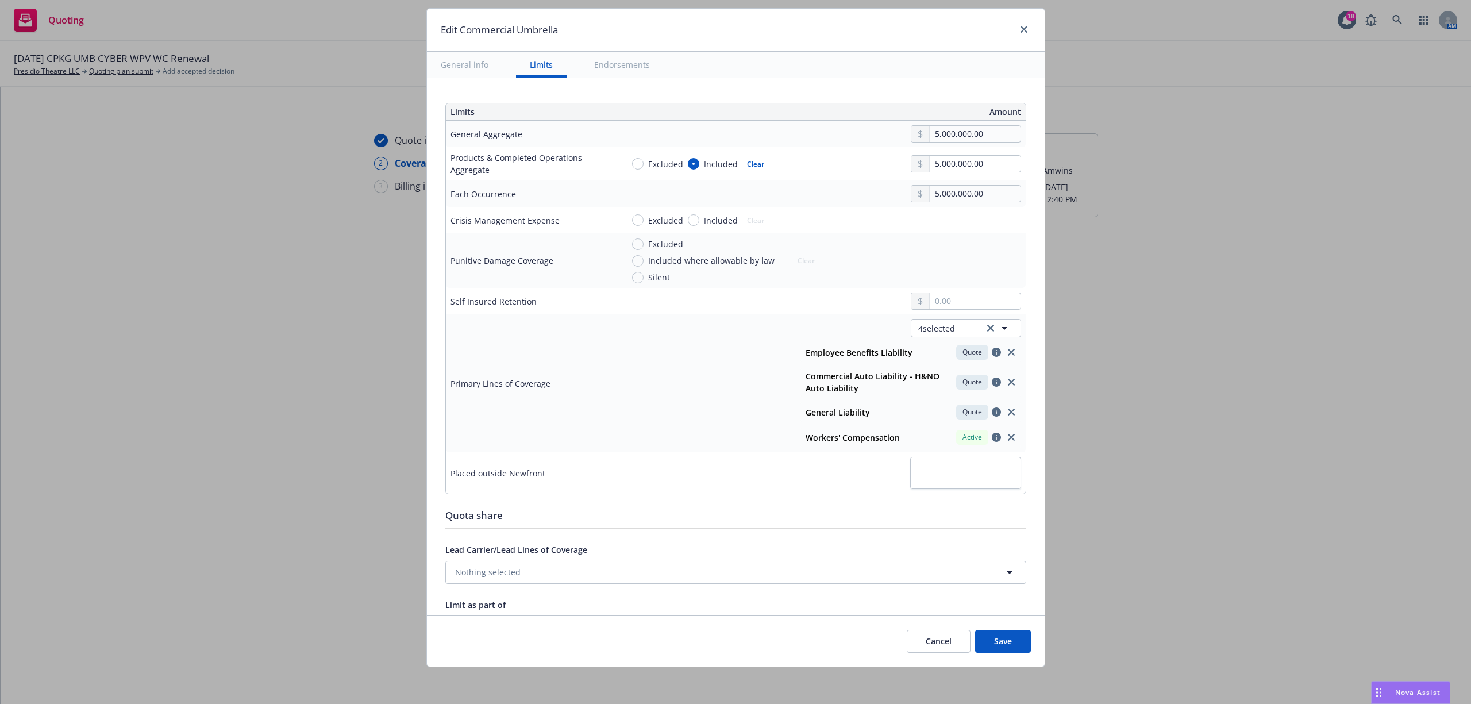
scroll to position [536, 0]
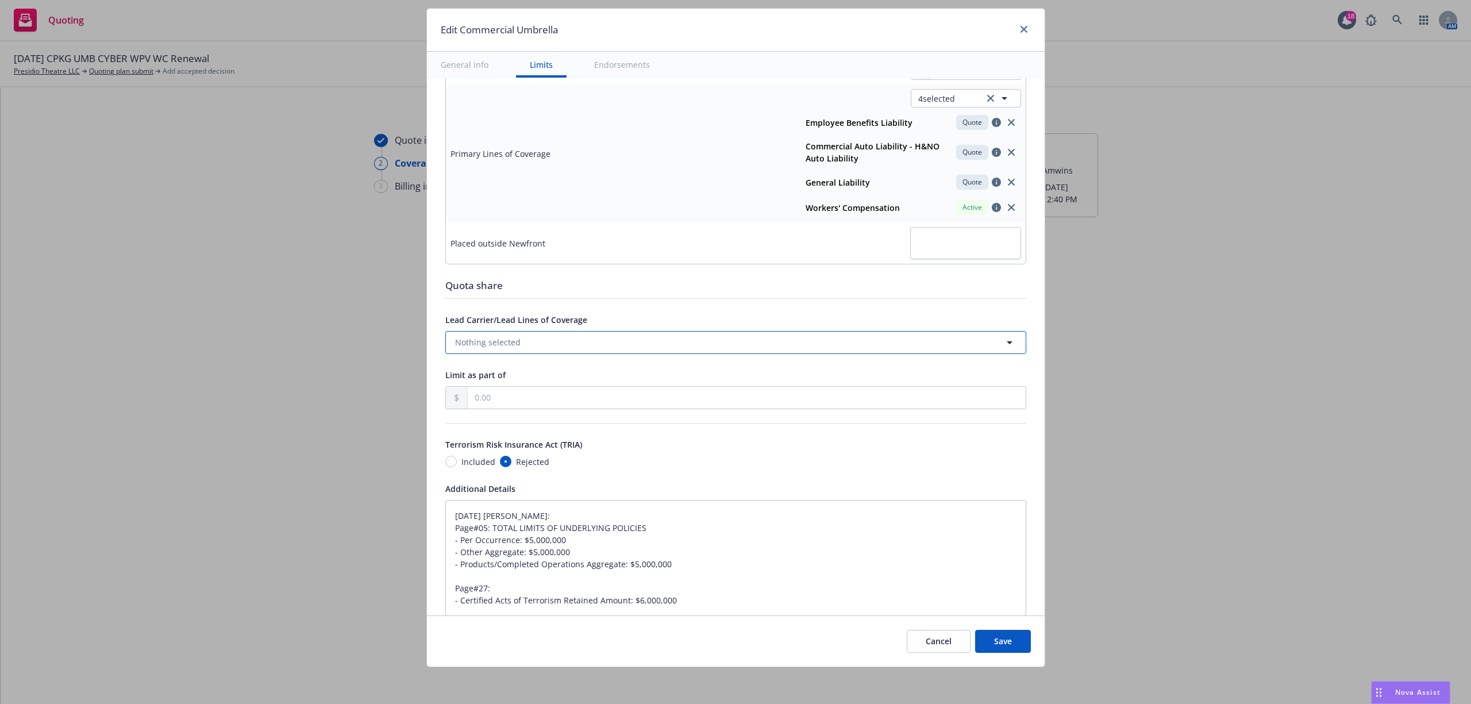
click at [651, 339] on button "Nothing selected" at bounding box center [735, 342] width 581 height 23
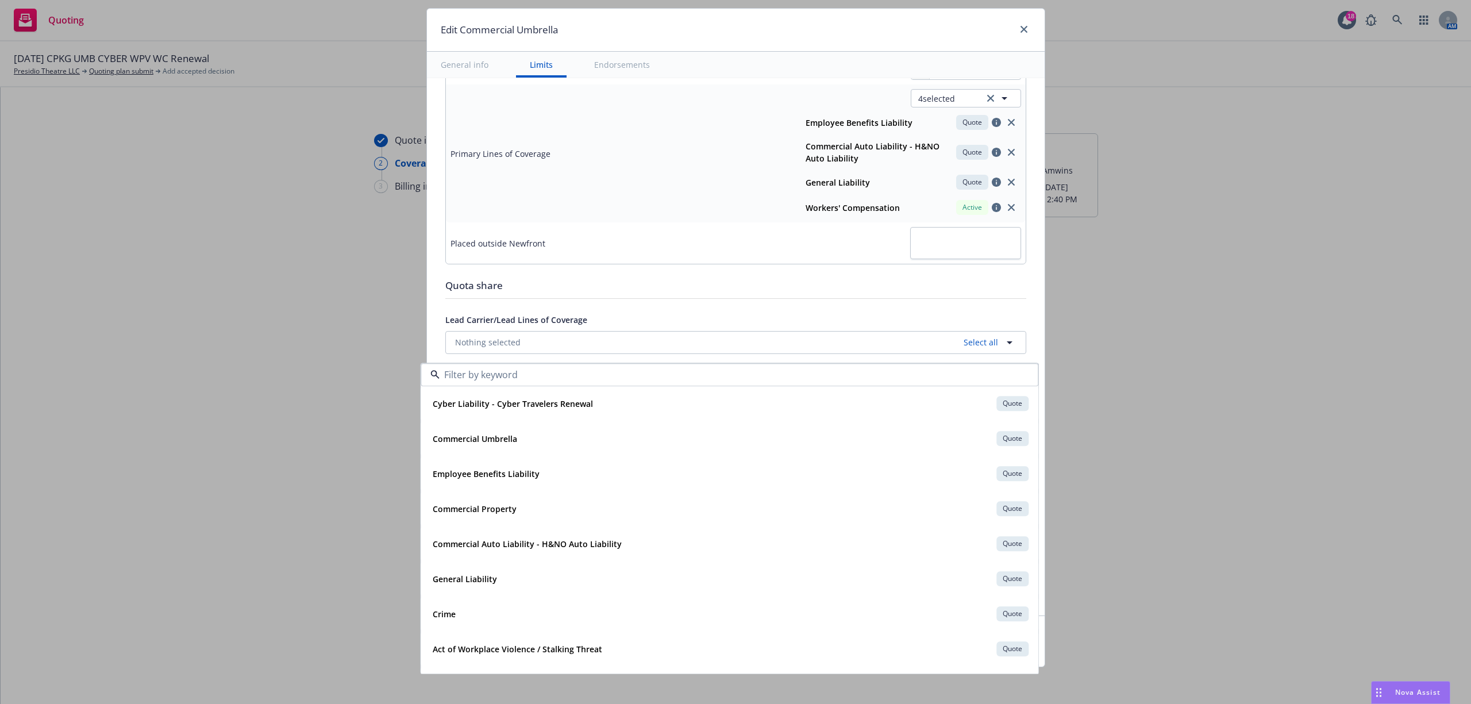
click at [669, 298] on div "Quota share" at bounding box center [735, 288] width 581 height 20
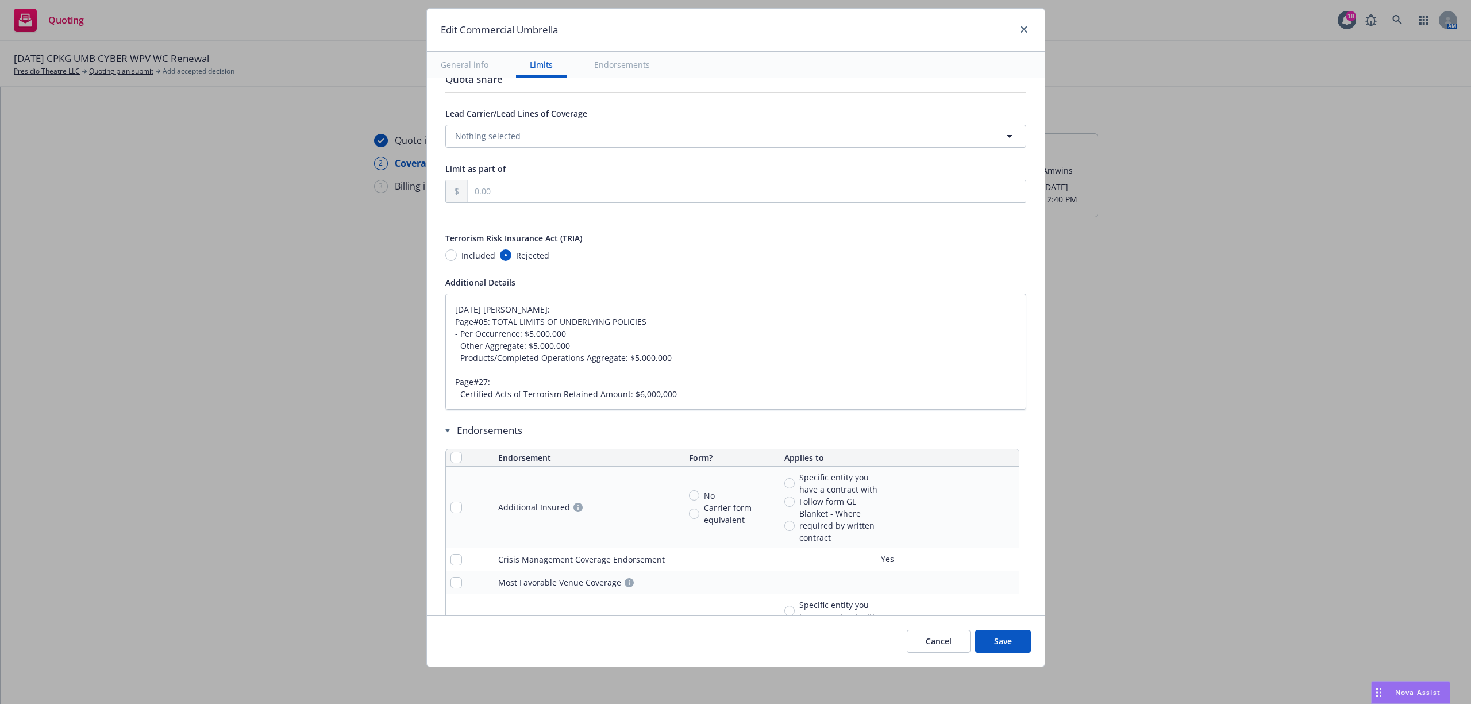
type textarea "x"
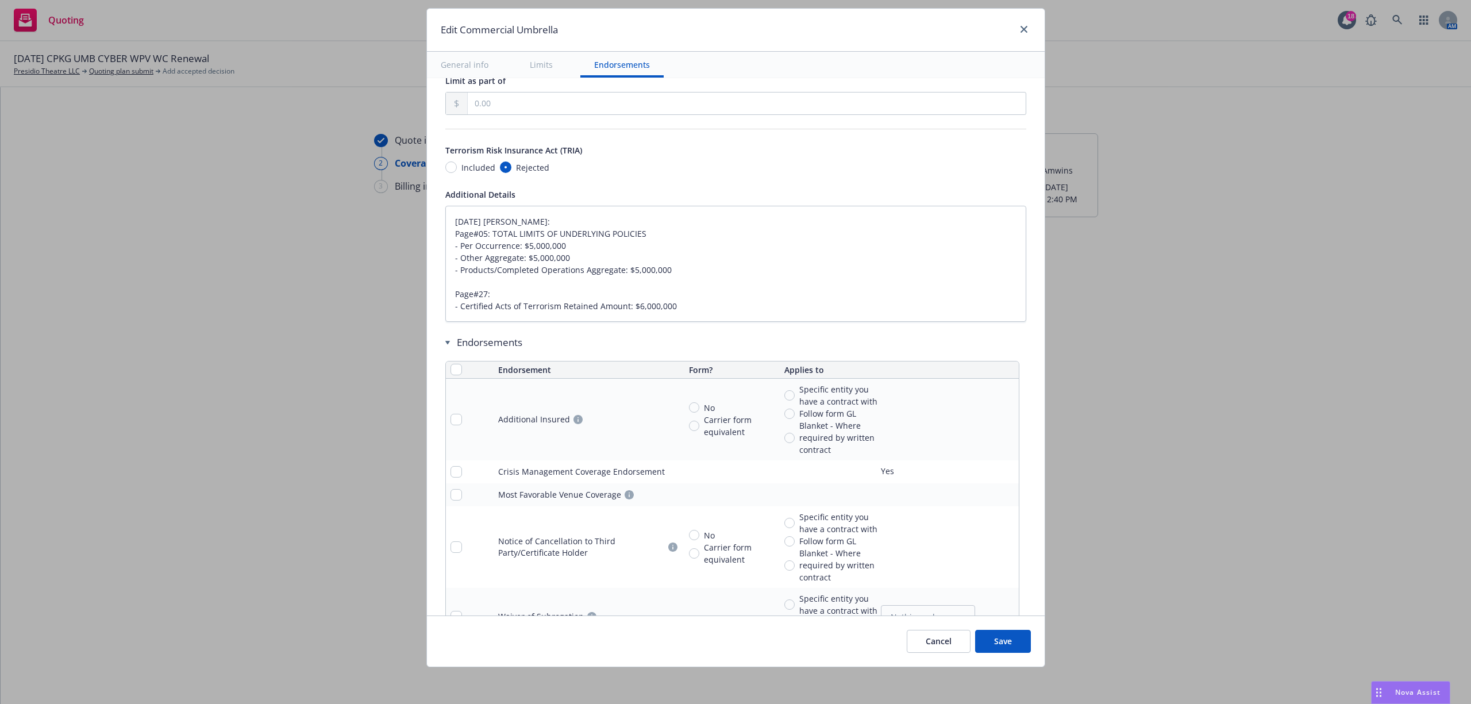
scroll to position [843, 0]
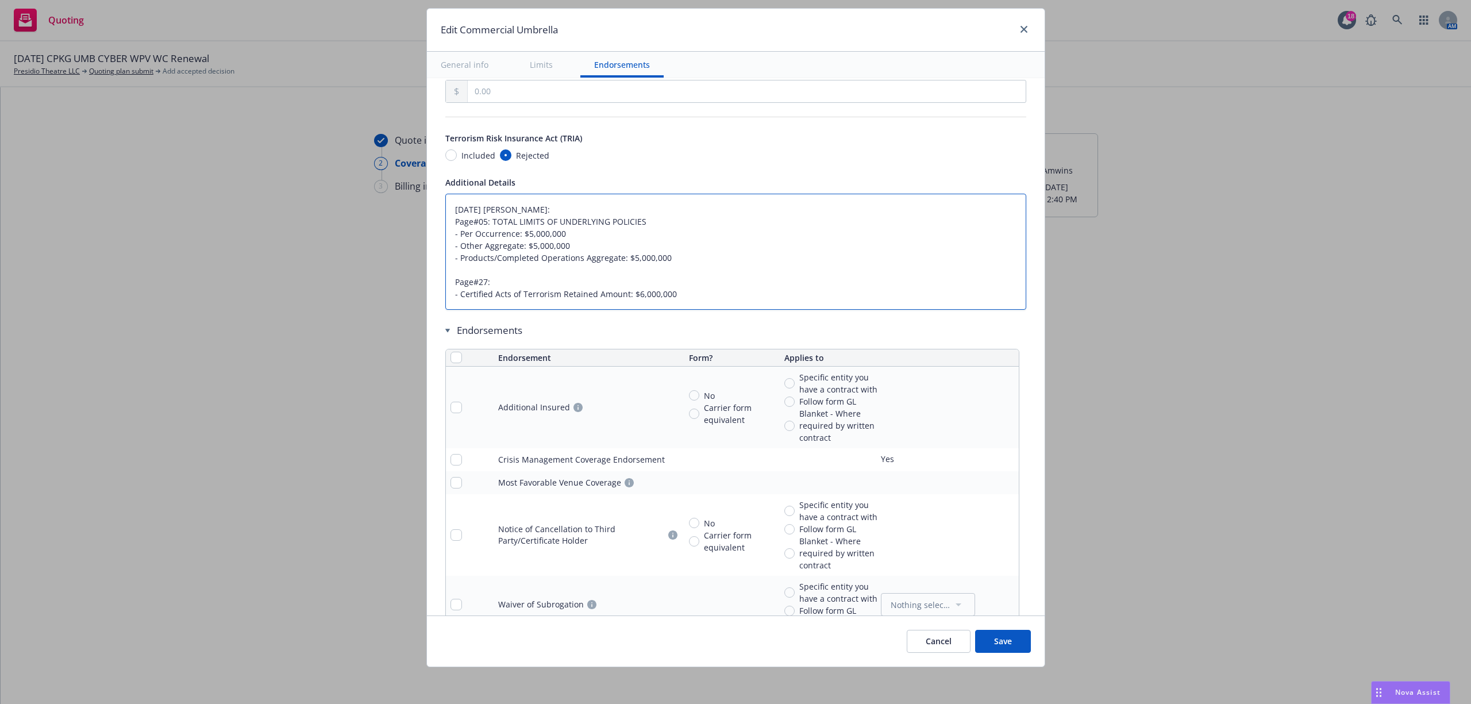
drag, startPoint x: 676, startPoint y: 297, endPoint x: 366, endPoint y: 187, distance: 328.7
click at [366, 187] on div "Edit Commercial Umbrella General info Limits Endorsements Display name 2nd Laye…" at bounding box center [735, 352] width 1471 height 704
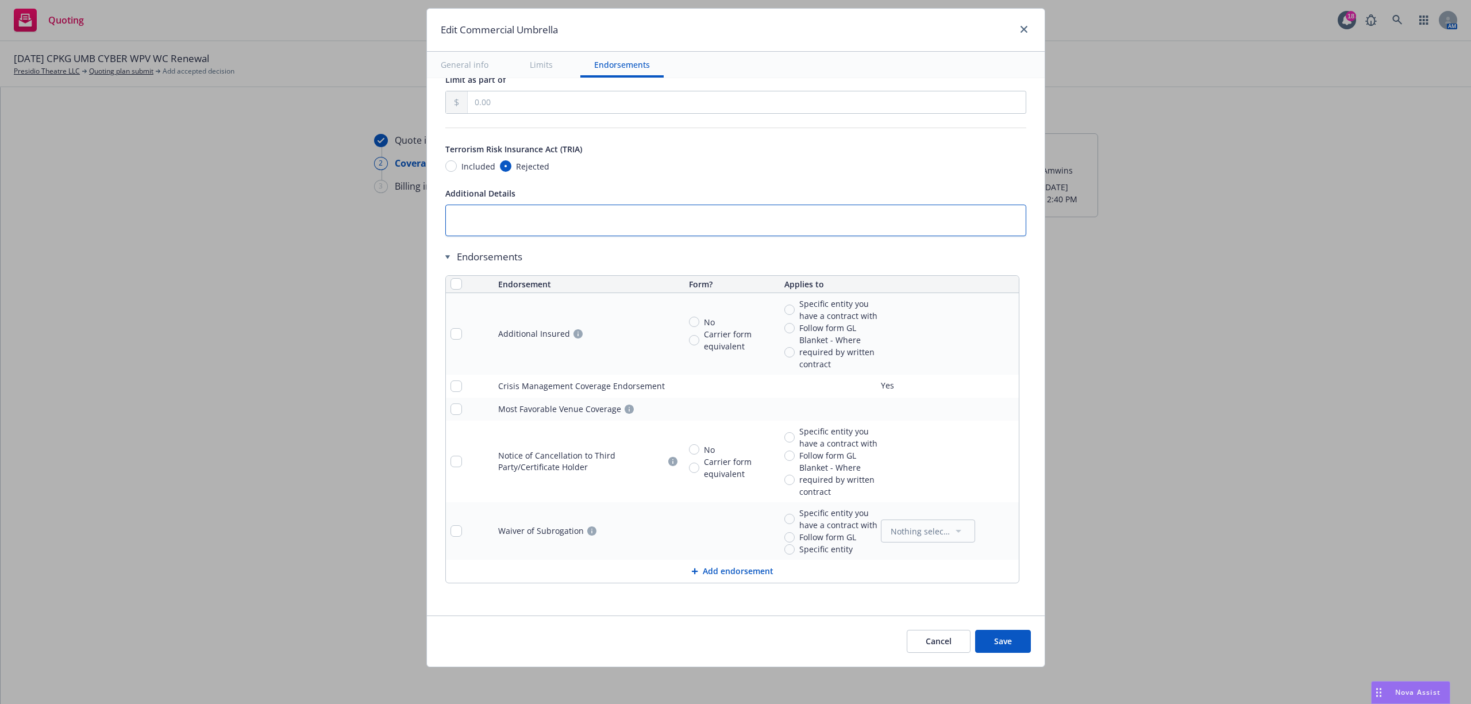
scroll to position [836, 0]
click at [451, 283] on input "checkbox" at bounding box center [456, 283] width 11 height 11
checkbox input "true"
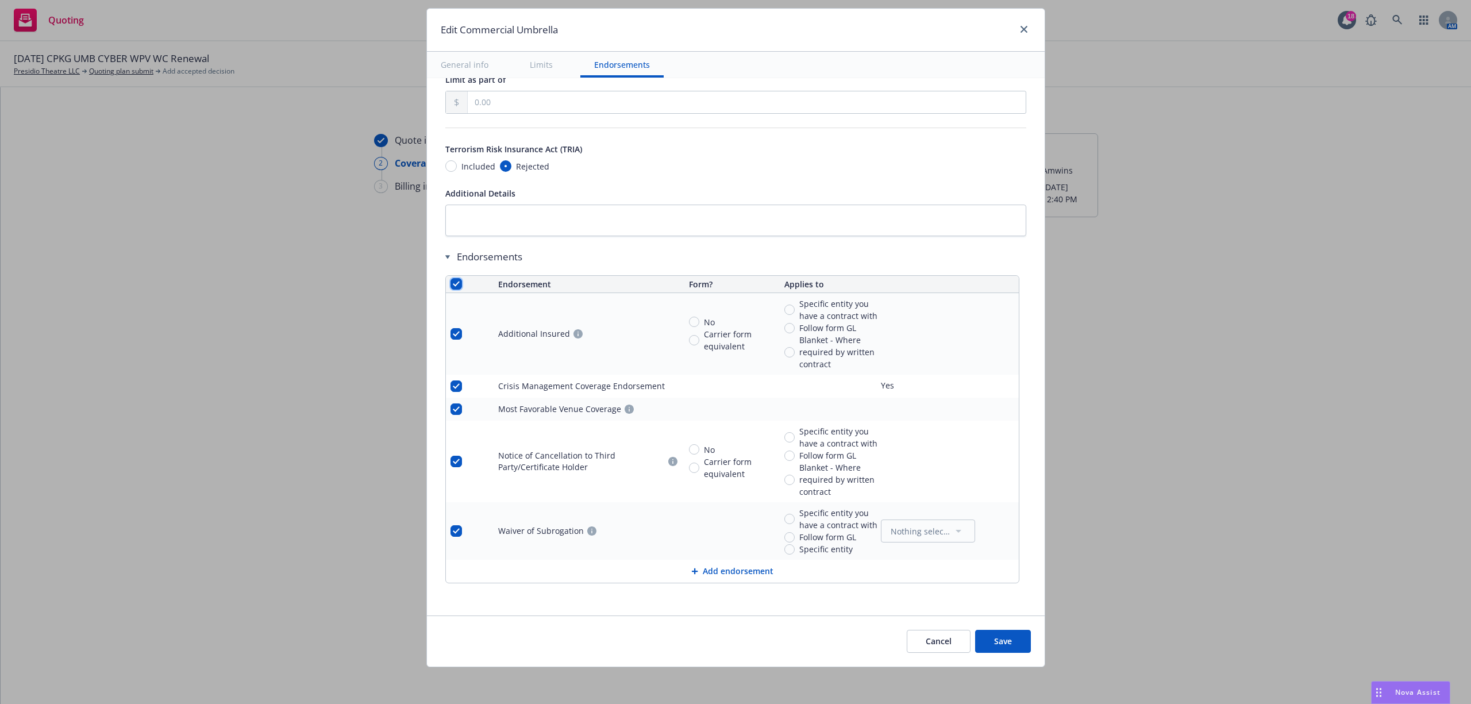
checkbox input "true"
click at [702, 674] on span "Remove endorsements" at bounding box center [716, 678] width 90 height 11
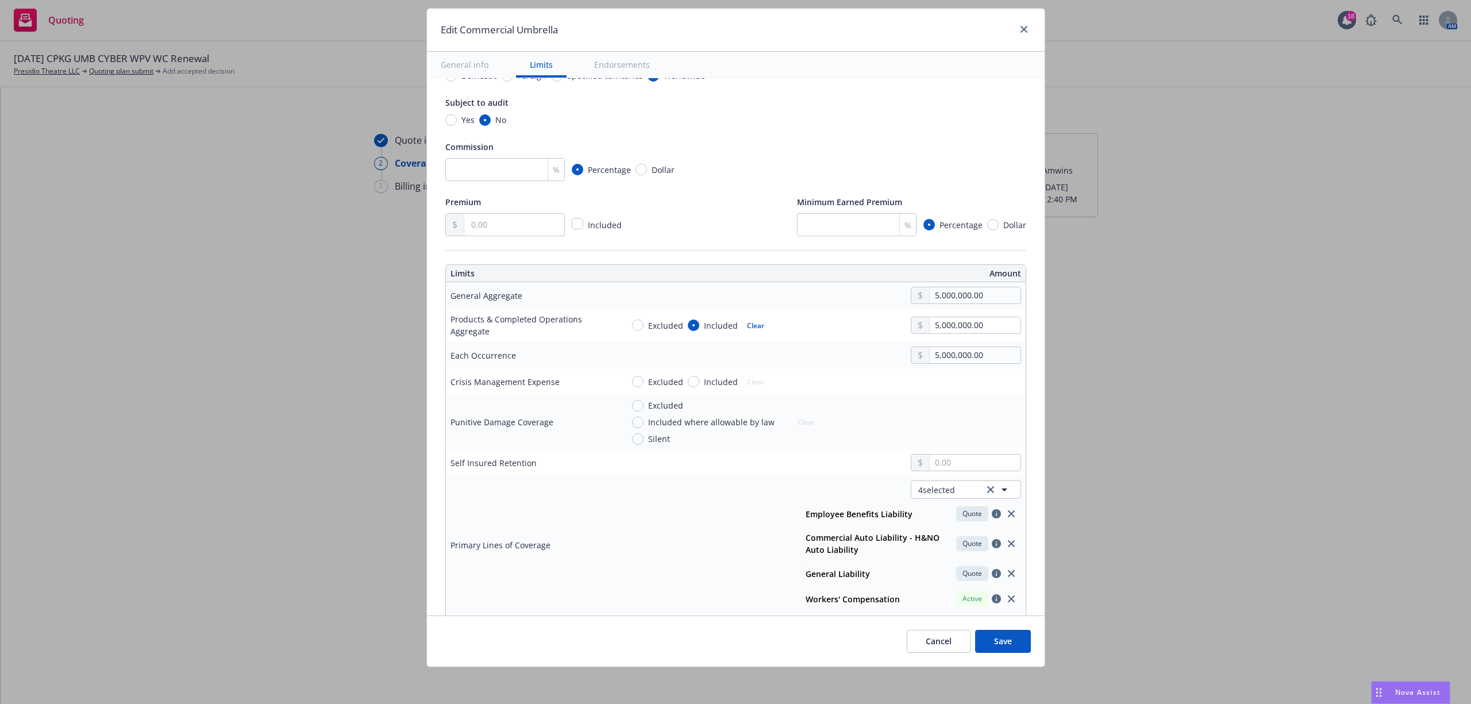
scroll to position [0, 0]
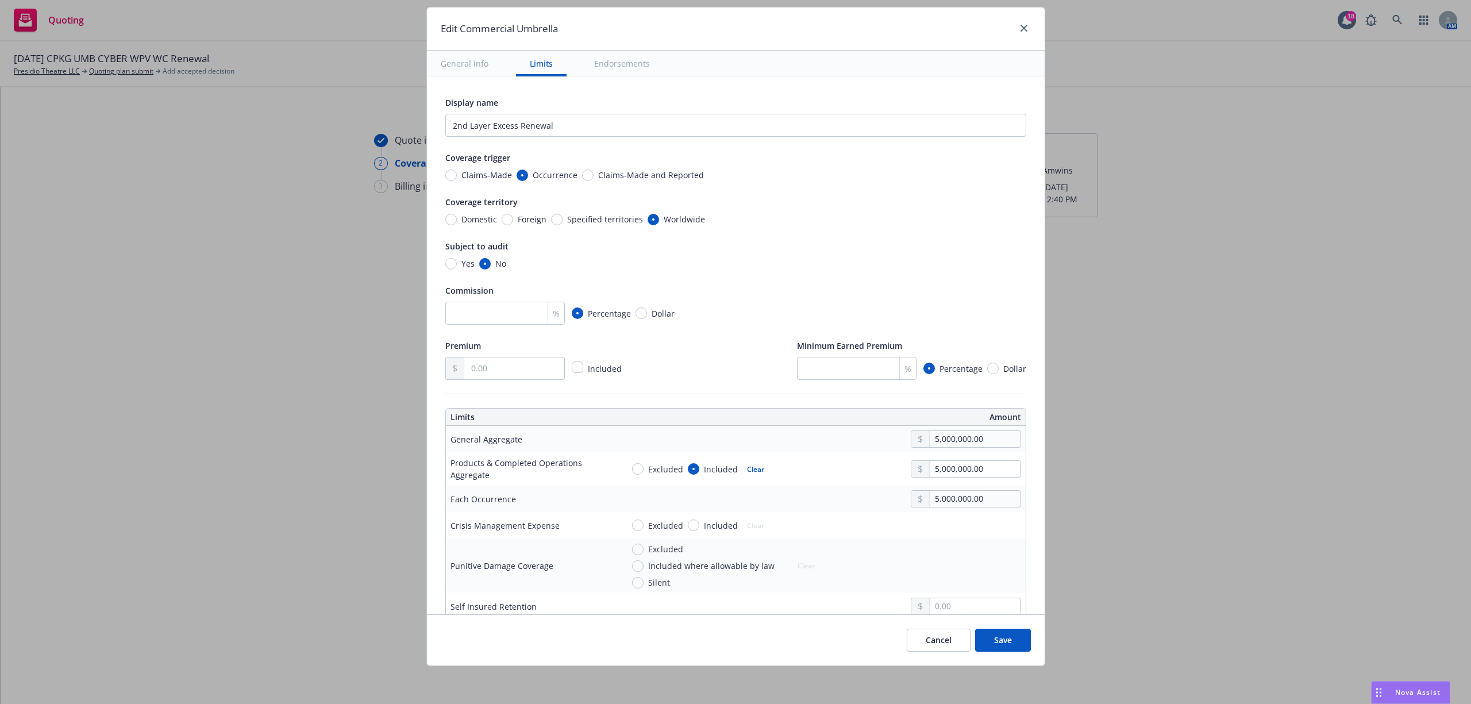
click at [442, 52] on button "General info" at bounding box center [464, 64] width 75 height 26
click at [476, 68] on button "General info" at bounding box center [464, 64] width 75 height 26
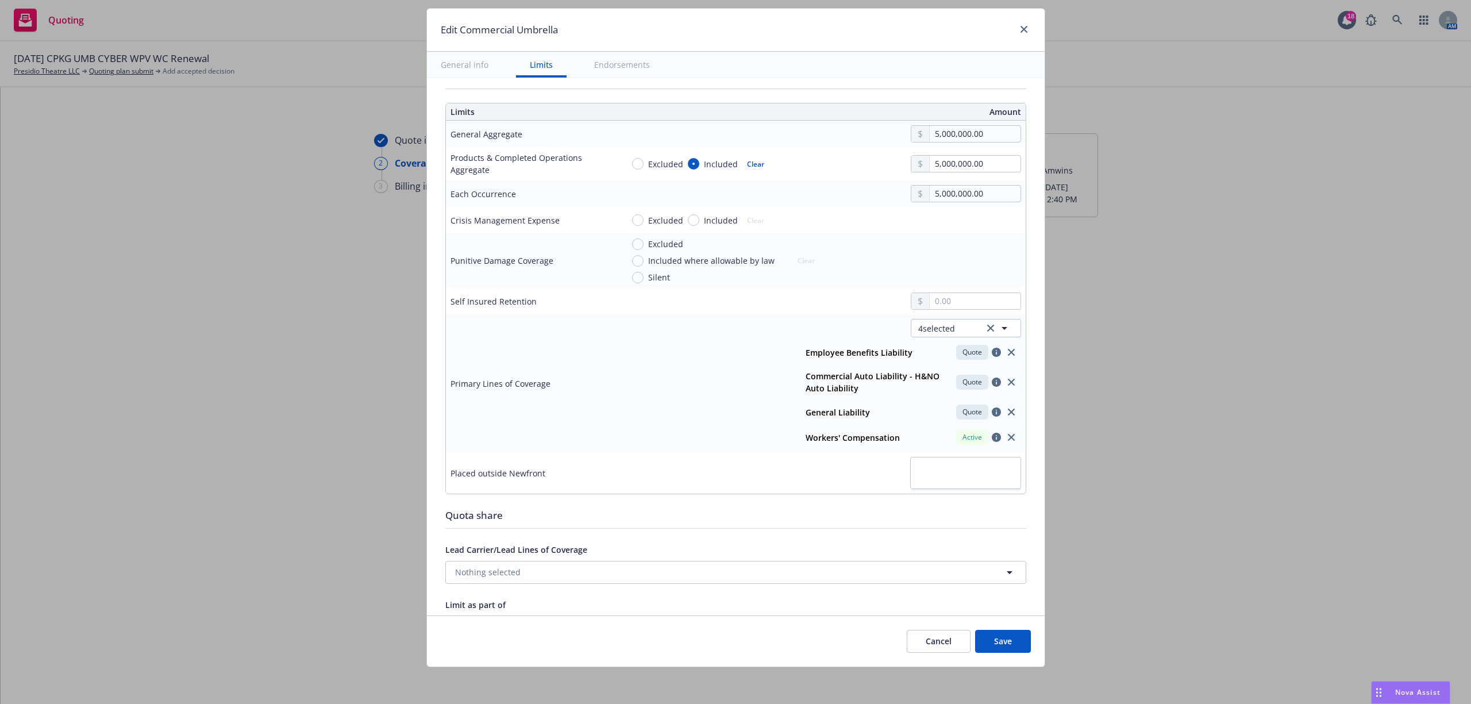
scroll to position [604, 0]
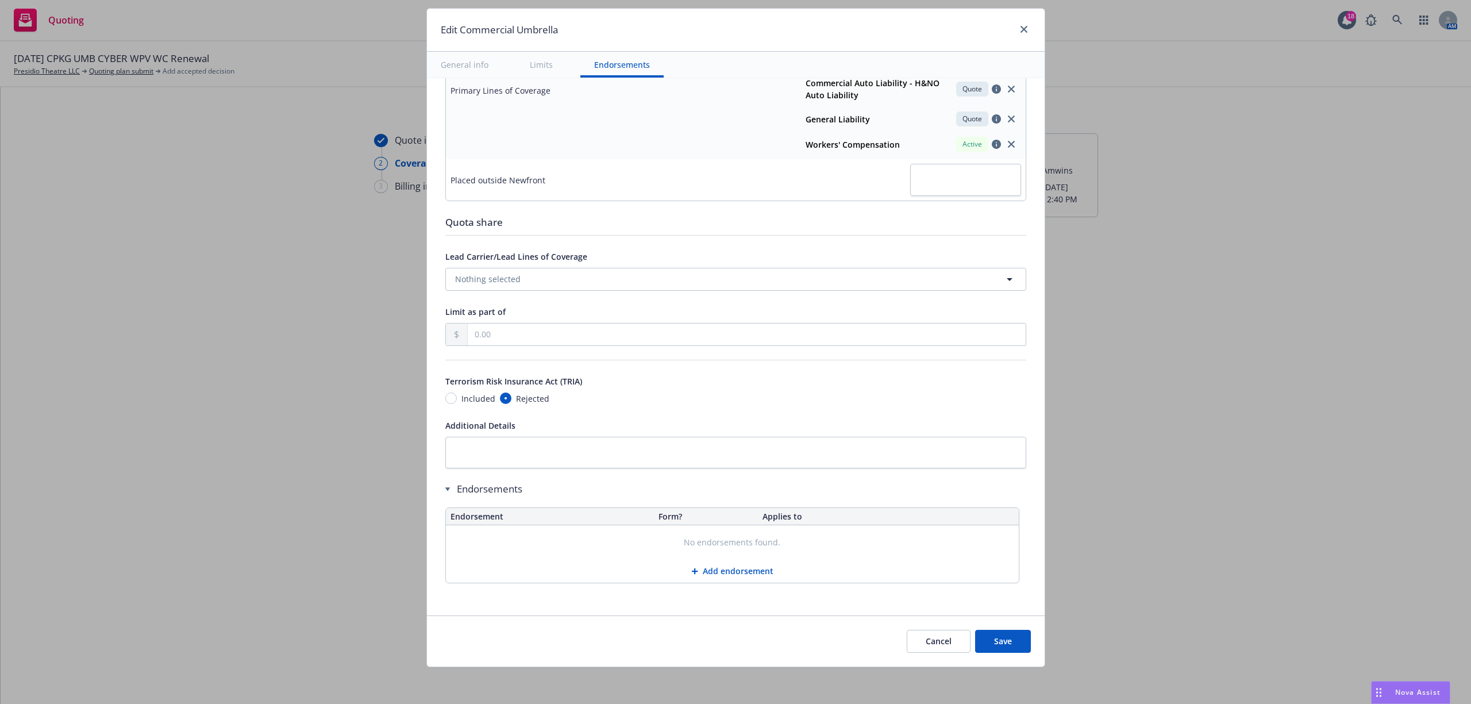
click at [1001, 647] on button "Save" at bounding box center [1003, 641] width 56 height 23
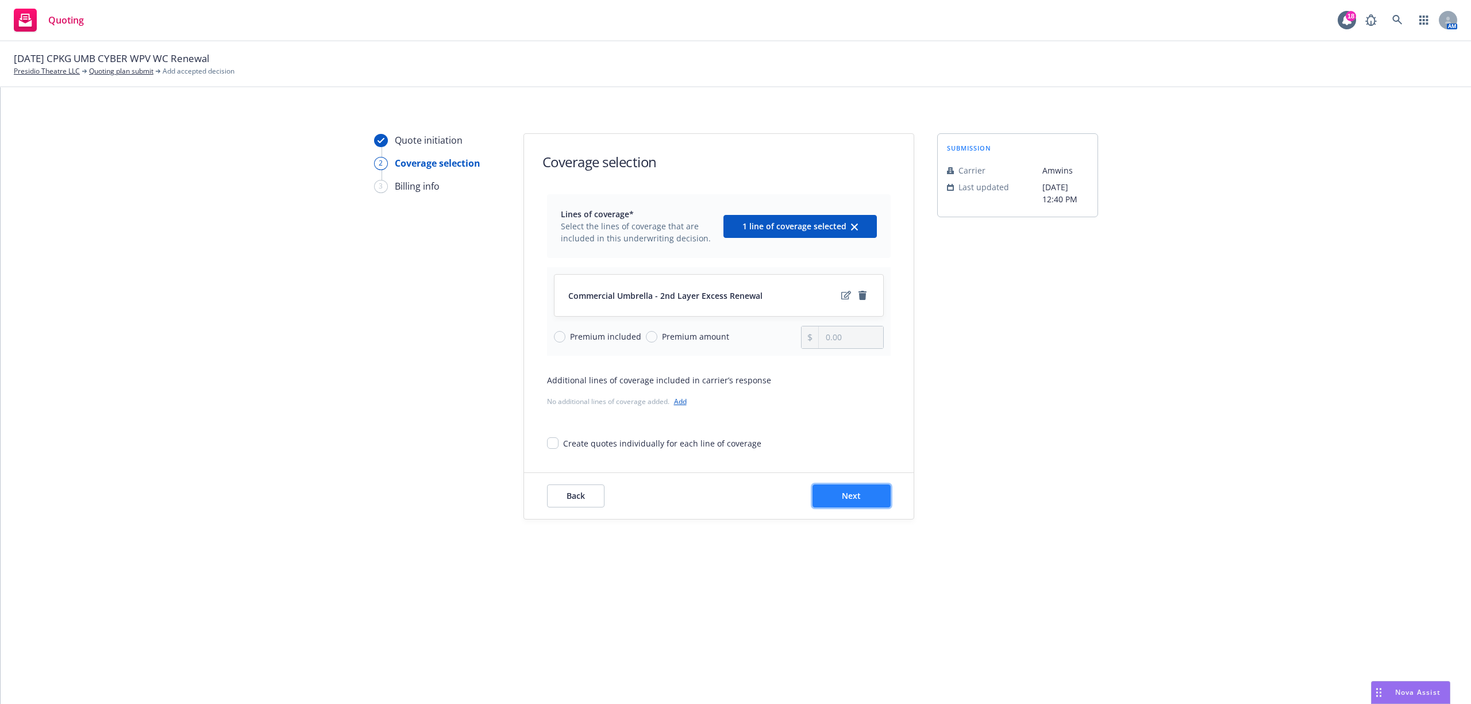
click at [832, 492] on button "Next" at bounding box center [852, 496] width 78 height 23
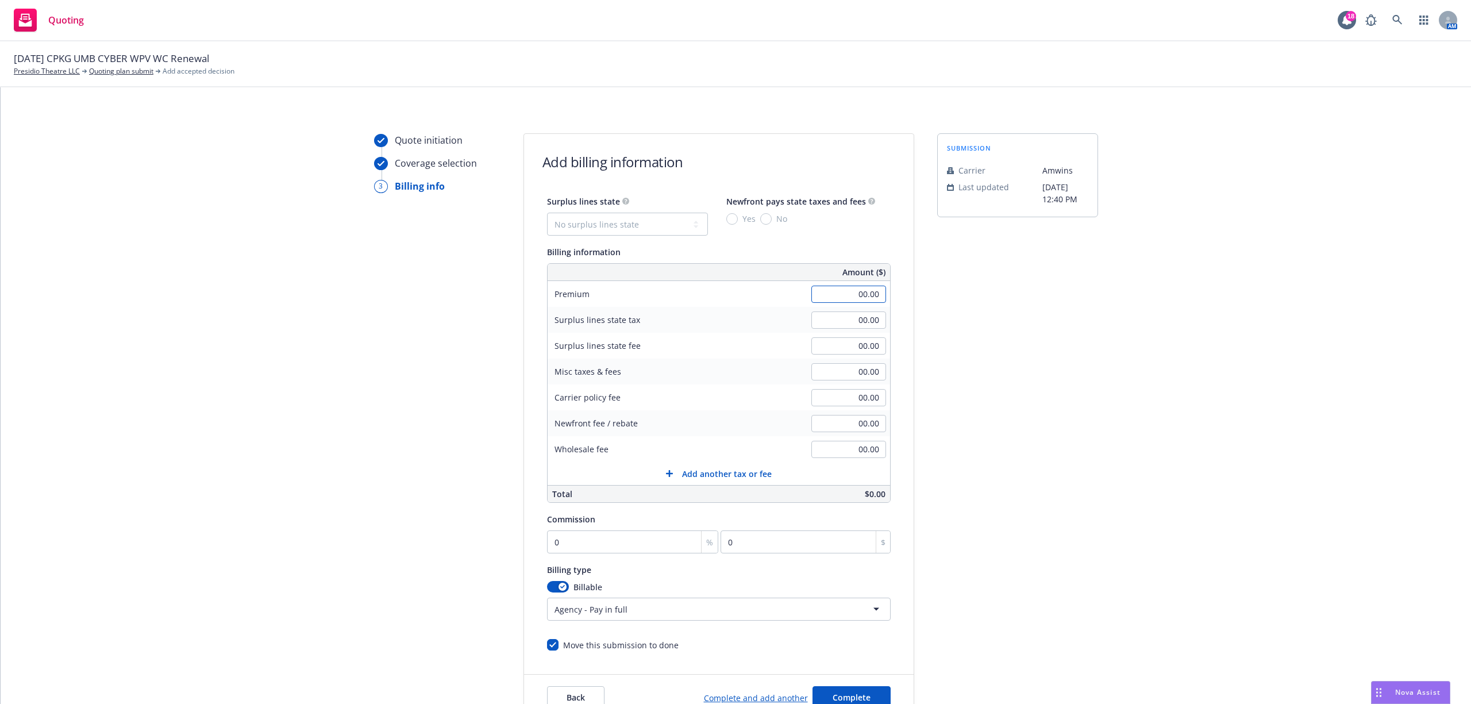
click at [829, 295] on input "00.00" at bounding box center [849, 294] width 75 height 17
type input "5,757.00"
click at [843, 454] on input "00.00" at bounding box center [849, 449] width 75 height 17
click at [614, 553] on input "0" at bounding box center [633, 542] width 172 height 23
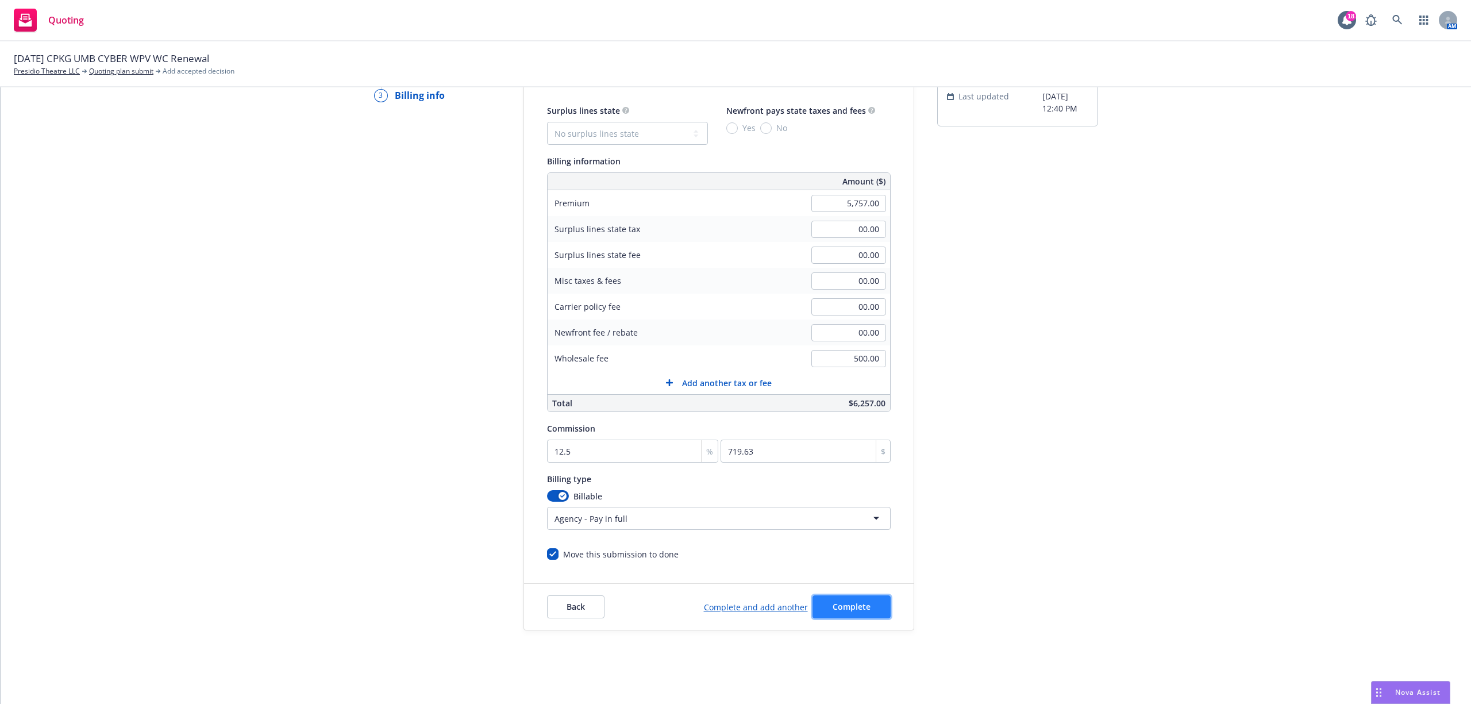
click at [848, 603] on span "Complete" at bounding box center [852, 606] width 38 height 11
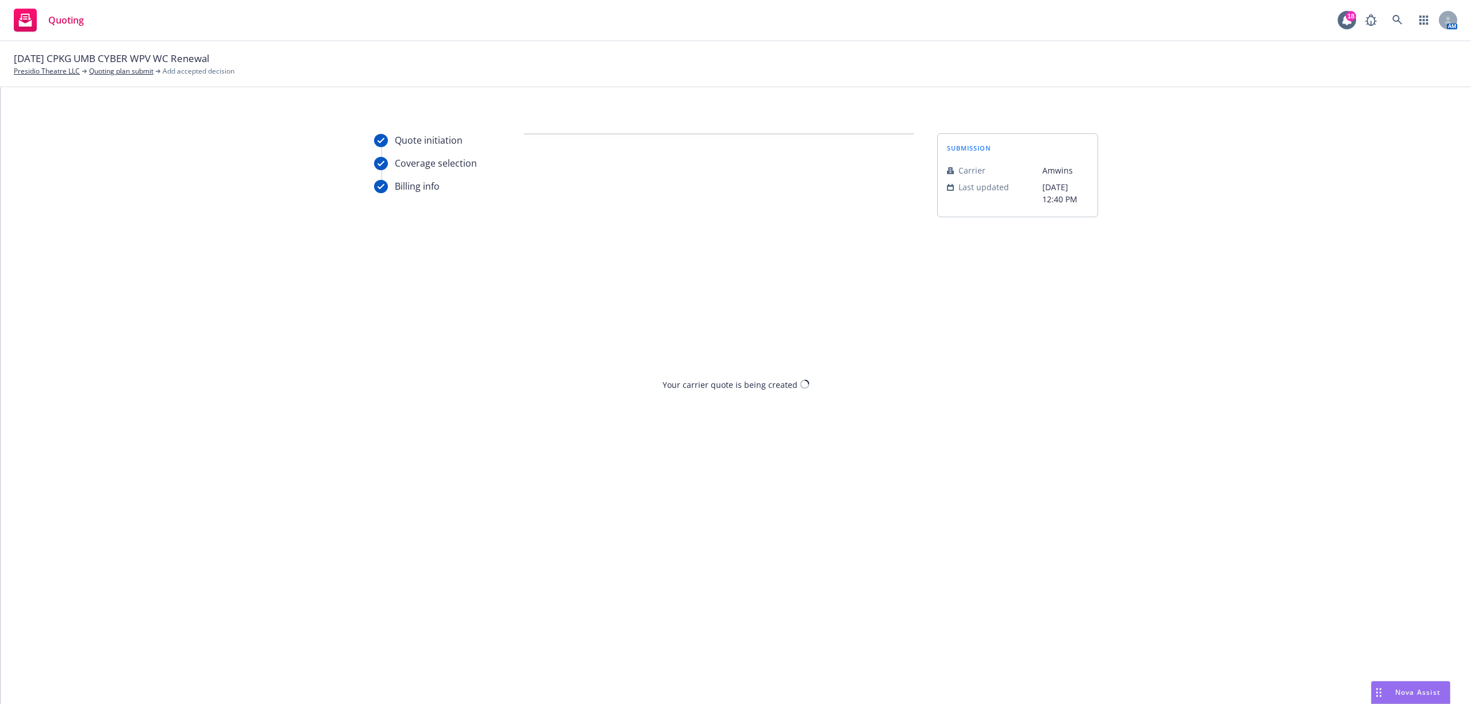
scroll to position [0, 0]
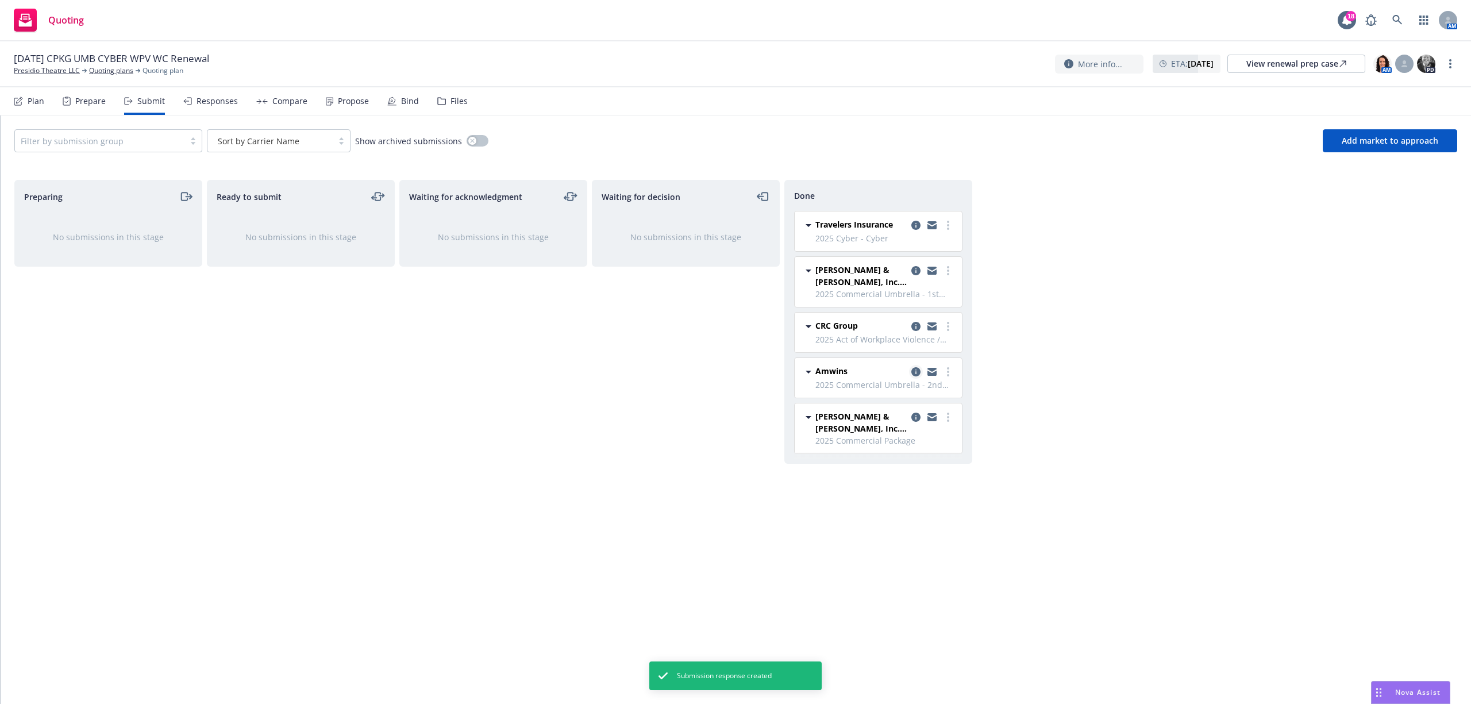
click at [913, 374] on icon "copy logging email" at bounding box center [916, 371] width 9 height 9
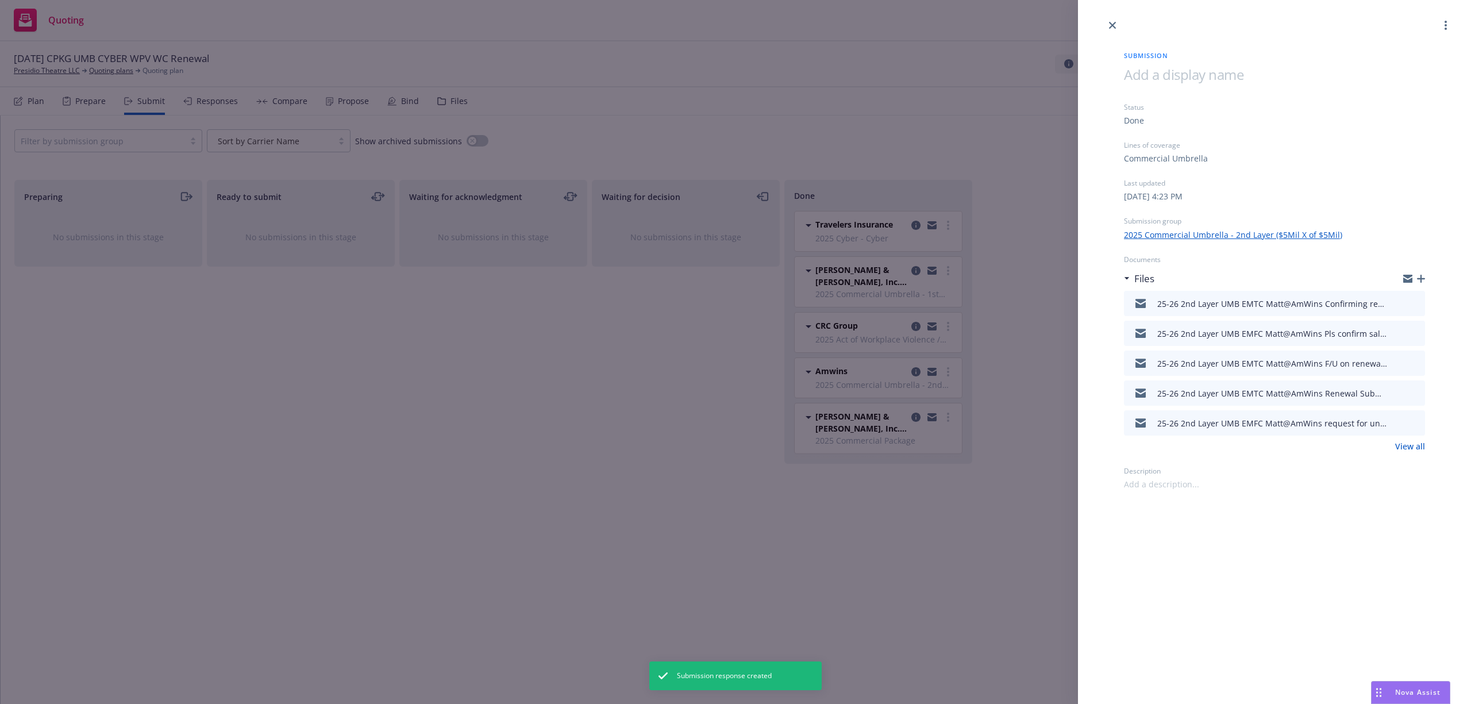
click at [1421, 276] on icon "button" at bounding box center [1421, 279] width 8 height 8
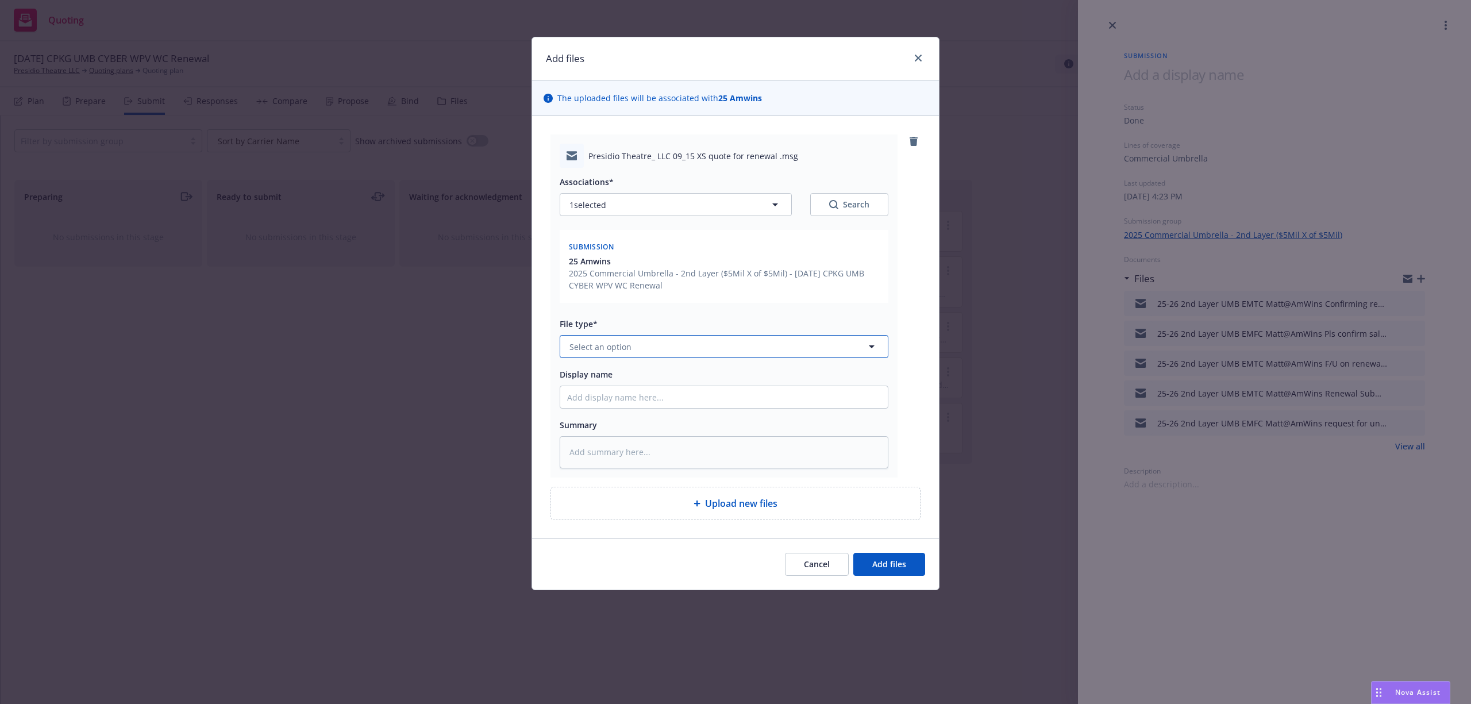
click at [644, 346] on button "Select an option" at bounding box center [724, 346] width 329 height 23
paste textarea "Good afternoon [PERSON_NAME], I hope all is well. Please find attached the XS r…"
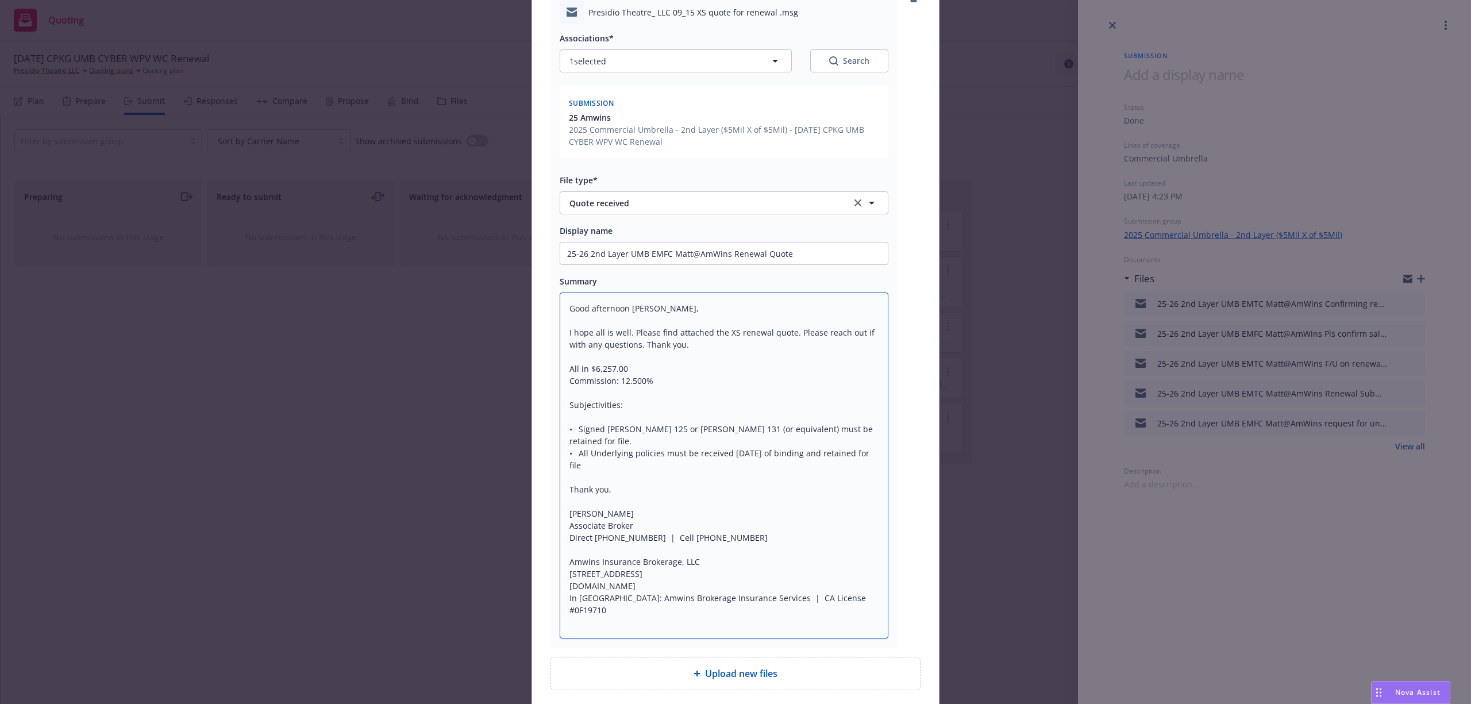
scroll to position [238, 0]
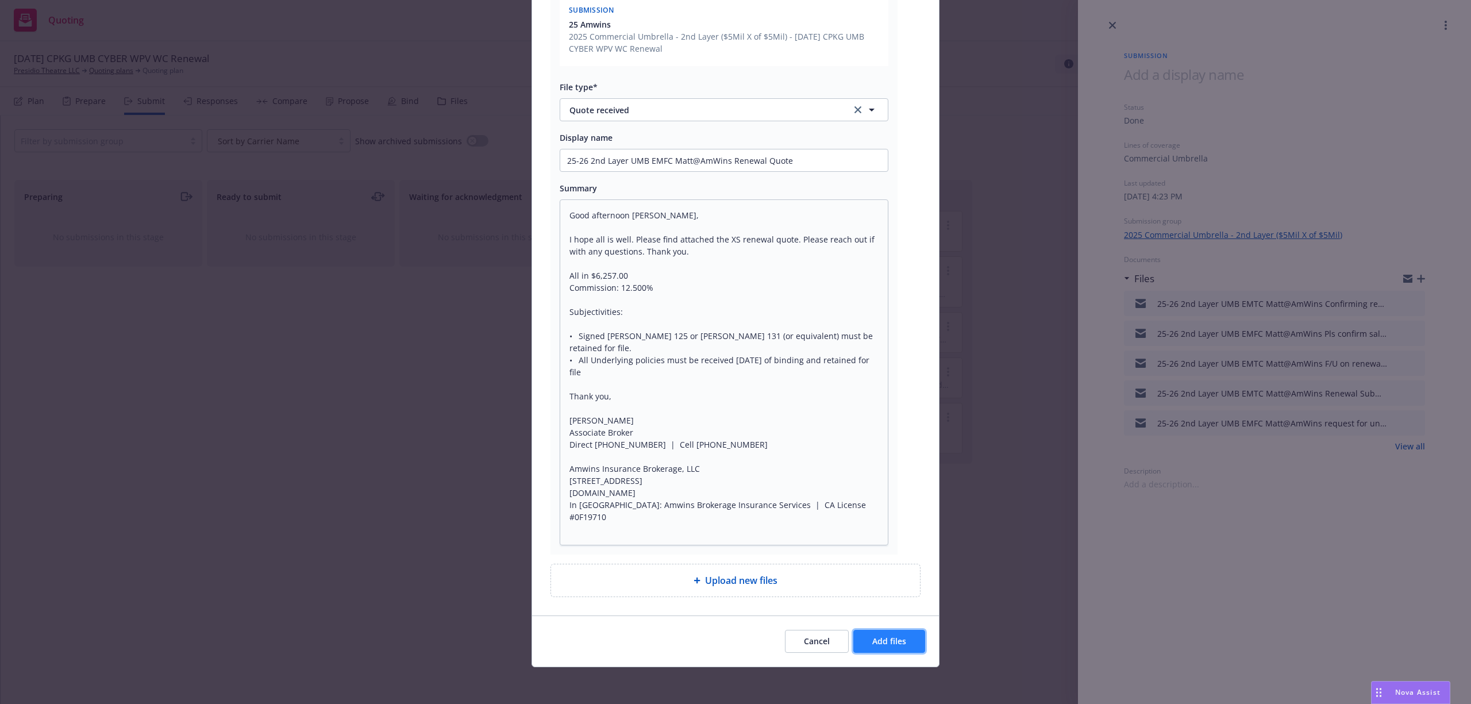
click at [883, 644] on span "Add files" at bounding box center [890, 641] width 34 height 11
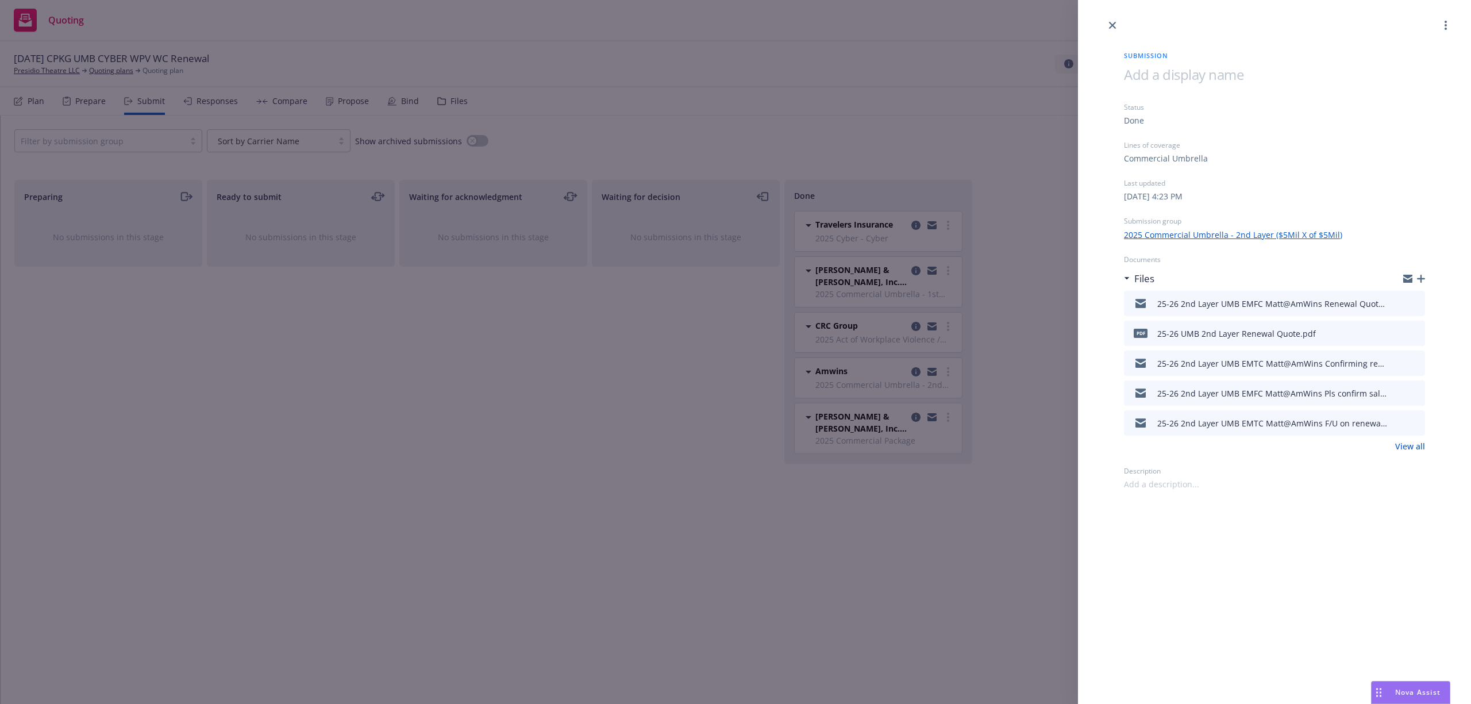
click at [1114, 26] on icon "close" at bounding box center [1112, 25] width 7 height 7
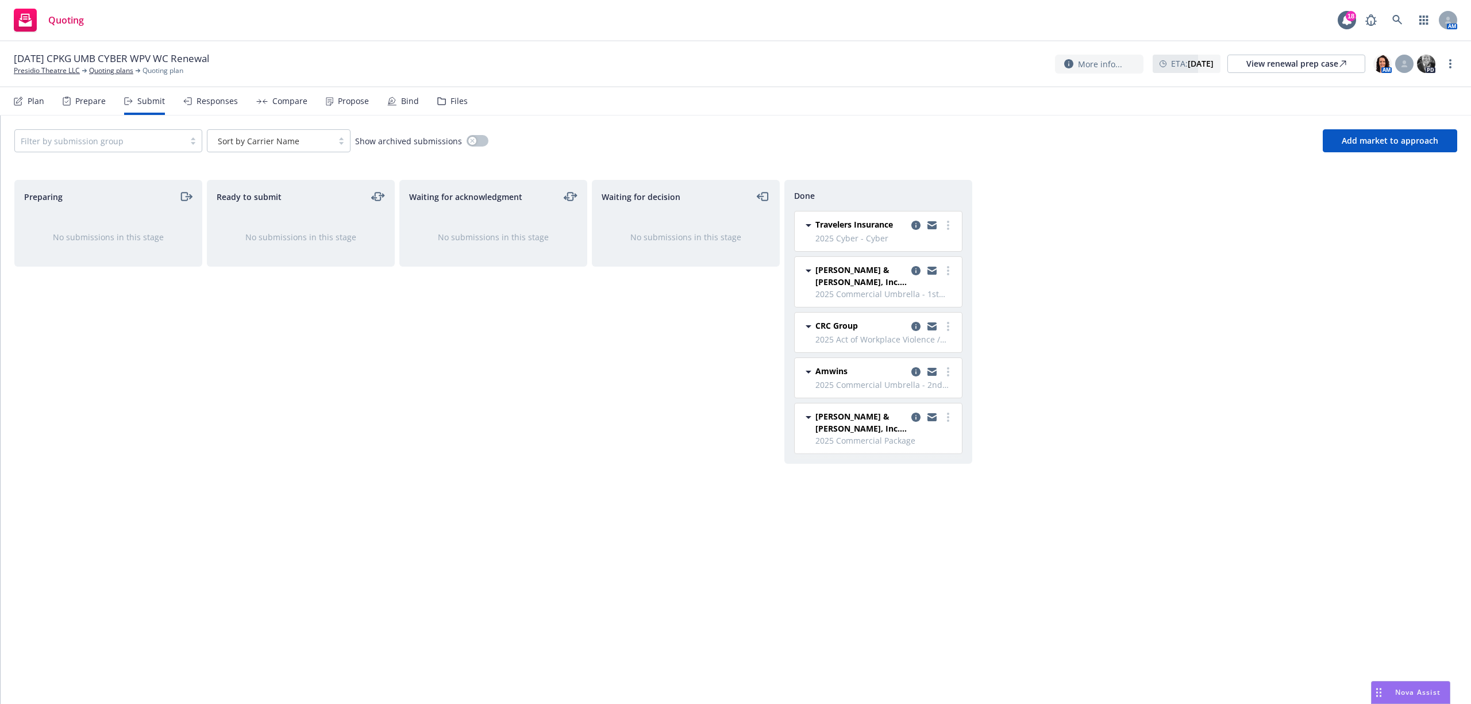
click at [340, 98] on div "Propose" at bounding box center [353, 101] width 31 height 9
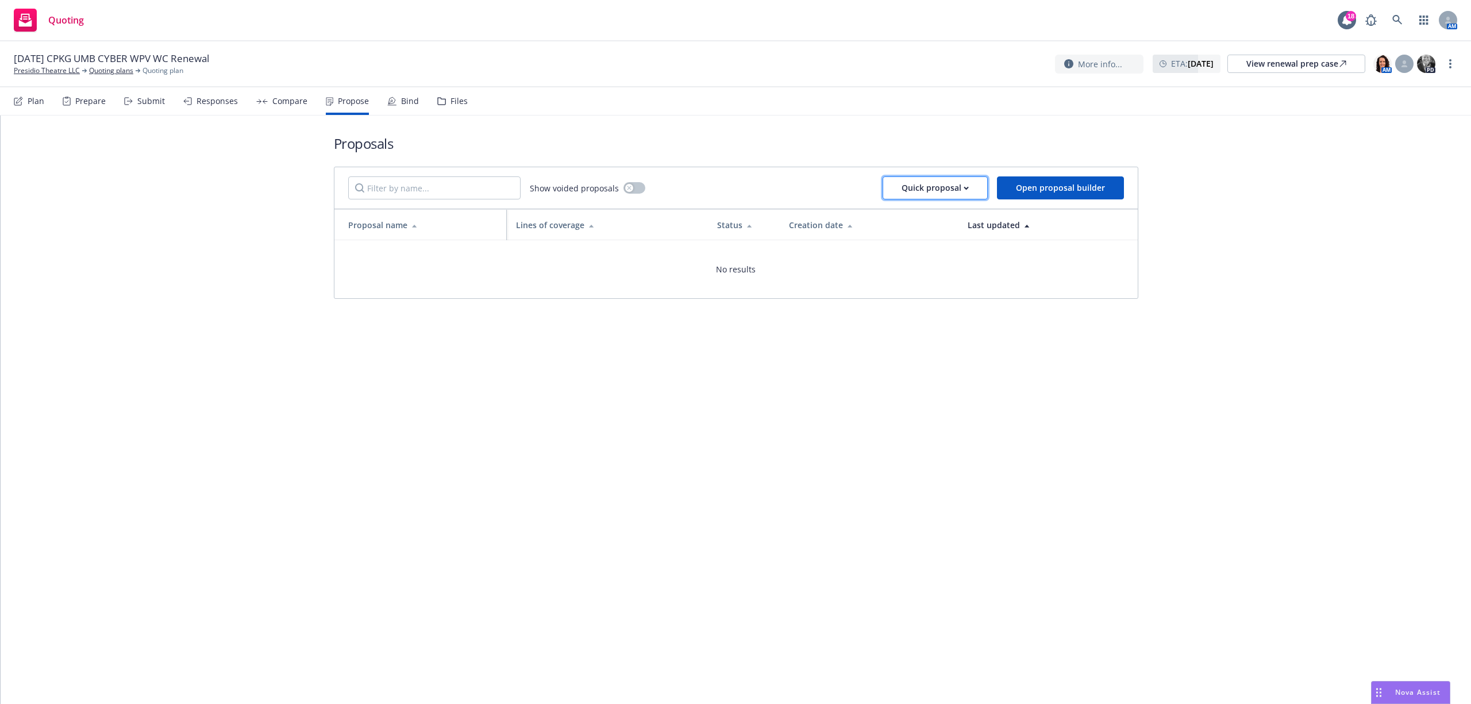
click at [947, 185] on div "Quick proposal" at bounding box center [935, 188] width 67 height 22
click at [936, 218] on span "Upload quick proposal" at bounding box center [943, 218] width 114 height 11
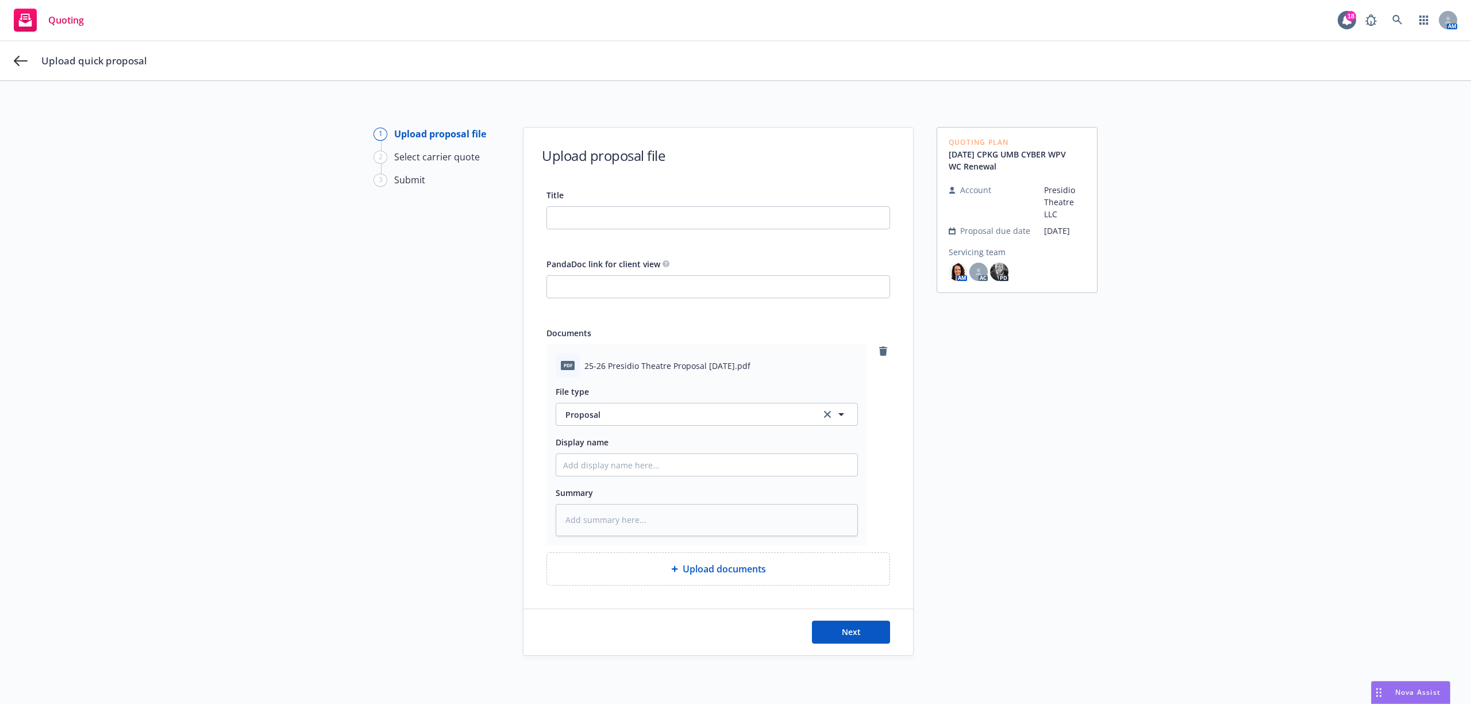
drag, startPoint x: 746, startPoint y: 364, endPoint x: 553, endPoint y: 369, distance: 193.2
click at [556, 369] on div "pdf 25-26 Presidio Theatre Proposal [DATE].pdf" at bounding box center [707, 365] width 302 height 24
copy div "pdf 25-26 Presidio Theatre Proposal [DATE].pdf"
click at [650, 221] on input "Title" at bounding box center [718, 218] width 343 height 22
paste input "pdf 25-26 Presidio Theatre Proposal [DATE].pdf"
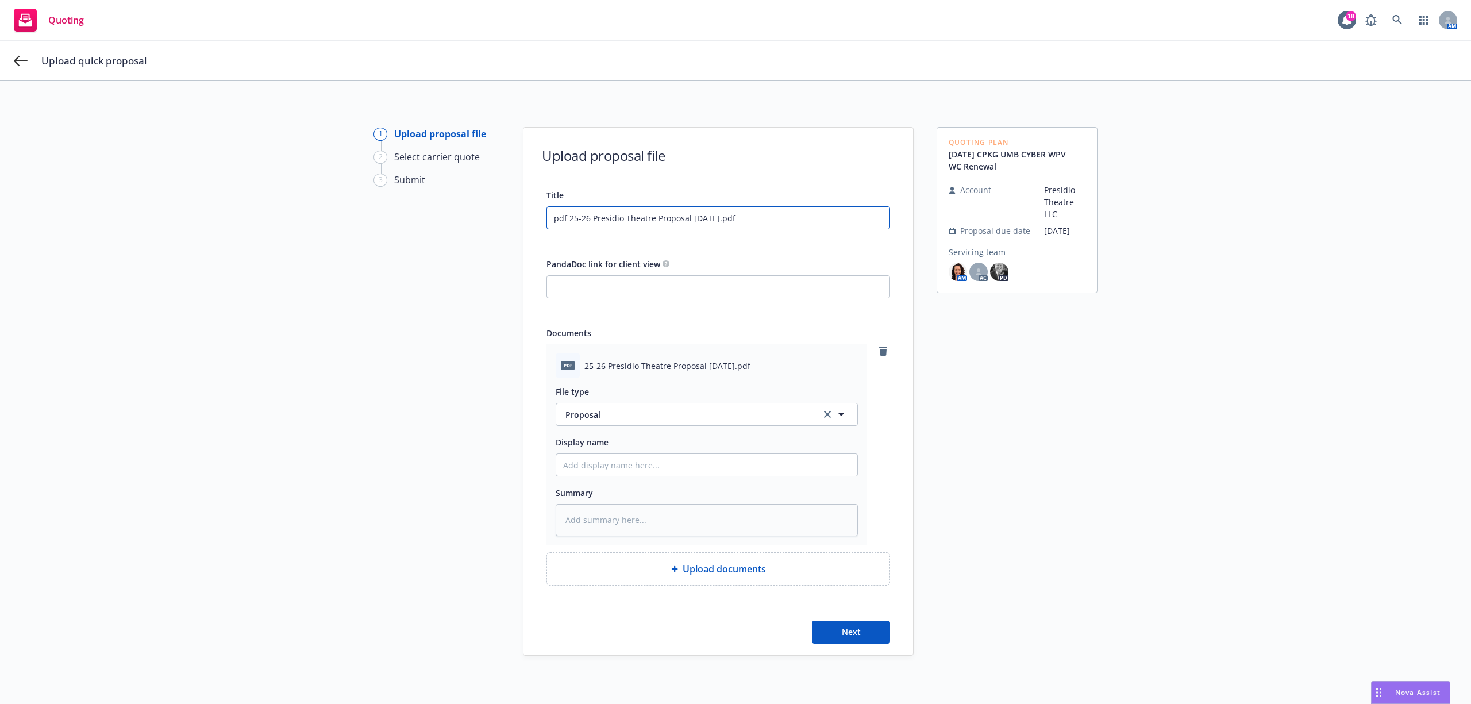
drag, startPoint x: 566, startPoint y: 217, endPoint x: 532, endPoint y: 217, distance: 34.5
click at [532, 217] on div "Title pdf 25-26 Presidio Theatre Proposal [DATE].pdf PandaDoc link for client v…" at bounding box center [719, 387] width 390 height 398
click at [842, 636] on span "Next" at bounding box center [851, 632] width 19 height 11
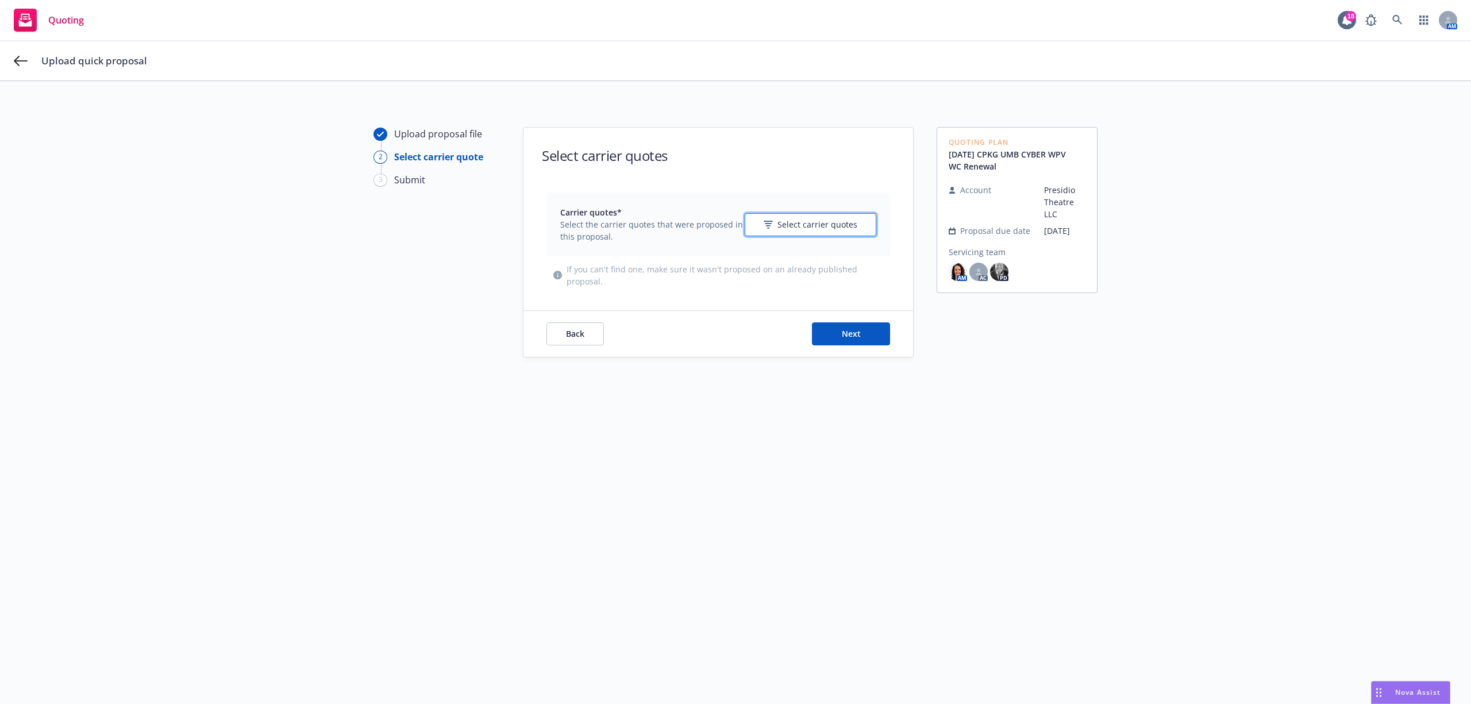
click at [786, 221] on span "Select carrier quotes" at bounding box center [818, 224] width 80 height 12
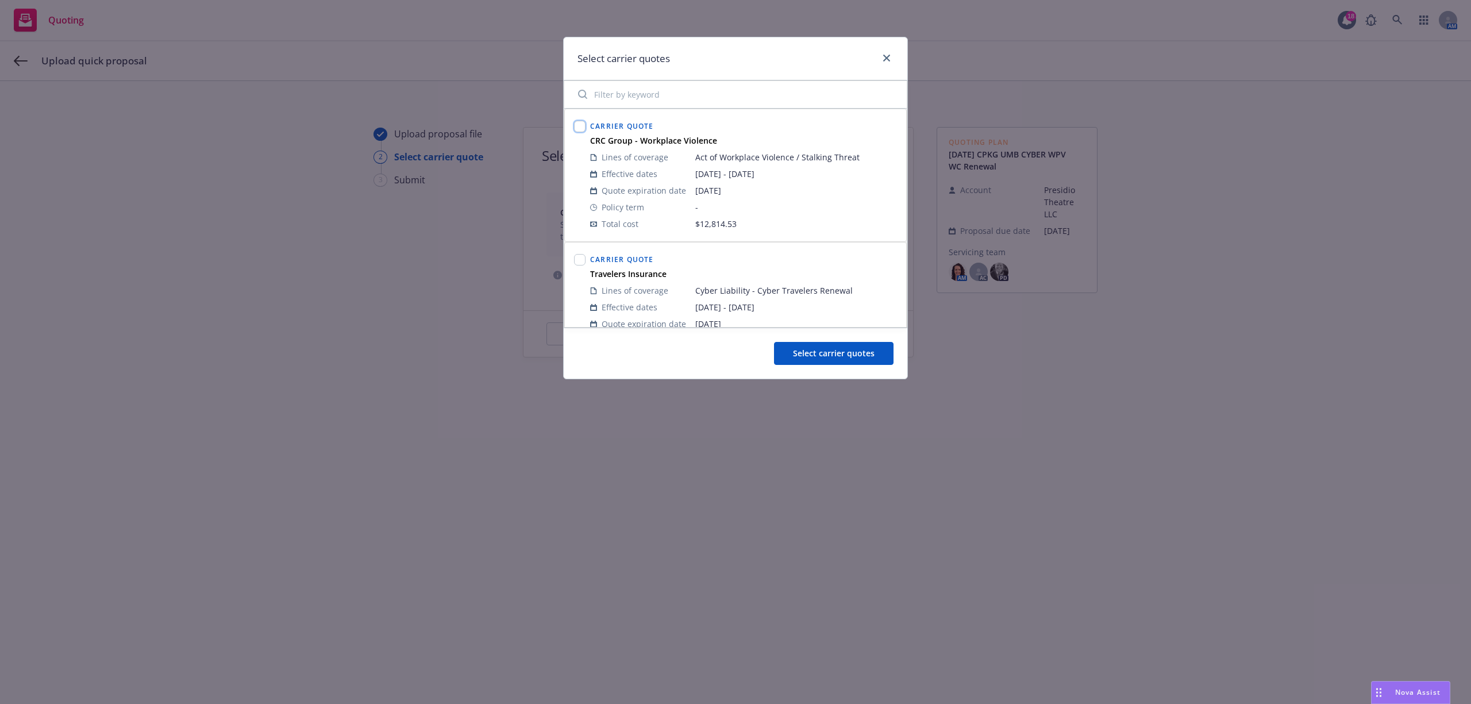
click at [578, 128] on input "checkbox" at bounding box center [579, 126] width 11 height 11
click at [580, 258] on input "checkbox" at bounding box center [579, 259] width 11 height 11
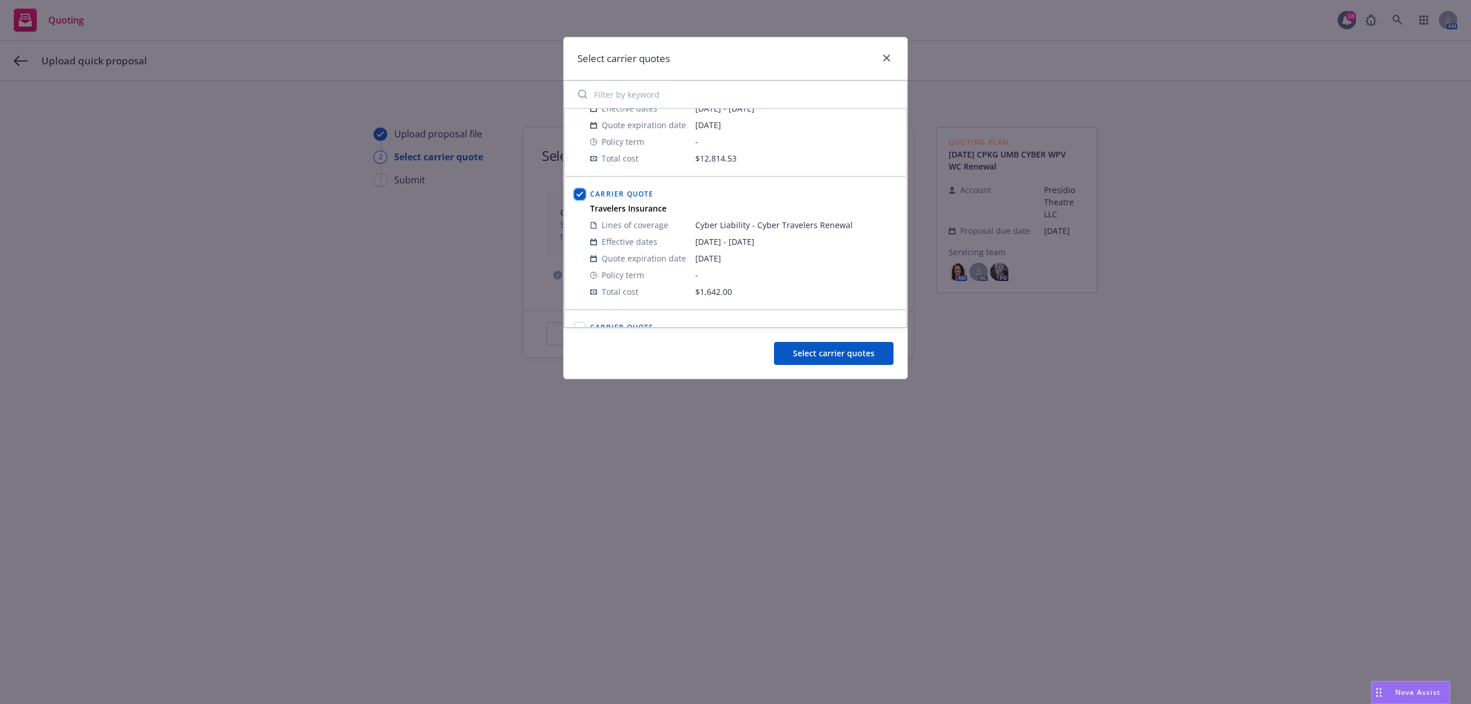
scroll to position [153, 0]
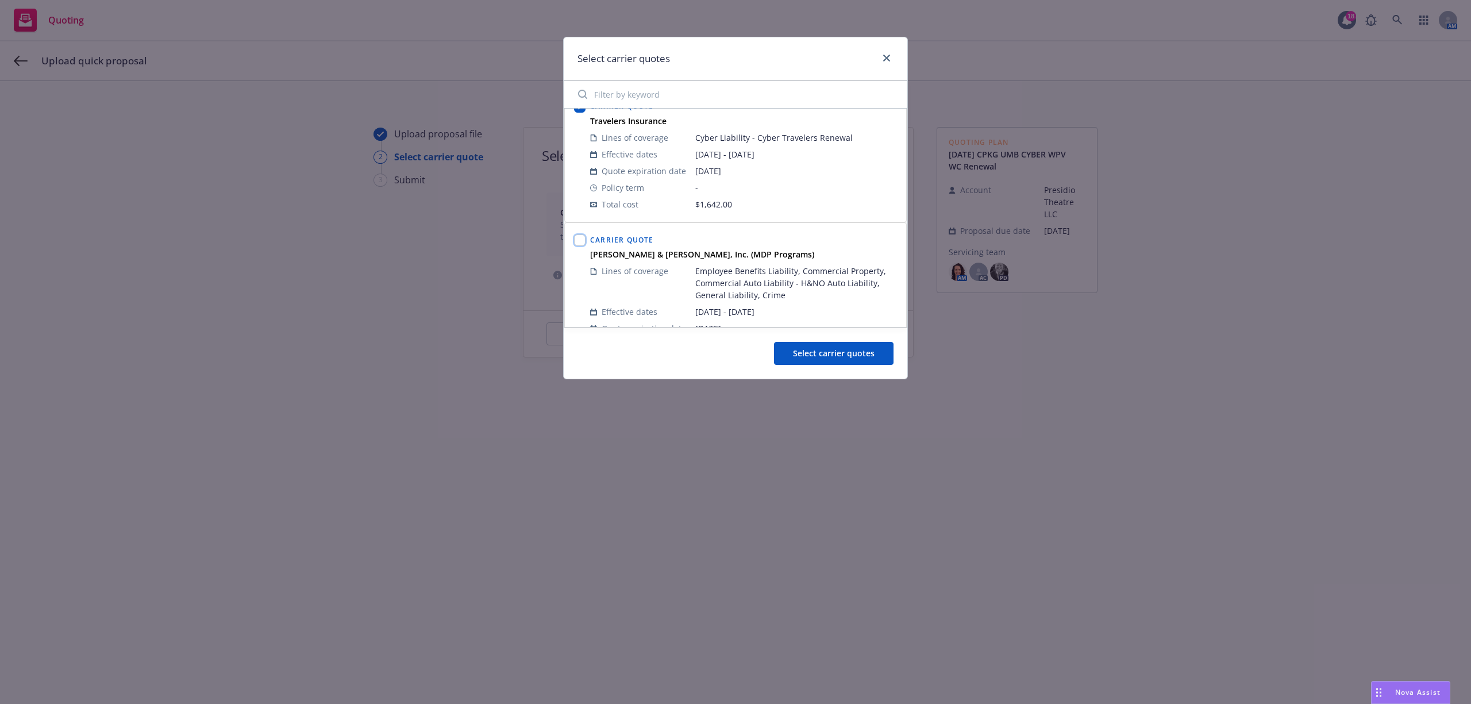
click at [579, 243] on input "checkbox" at bounding box center [579, 240] width 11 height 11
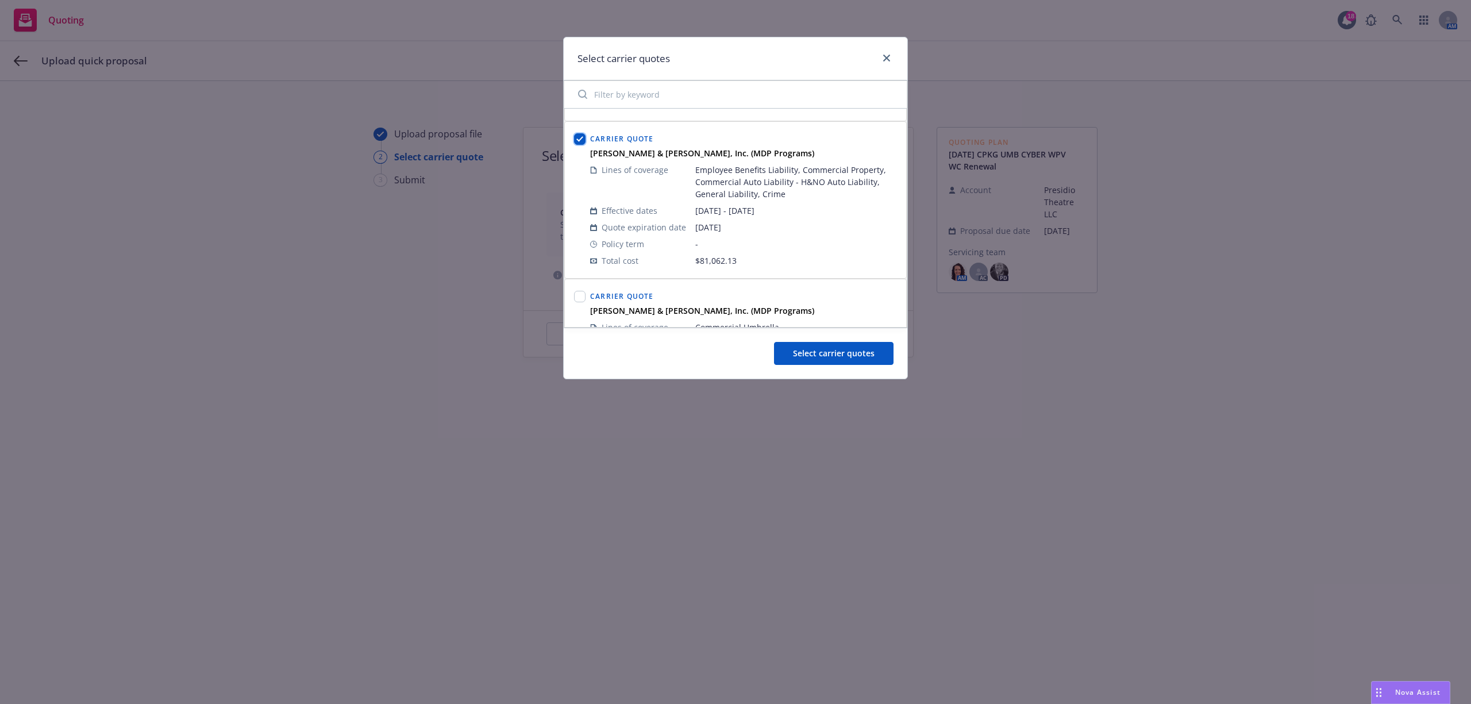
scroll to position [383, 0]
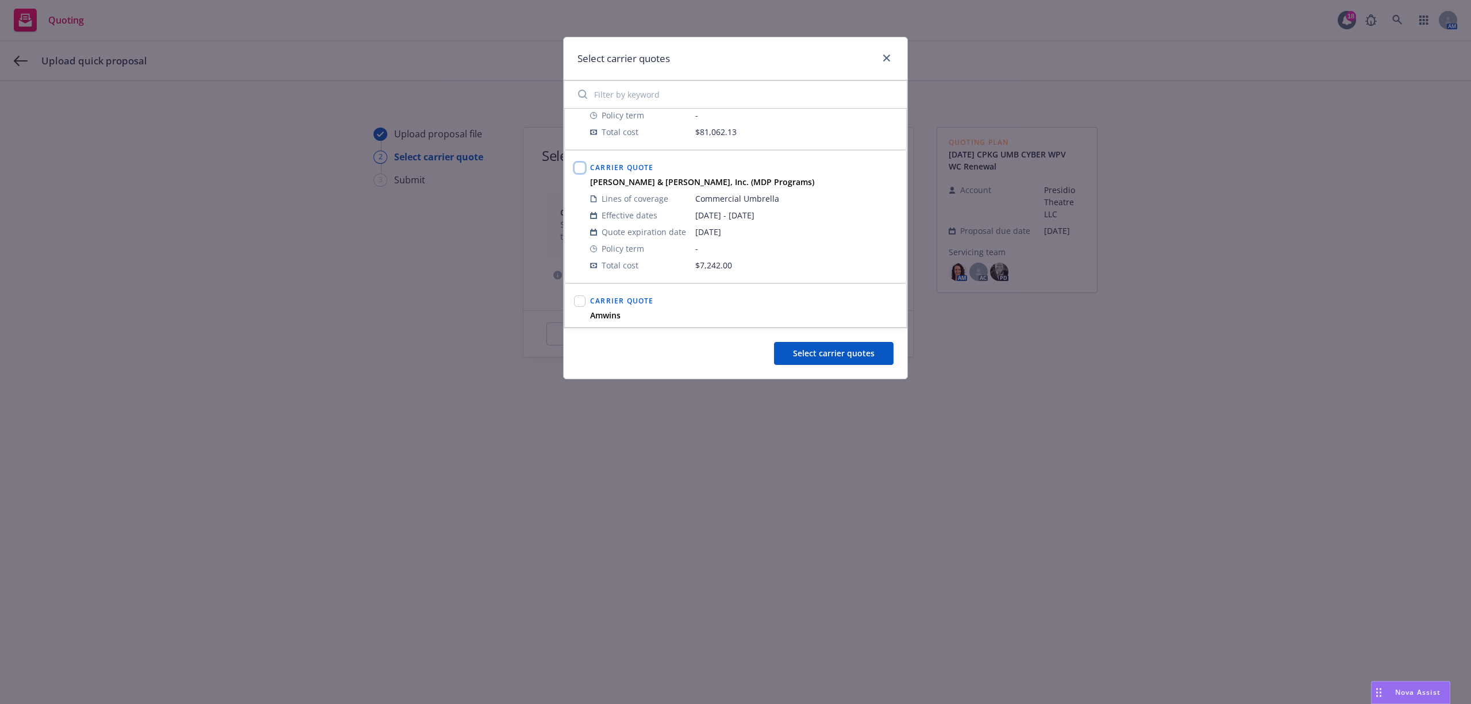
click at [580, 174] on input "checkbox" at bounding box center [579, 167] width 11 height 11
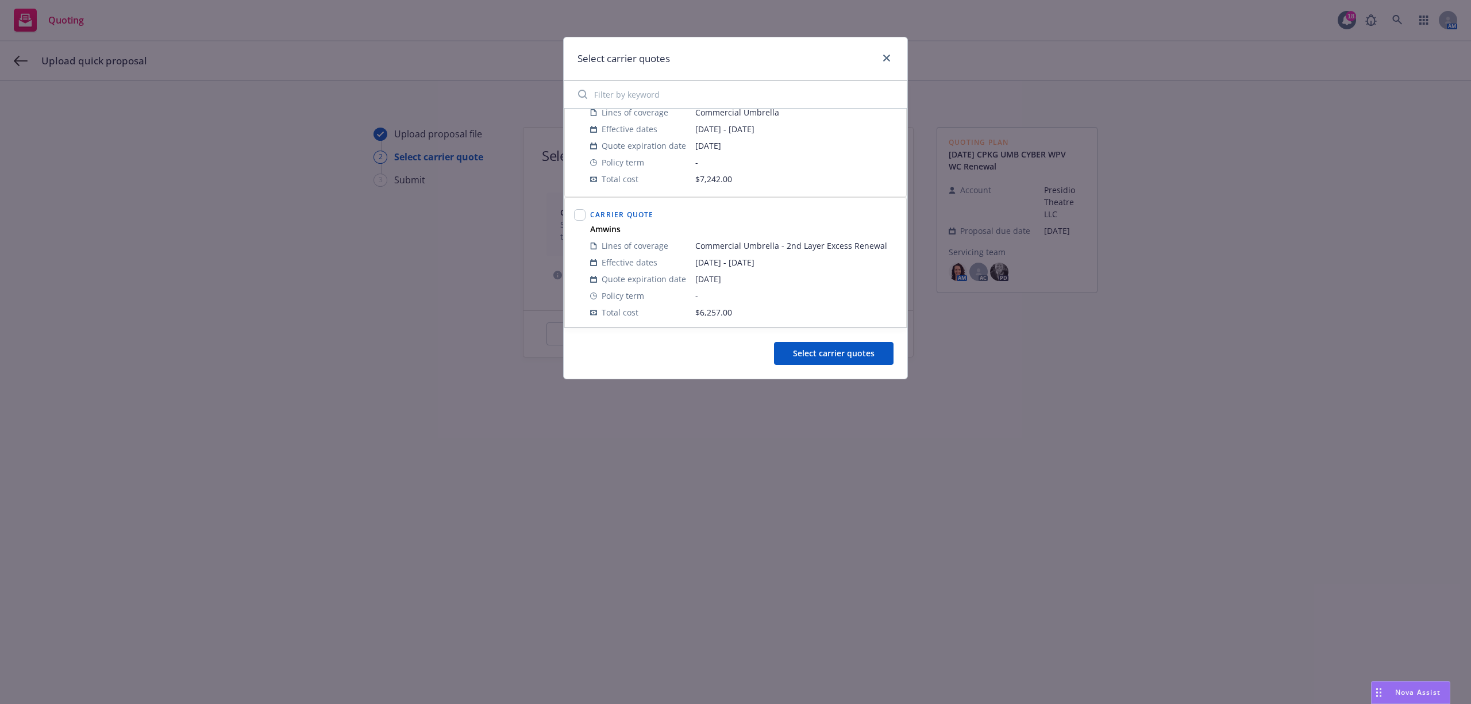
scroll to position [474, 0]
click at [578, 214] on input "checkbox" at bounding box center [579, 211] width 11 height 11
click at [815, 362] on button "Select carrier quotes" at bounding box center [834, 353] width 120 height 23
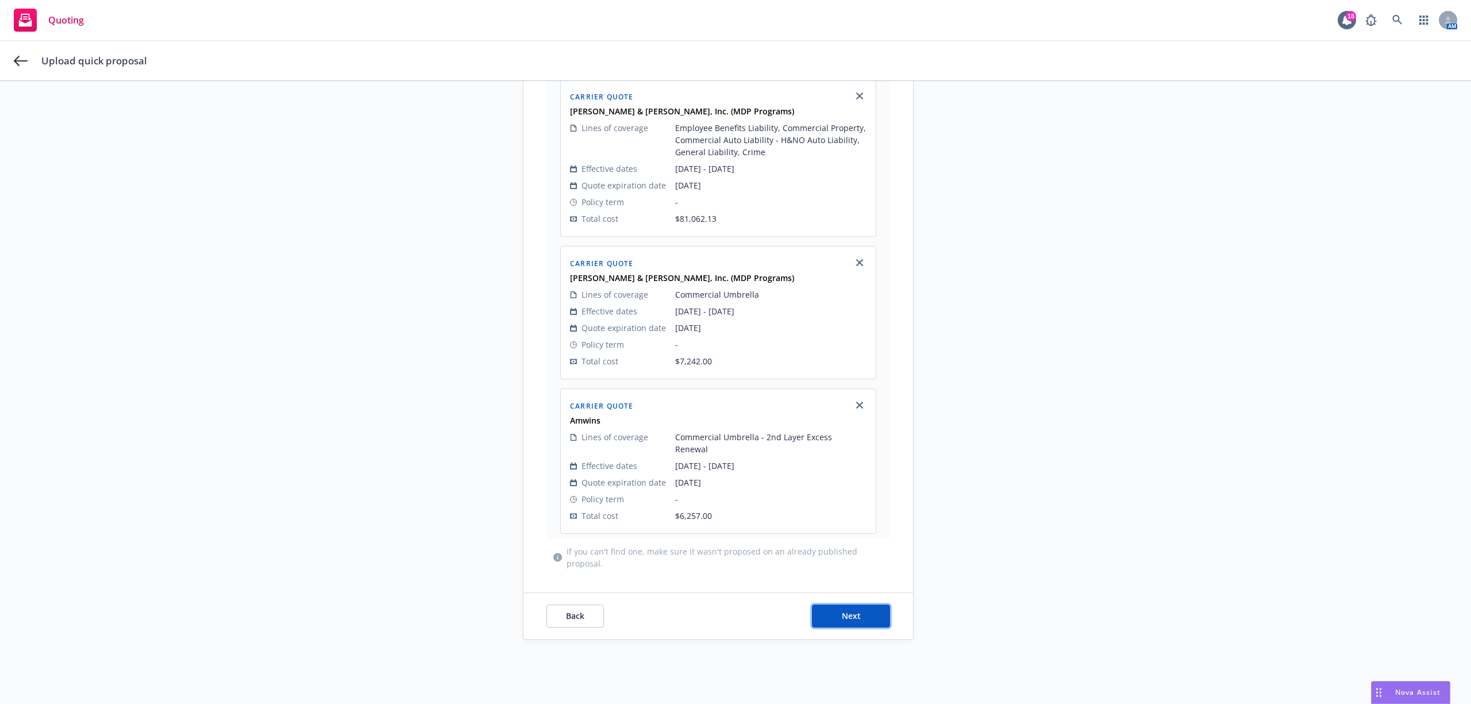
click at [866, 605] on button "Next" at bounding box center [851, 616] width 78 height 23
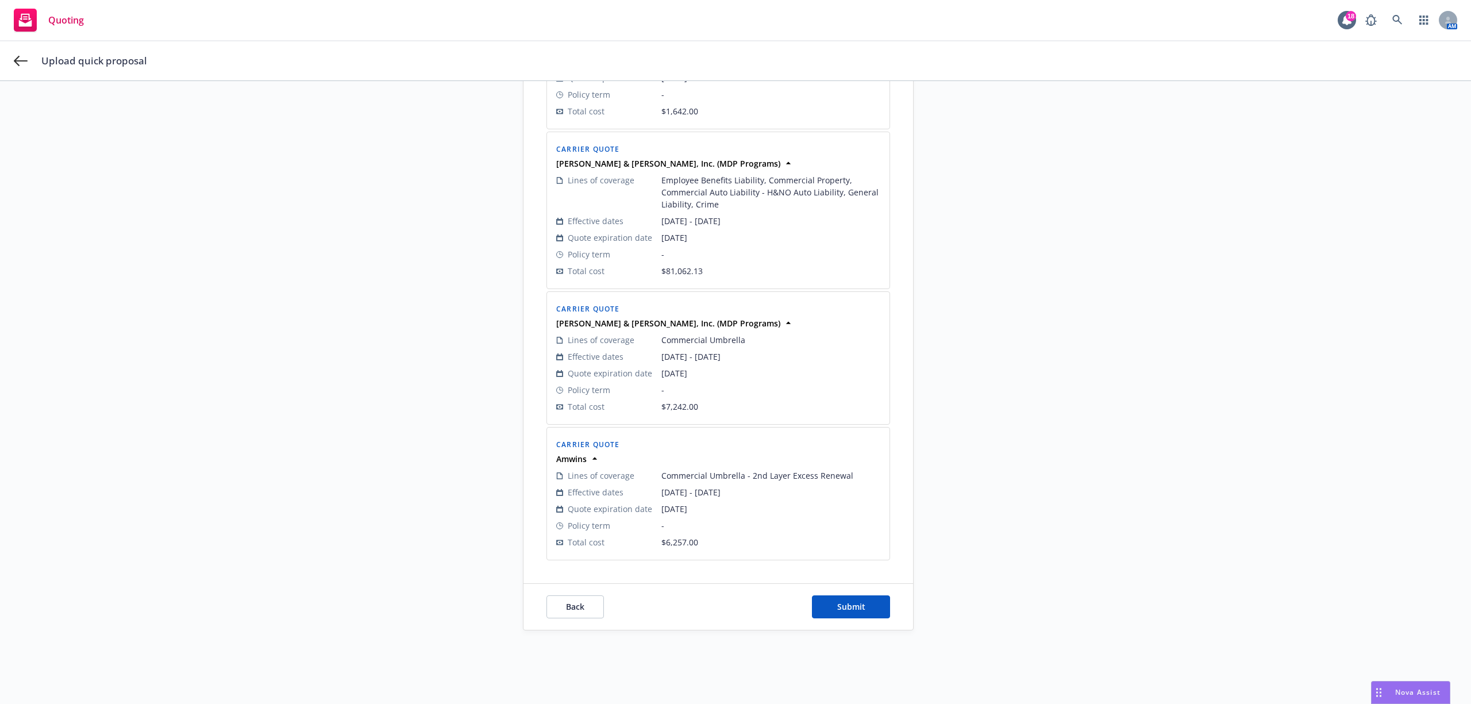
scroll to position [433, 0]
click at [840, 606] on span "Submit" at bounding box center [851, 606] width 28 height 11
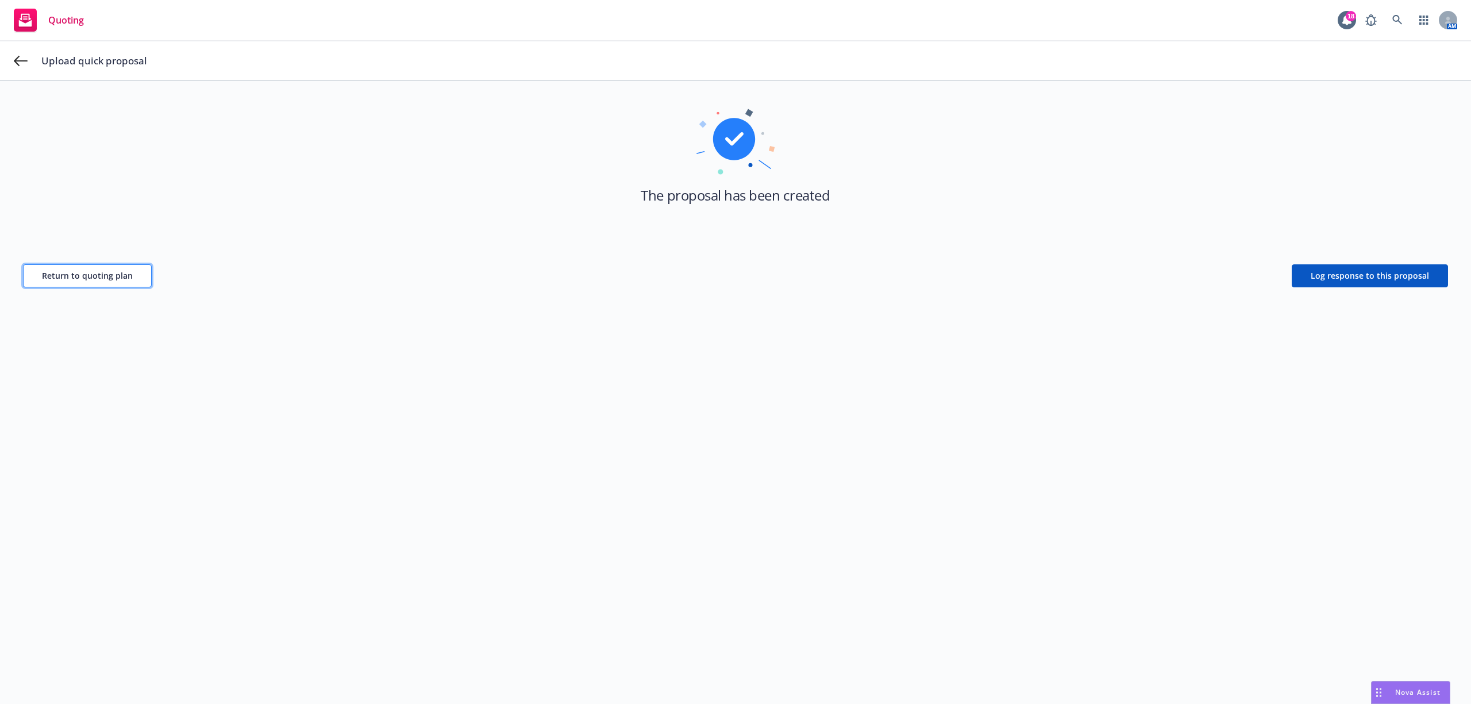
click at [38, 279] on button "Return to quoting plan" at bounding box center [87, 275] width 129 height 23
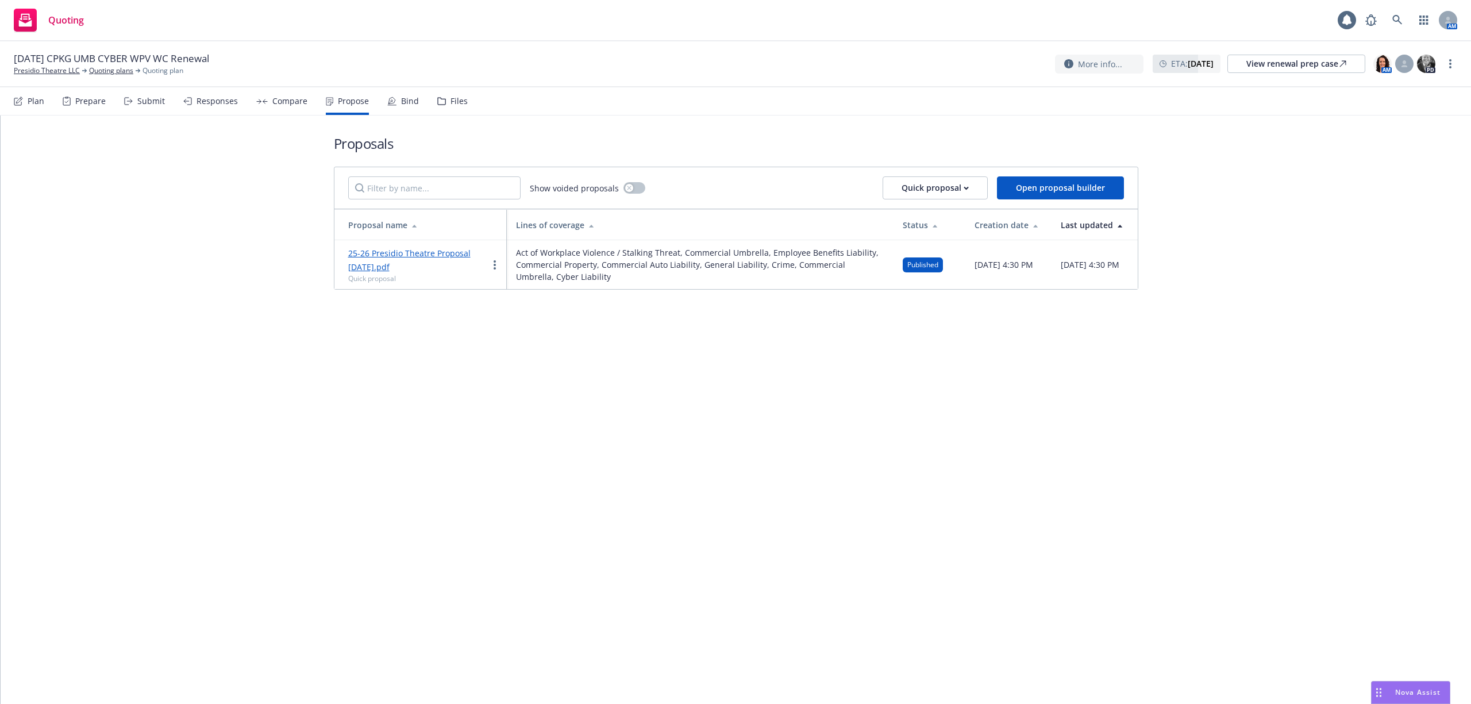
click at [451, 102] on div "Files" at bounding box center [459, 101] width 17 height 9
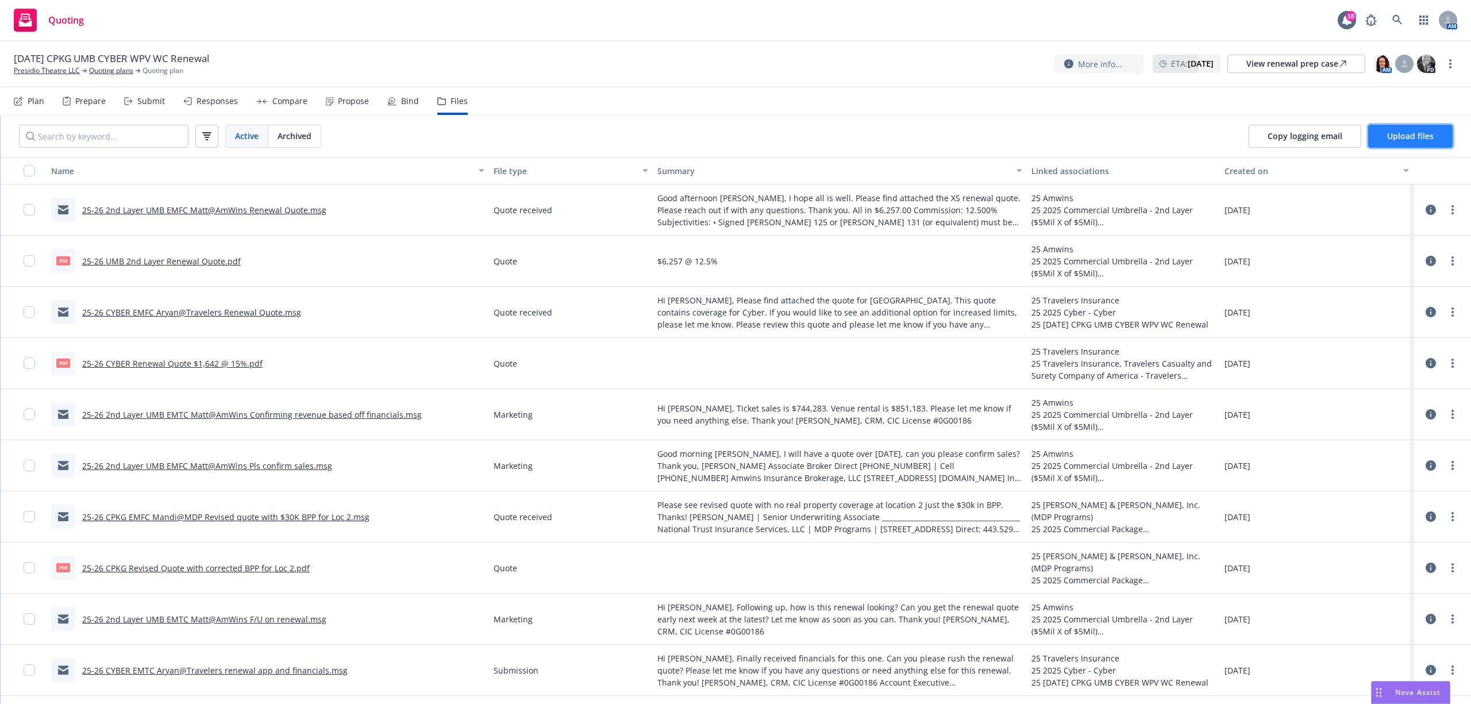
click at [1415, 135] on span "Upload files" at bounding box center [1411, 135] width 47 height 11
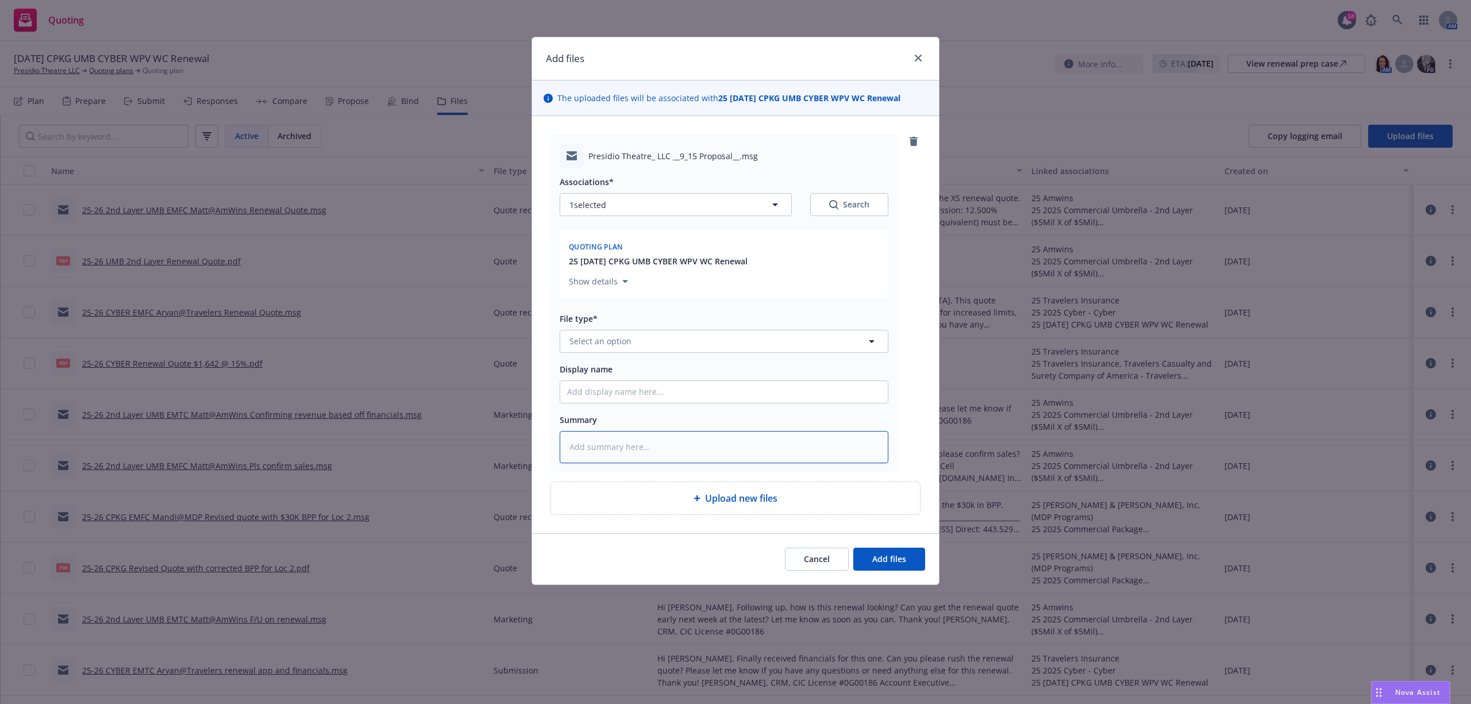
click at [678, 454] on textarea at bounding box center [724, 447] width 329 height 32
paste textarea "Hi [PERSON_NAME], Here’s the renewal proposal for your review. Mostly flat! Car…"
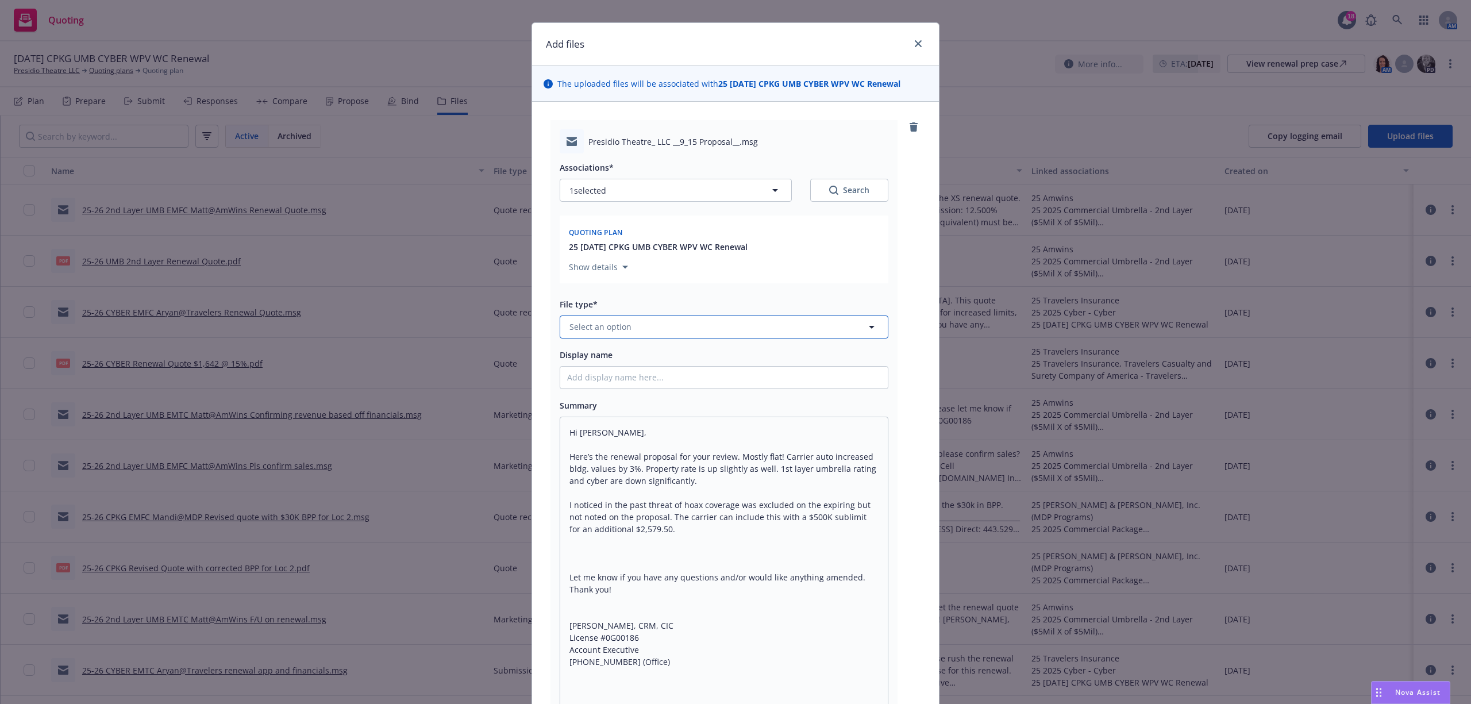
click at [632, 322] on button "Select an option" at bounding box center [724, 327] width 329 height 23
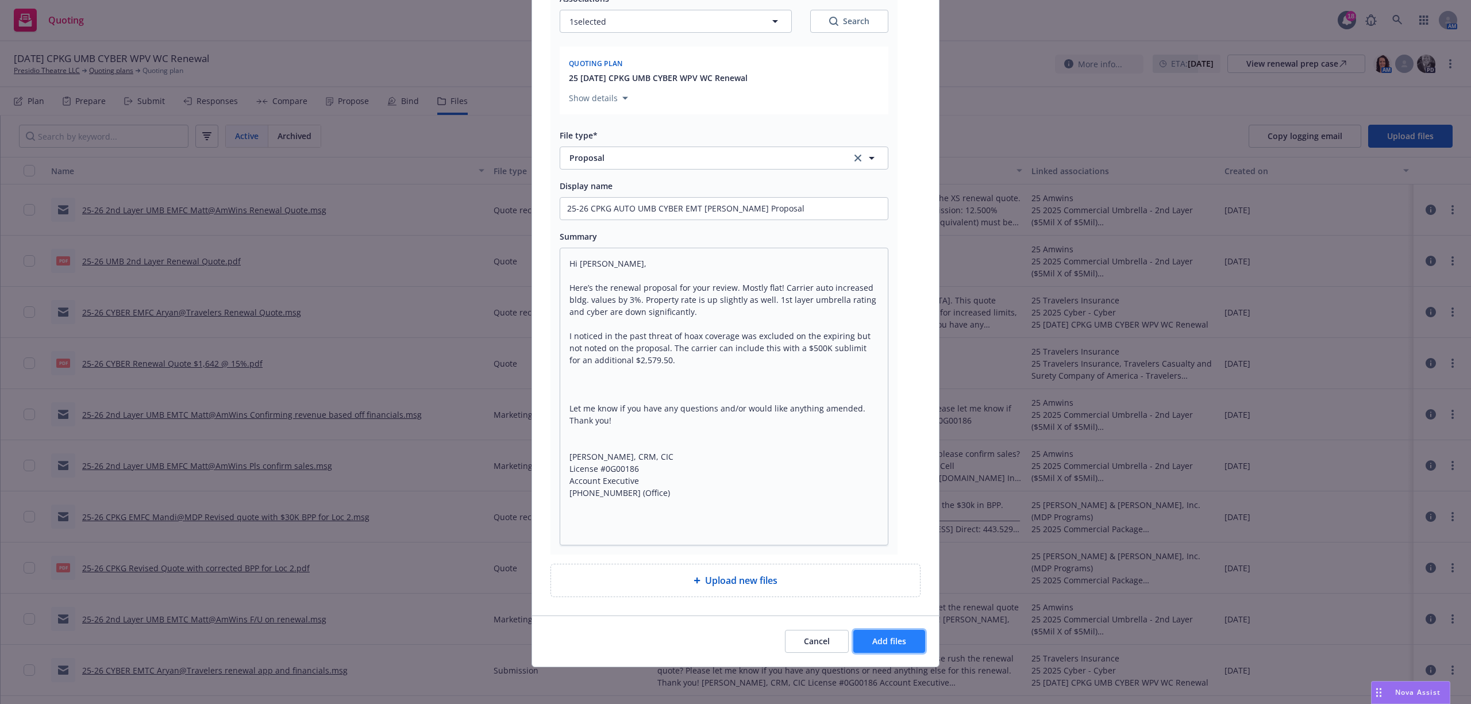
click at [890, 637] on span "Add files" at bounding box center [890, 641] width 34 height 11
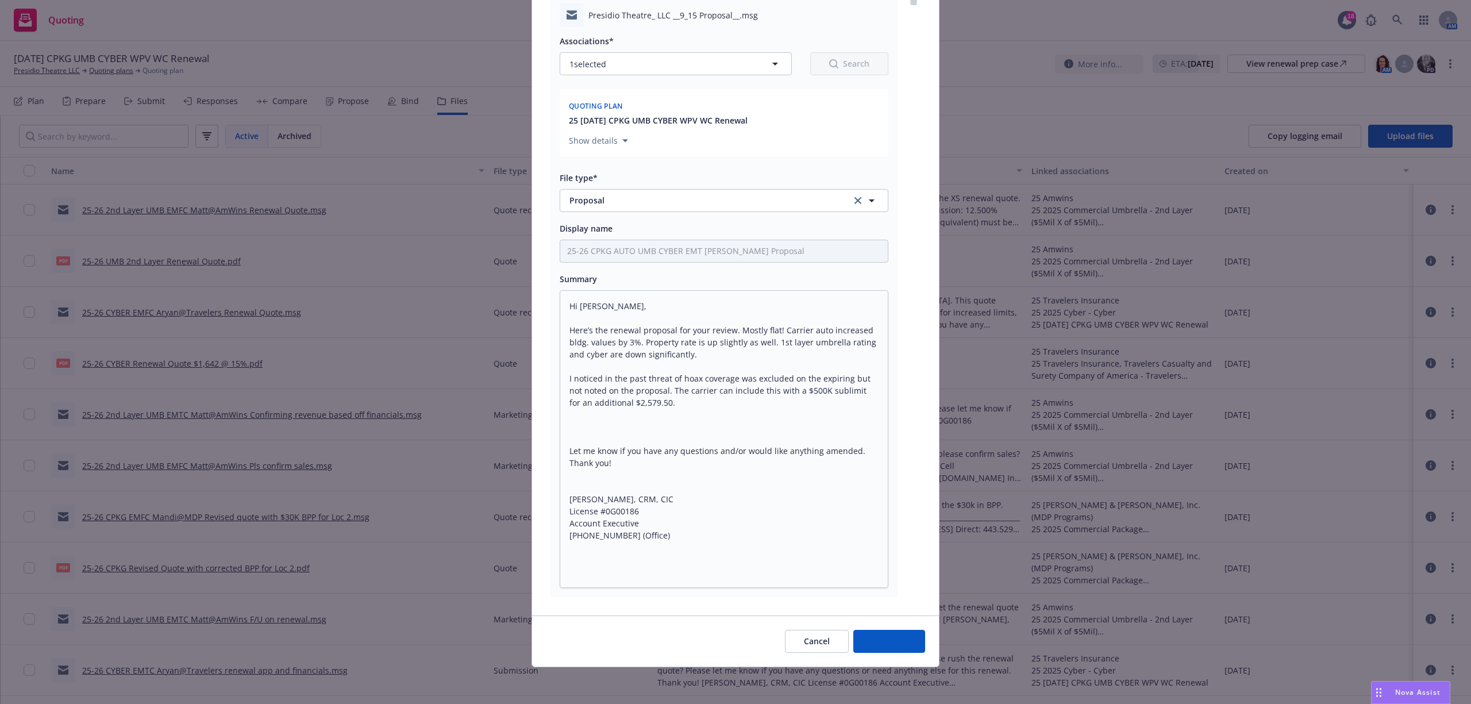
scroll to position [141, 0]
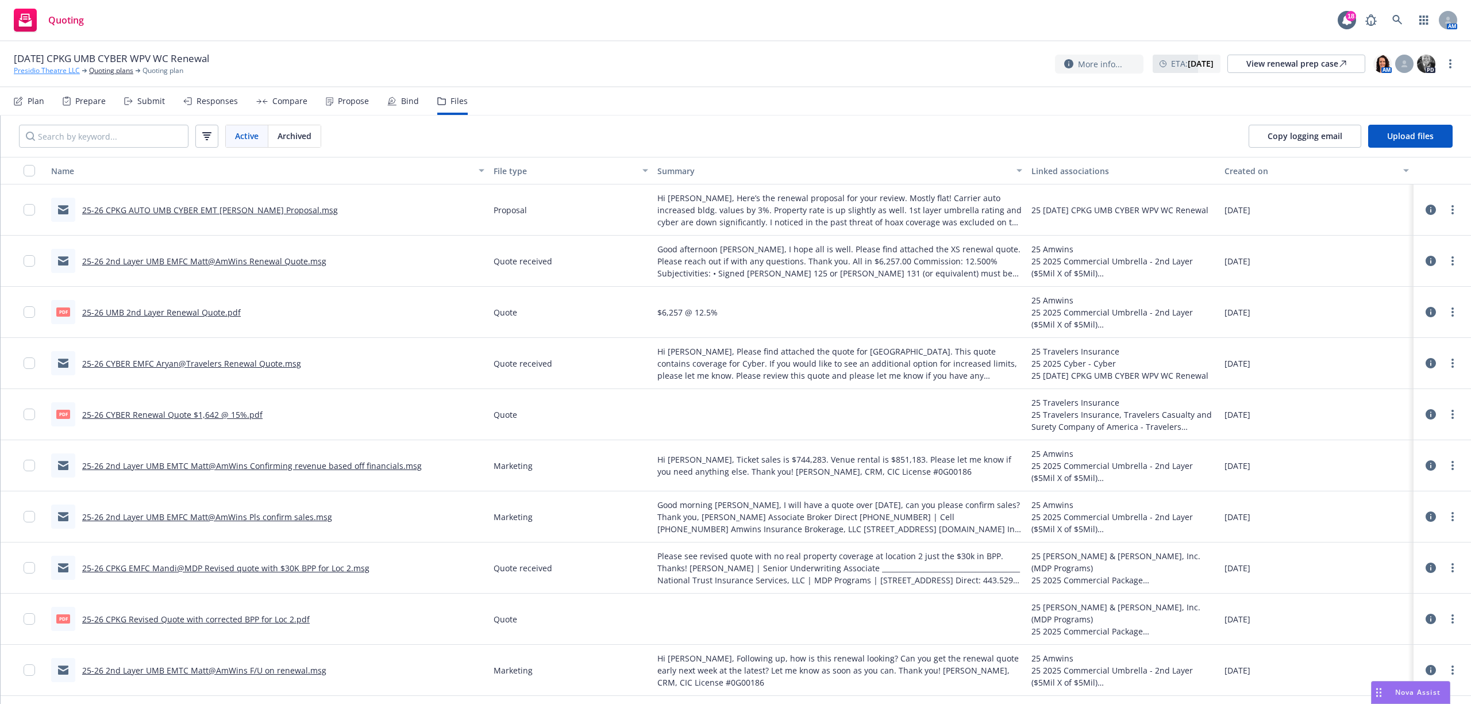
click at [38, 69] on link "Presidio Theatre LLC" at bounding box center [47, 71] width 66 height 10
